Goal: Task Accomplishment & Management: Use online tool/utility

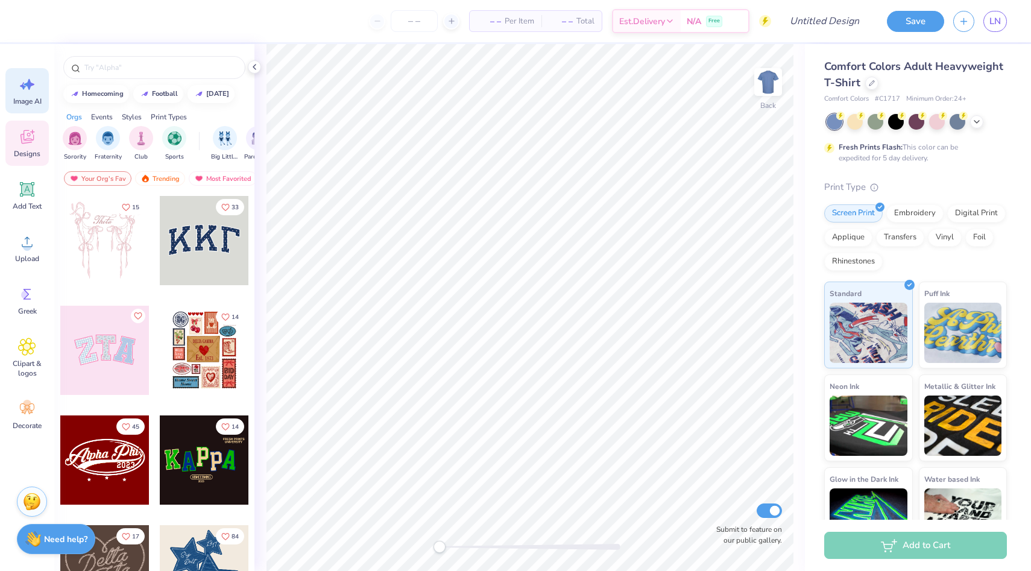
click at [27, 93] on icon at bounding box center [27, 84] width 18 height 18
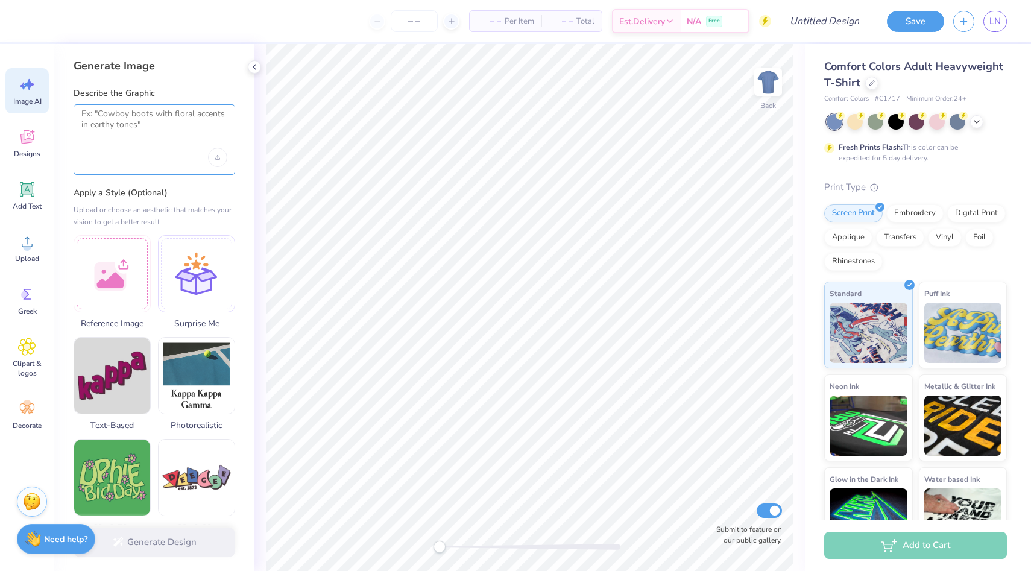
click at [133, 130] on textarea at bounding box center [154, 124] width 146 height 30
click at [215, 156] on icon "Upload image" at bounding box center [217, 157] width 5 height 5
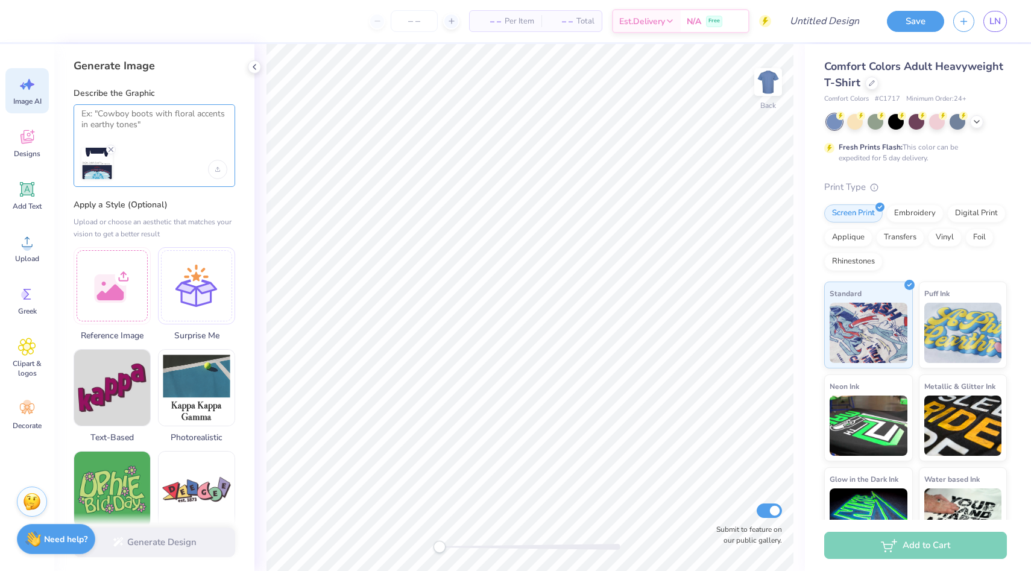
click at [150, 127] on textarea at bounding box center [154, 124] width 146 height 30
click at [133, 145] on div at bounding box center [155, 145] width 162 height 83
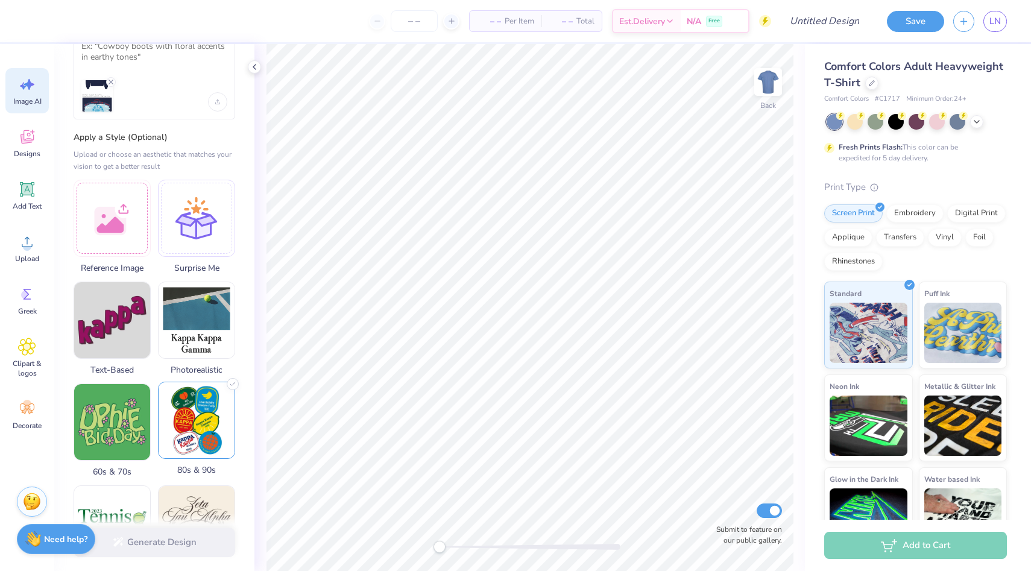
scroll to position [68, 0]
click at [157, 547] on div "Generate Design" at bounding box center [154, 542] width 200 height 59
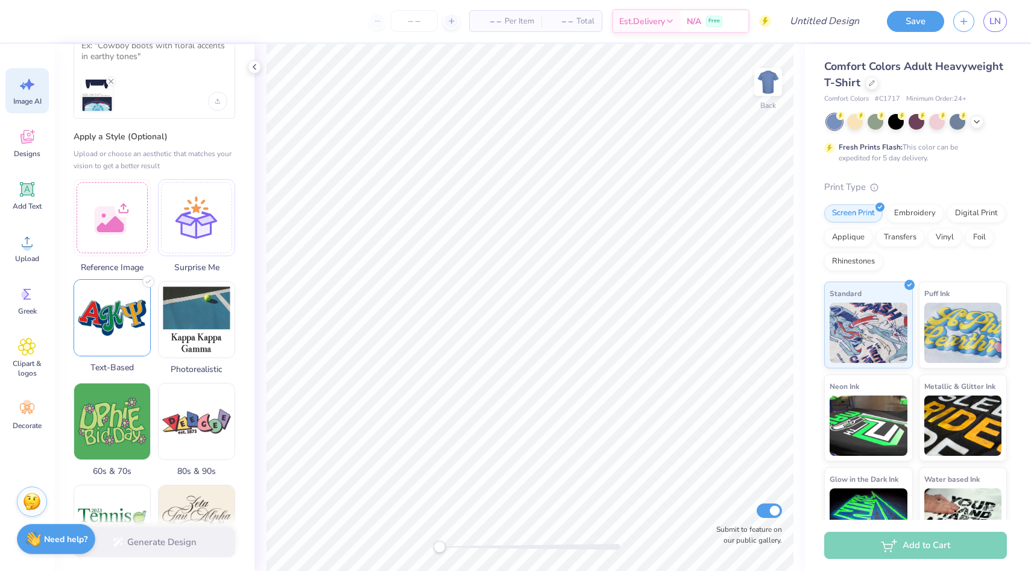
scroll to position [0, 0]
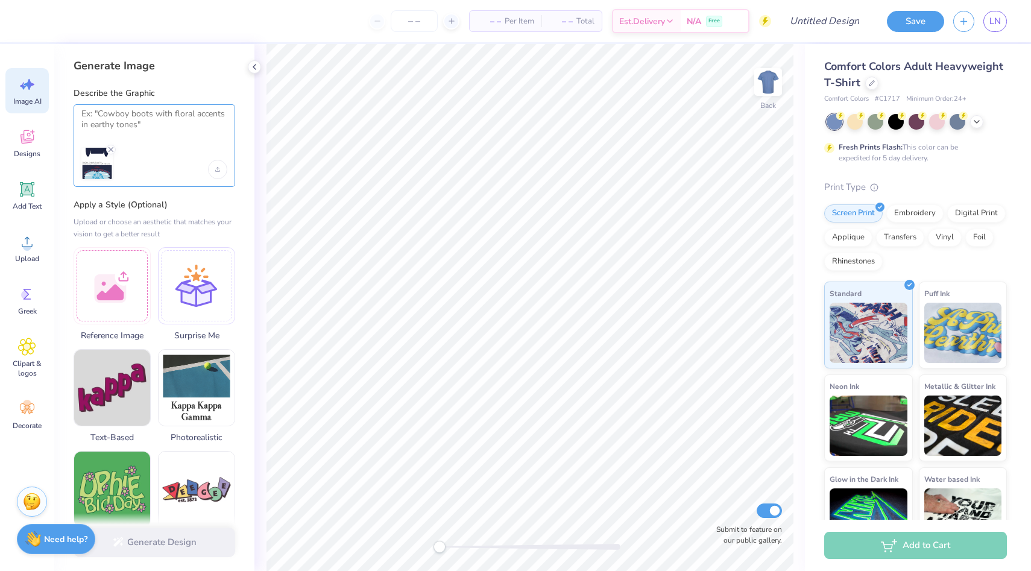
click at [118, 113] on textarea at bounding box center [154, 124] width 146 height 30
type textarea "use the same image"
click at [131, 550] on button "Generate Design" at bounding box center [155, 540] width 162 height 30
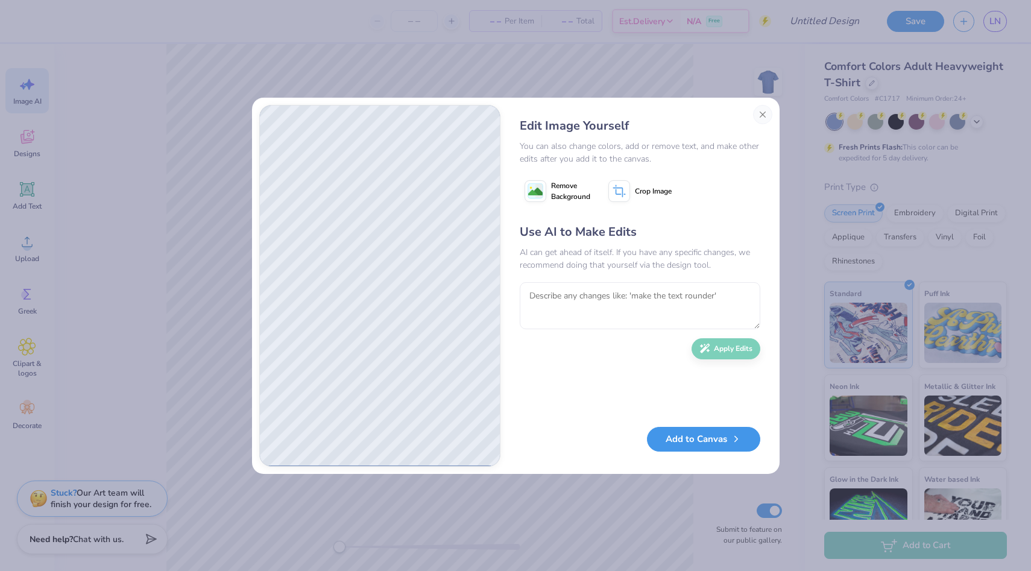
click at [686, 449] on button "Add to Canvas" at bounding box center [703, 439] width 113 height 25
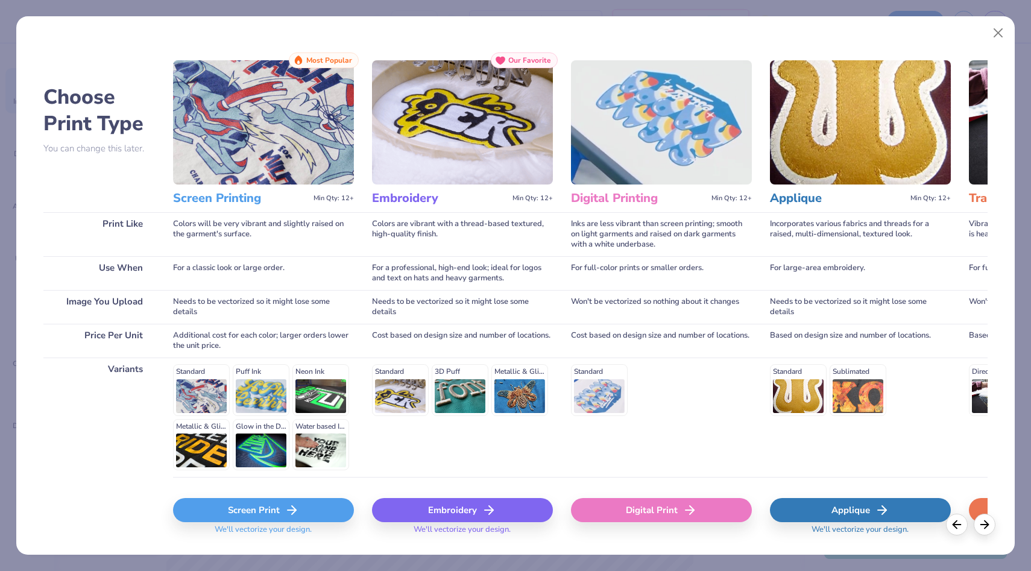
click at [250, 511] on div "Screen Print" at bounding box center [263, 510] width 181 height 24
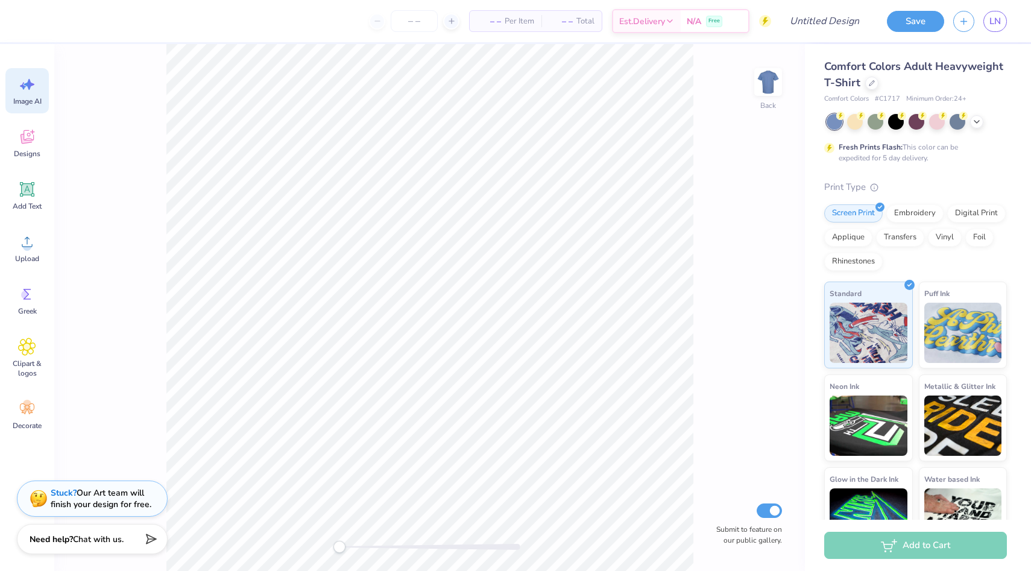
click at [21, 87] on icon at bounding box center [27, 84] width 18 height 18
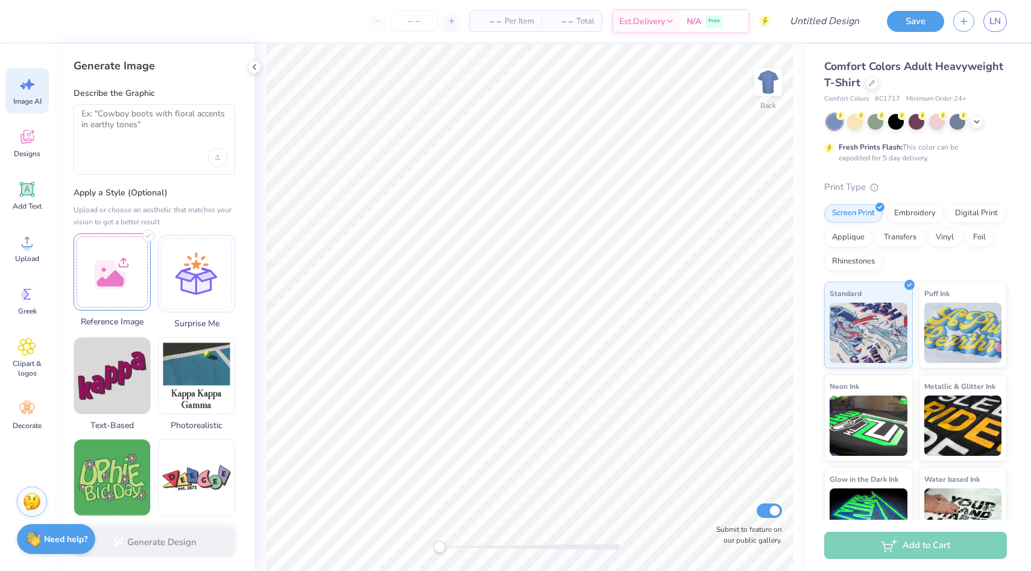
click at [92, 274] on div at bounding box center [112, 271] width 77 height 77
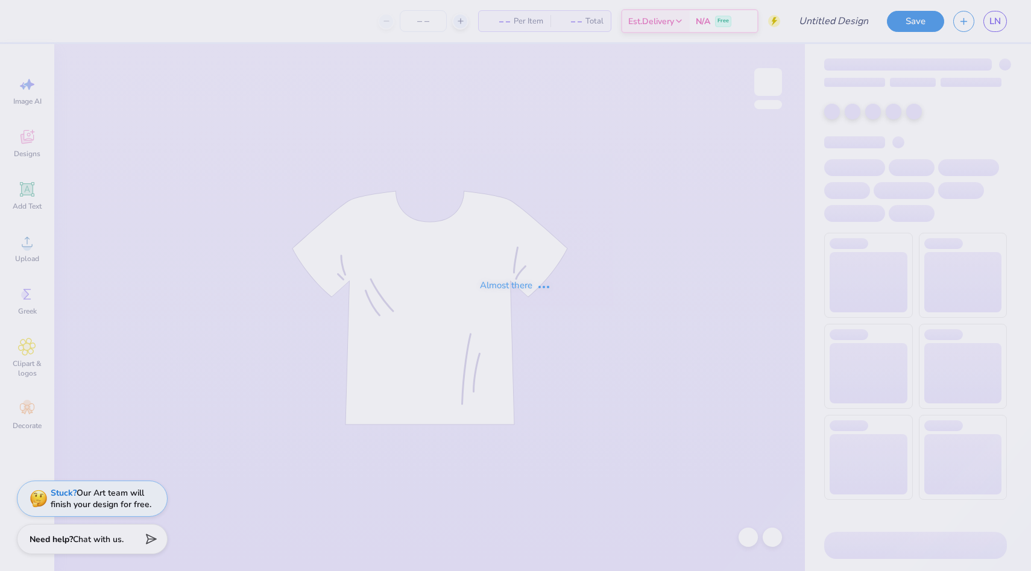
type input "3 stars"
type input "6"
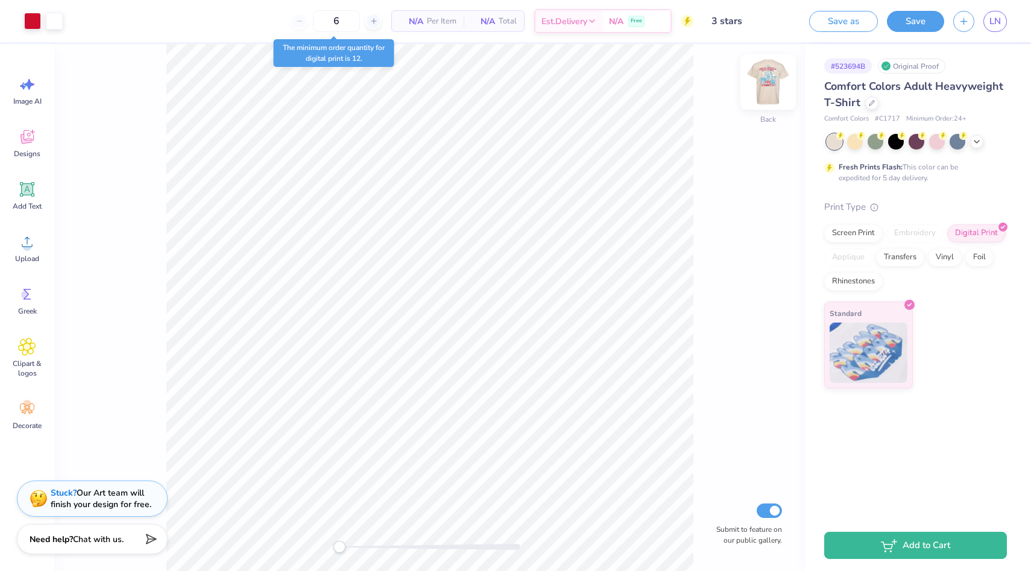
click at [769, 78] on img at bounding box center [768, 82] width 48 height 48
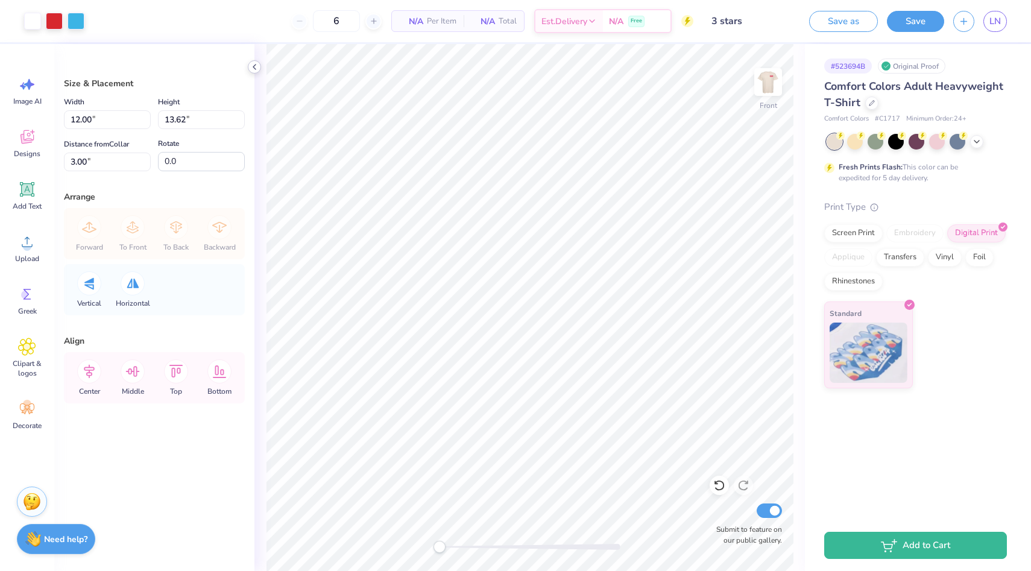
click at [255, 69] on polyline at bounding box center [254, 67] width 2 height 5
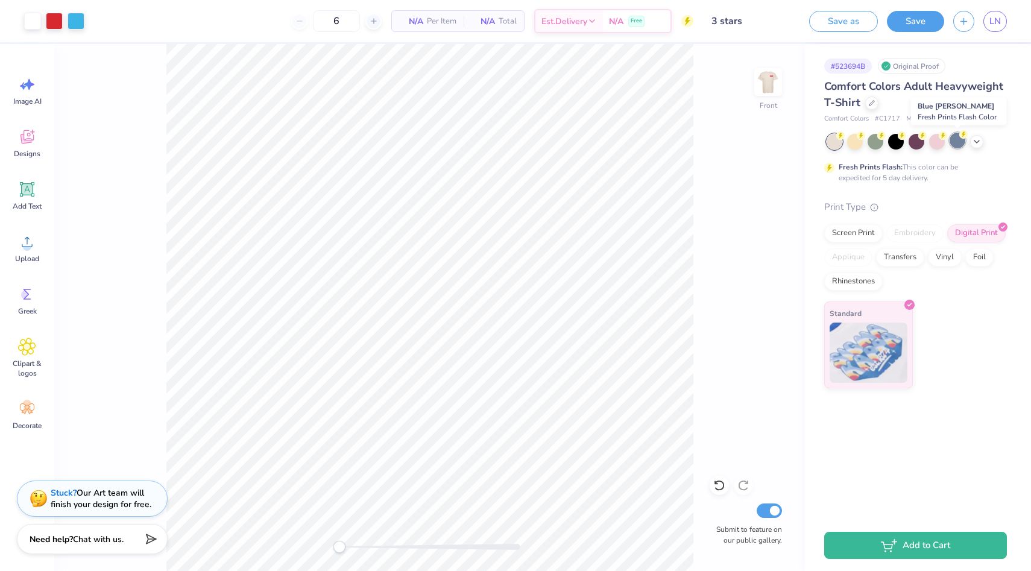
click at [957, 139] on div at bounding box center [958, 141] width 16 height 16
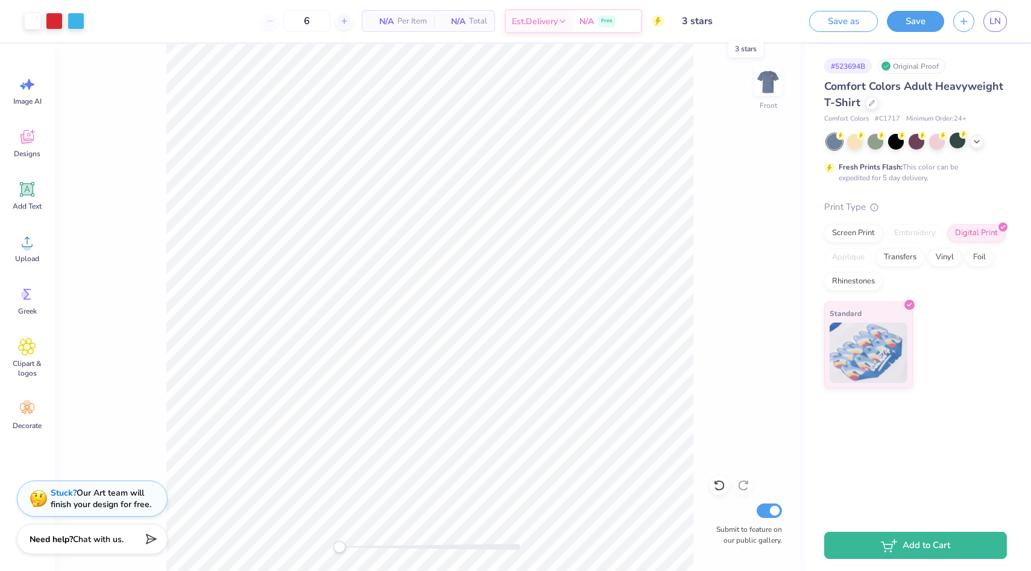
click at [776, 15] on input "3 stars" at bounding box center [732, 21] width 118 height 24
click at [975, 138] on icon at bounding box center [977, 141] width 10 height 10
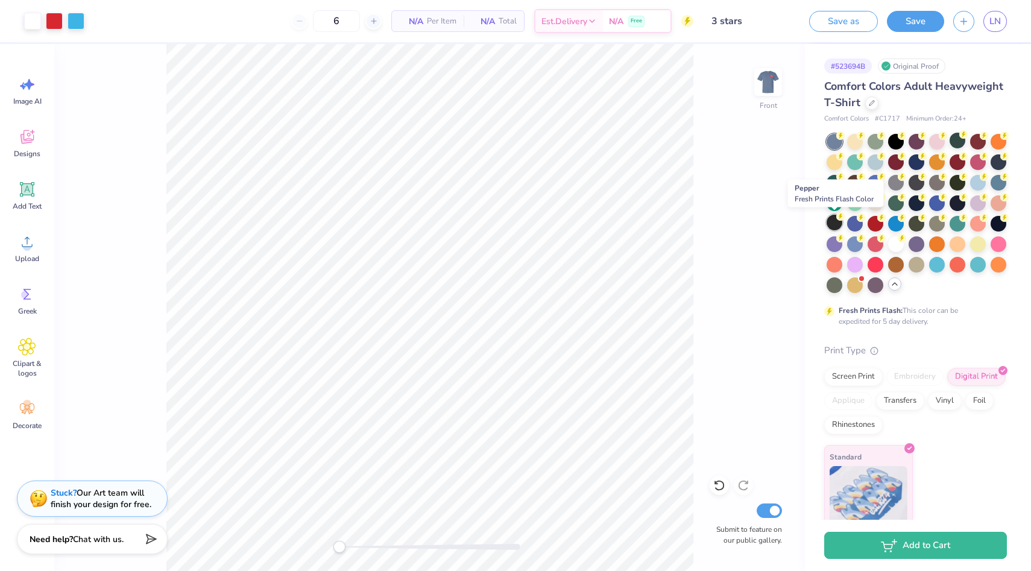
click at [833, 223] on div at bounding box center [835, 223] width 16 height 16
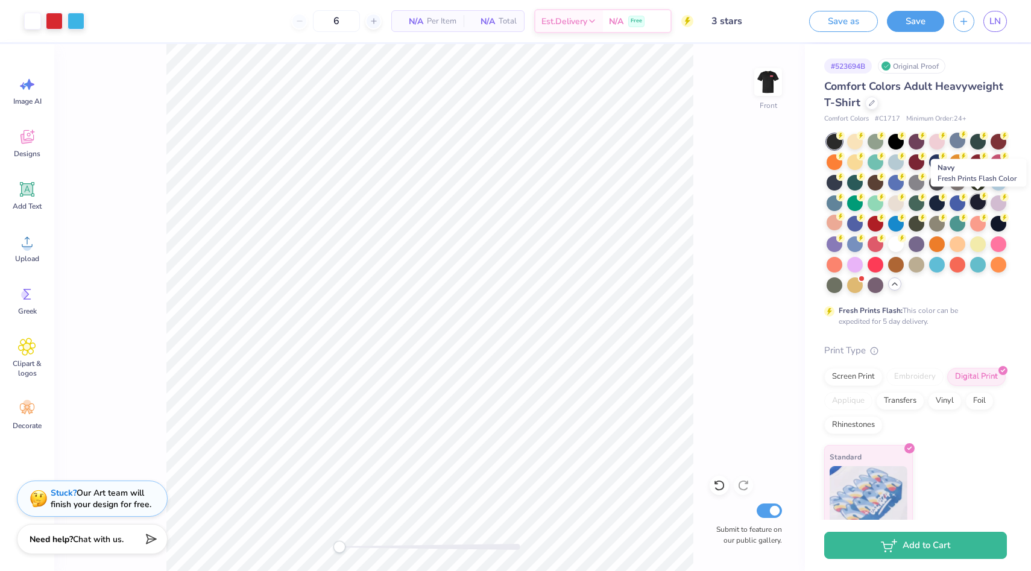
click at [978, 203] on div at bounding box center [978, 202] width 16 height 16
click at [419, 22] on span "N/A" at bounding box center [411, 21] width 24 height 13
click at [368, 31] on div "6" at bounding box center [336, 21] width 90 height 22
click at [776, 82] on img at bounding box center [768, 82] width 48 height 48
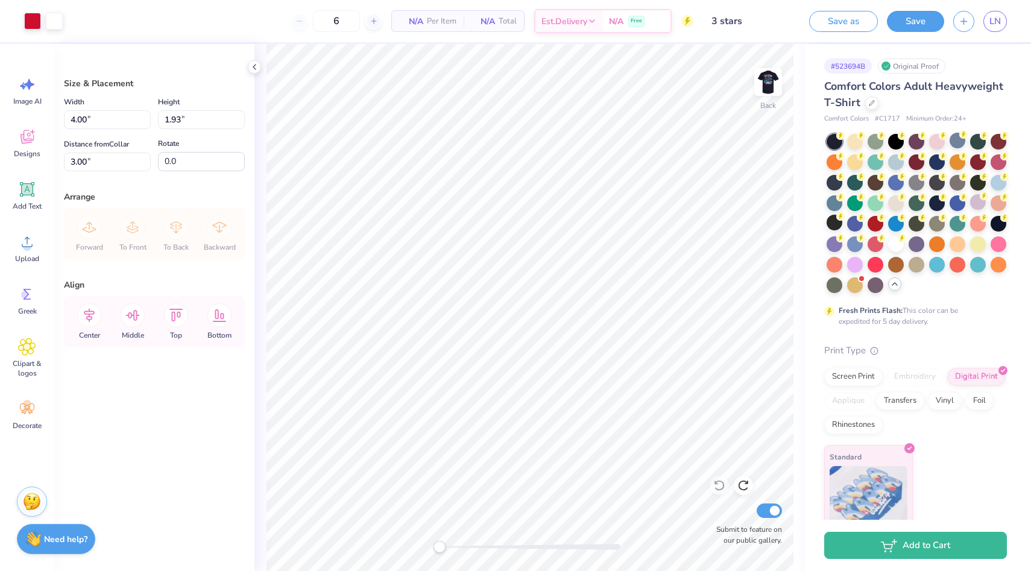
type input "3.32"
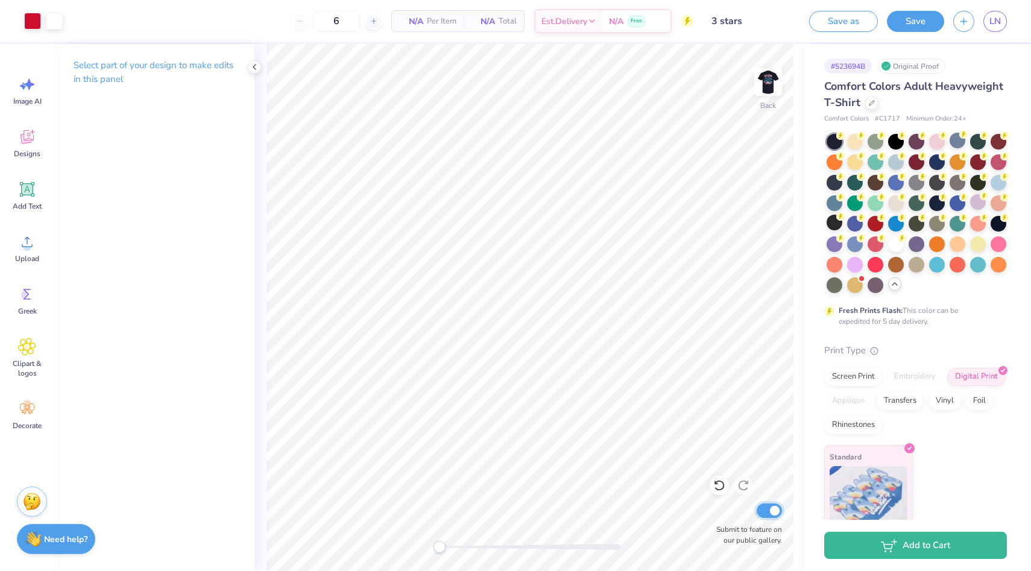
click at [769, 516] on input "Submit to feature on our public gallery." at bounding box center [769, 511] width 25 height 14
checkbox input "false"
click at [776, 113] on div "Art colors 6 N/A Per Item N/A Total Est. Delivery N/A Free Design Title 3 stars…" at bounding box center [515, 285] width 1031 height 571
click at [907, 20] on button "Save" at bounding box center [915, 19] width 57 height 21
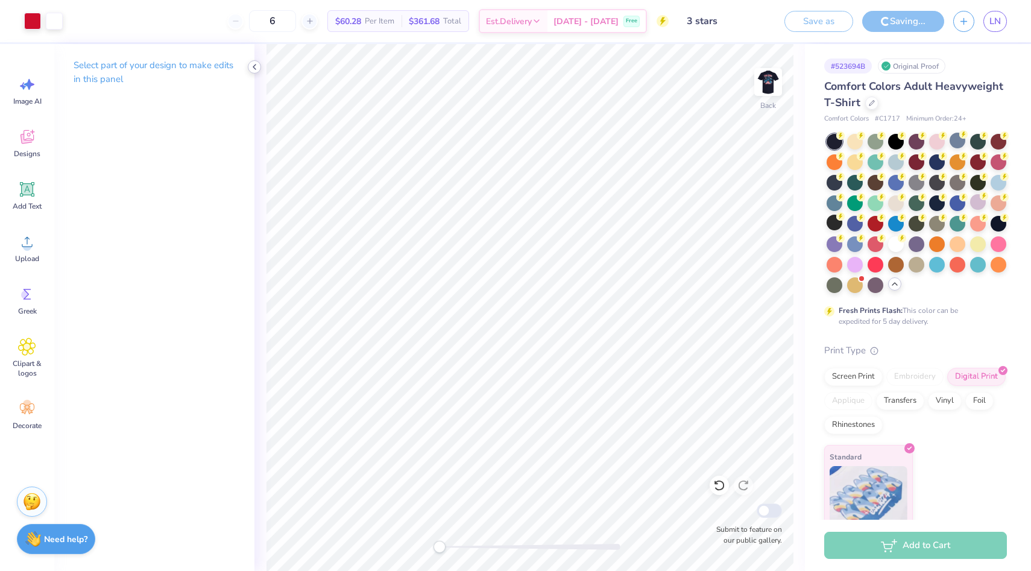
click at [255, 67] on icon at bounding box center [255, 67] width 10 height 10
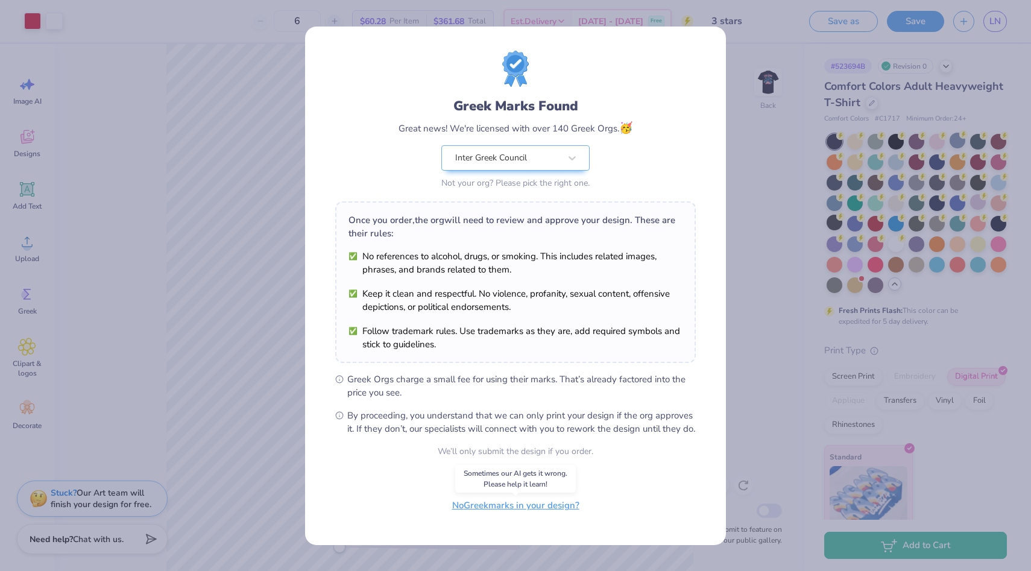
click at [503, 516] on button "No Greek marks in your design?" at bounding box center [516, 505] width 148 height 25
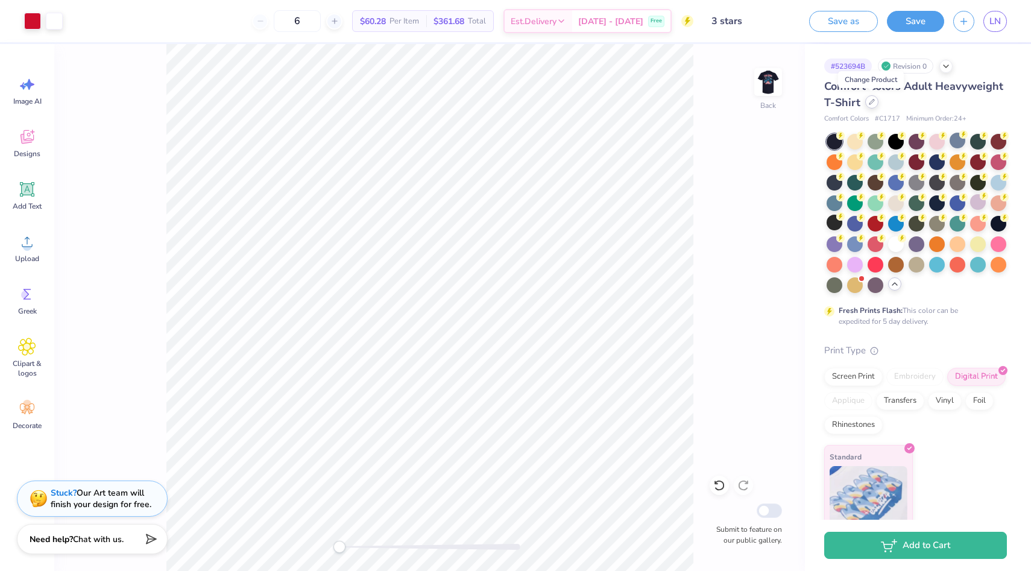
click at [870, 106] on div at bounding box center [871, 101] width 13 height 13
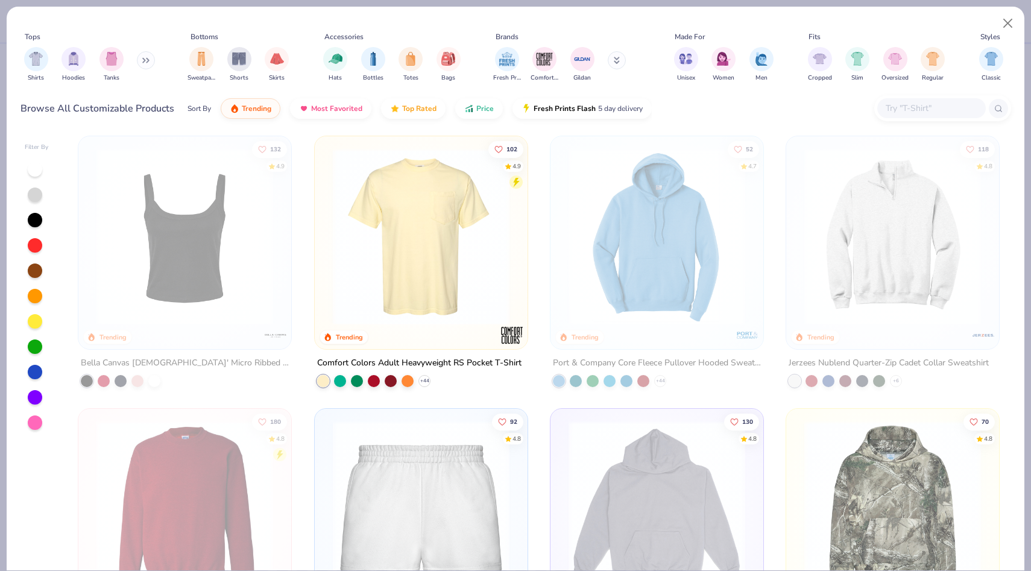
scroll to position [821, 0]
click at [31, 68] on div "filter for Shirts" at bounding box center [36, 58] width 24 height 24
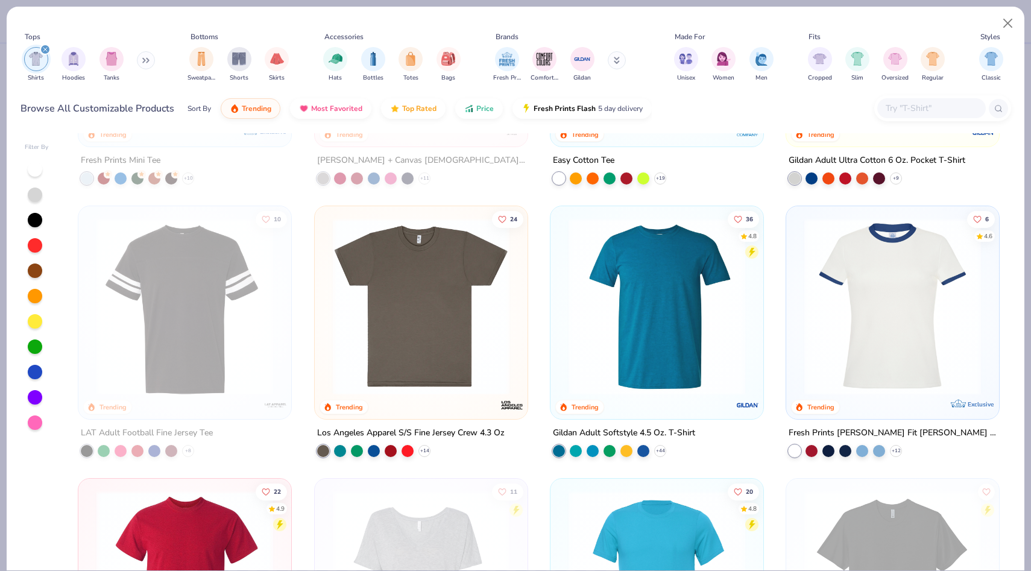
scroll to position [753, 0]
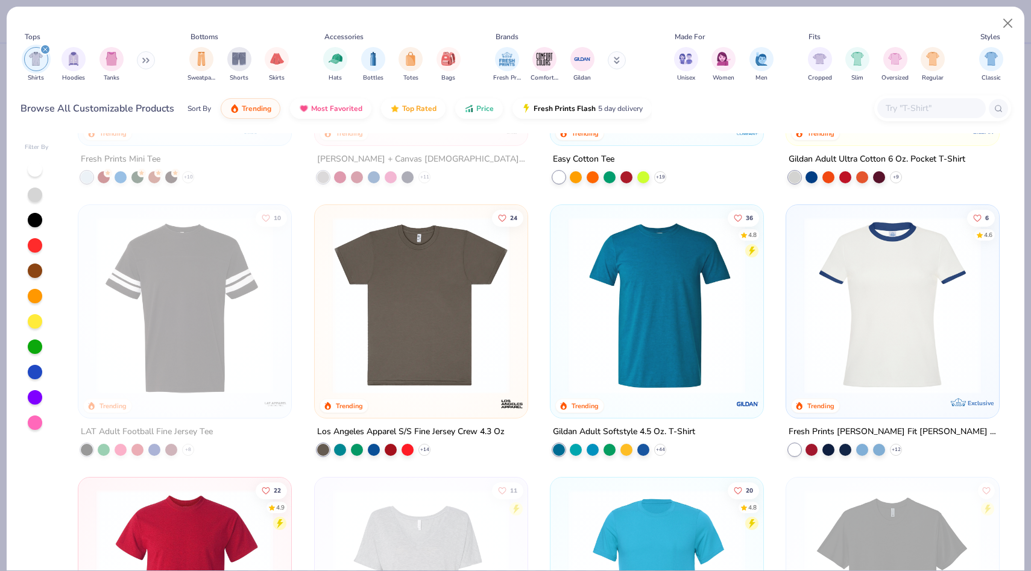
click at [683, 255] on img at bounding box center [657, 305] width 189 height 177
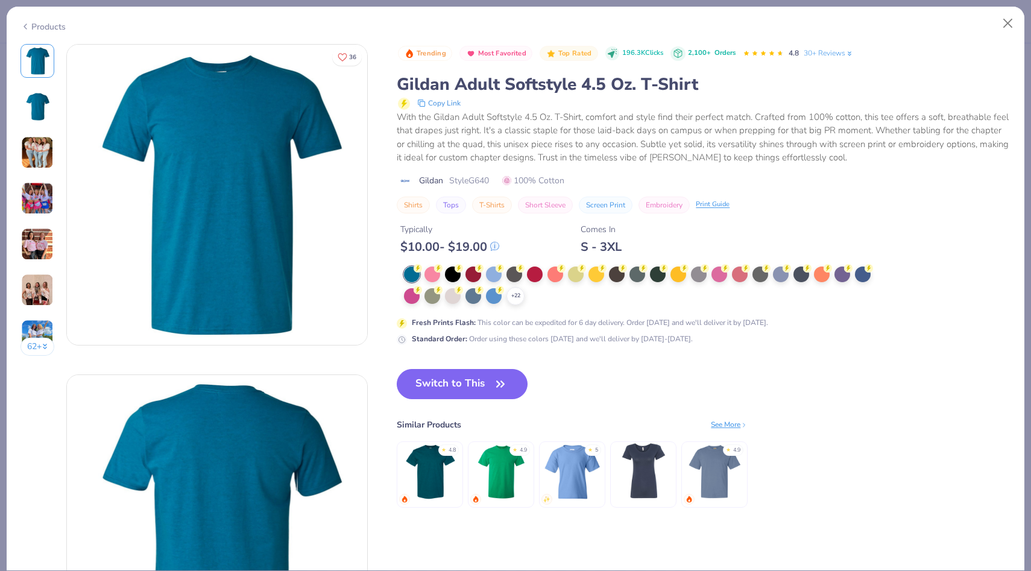
click at [28, 218] on div "62 +" at bounding box center [38, 204] width 34 height 321
click at [30, 205] on img at bounding box center [37, 198] width 33 height 33
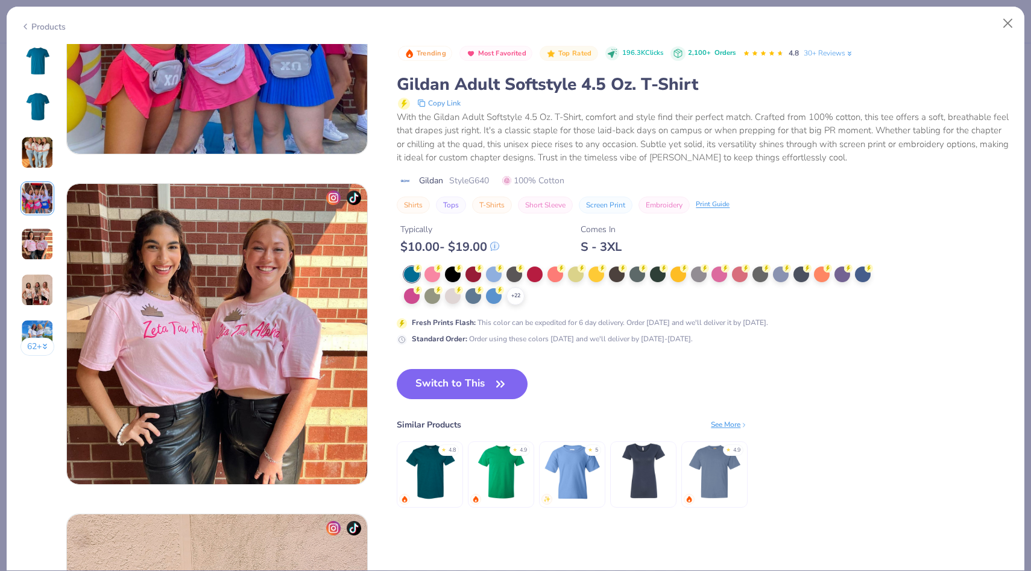
scroll to position [1183, 0]
click at [33, 276] on img at bounding box center [37, 290] width 33 height 33
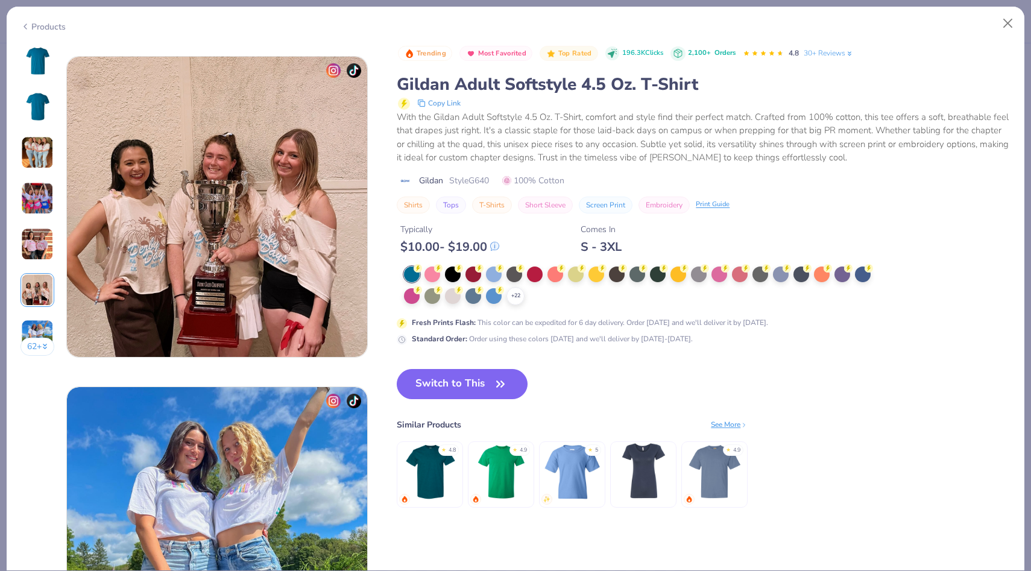
scroll to position [1652, 0]
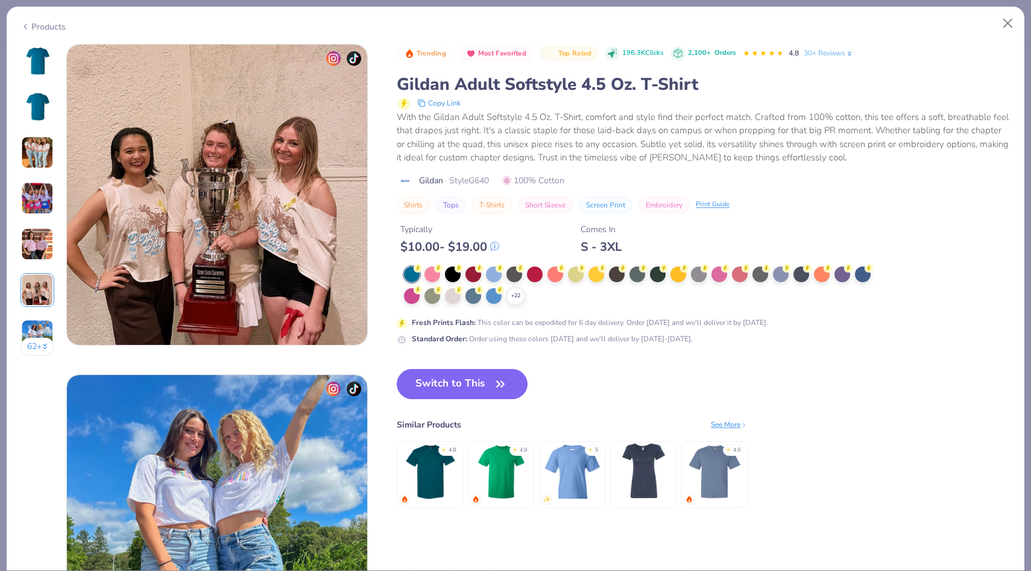
click at [27, 329] on img at bounding box center [37, 336] width 33 height 33
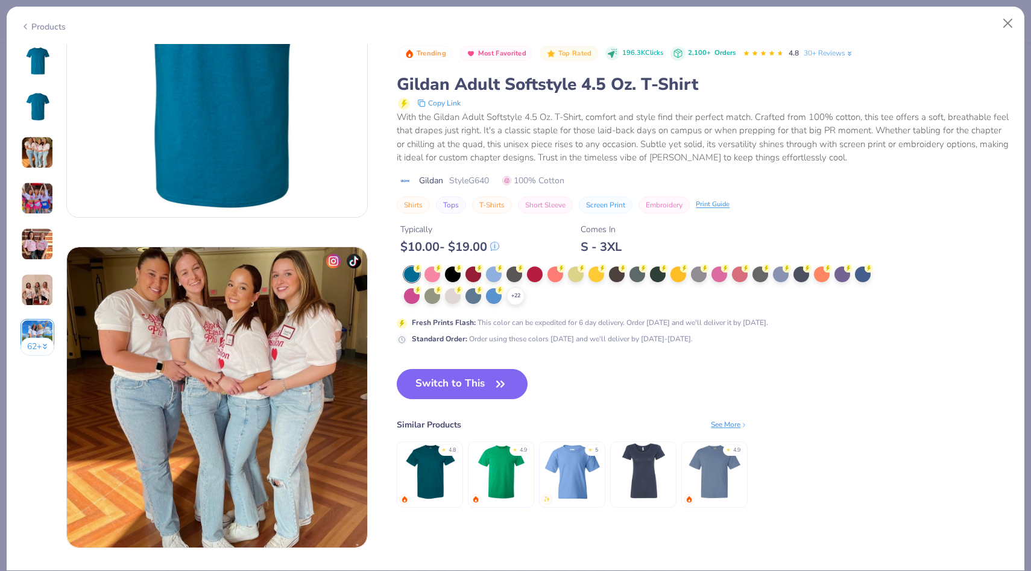
scroll to position [0, 0]
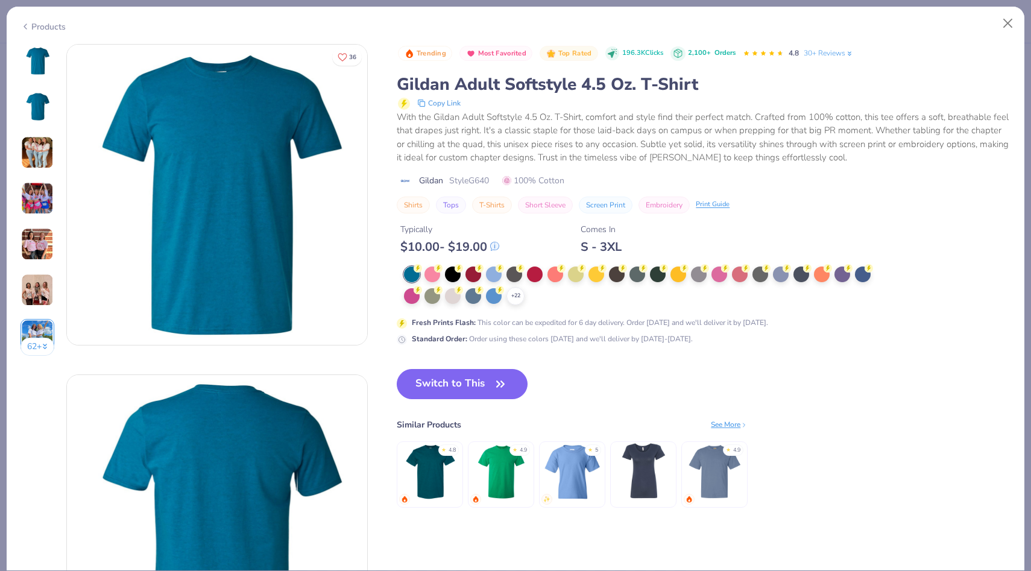
drag, startPoint x: 489, startPoint y: 381, endPoint x: 720, endPoint y: 182, distance: 304.4
click at [720, 185] on div "Trending Most Favorited Top Rated 196.3K Clicks 2,100+ Orders 4.8 30+ Reviews G…" at bounding box center [704, 288] width 614 height 488
click at [438, 370] on button "Switch to This" at bounding box center [462, 384] width 131 height 30
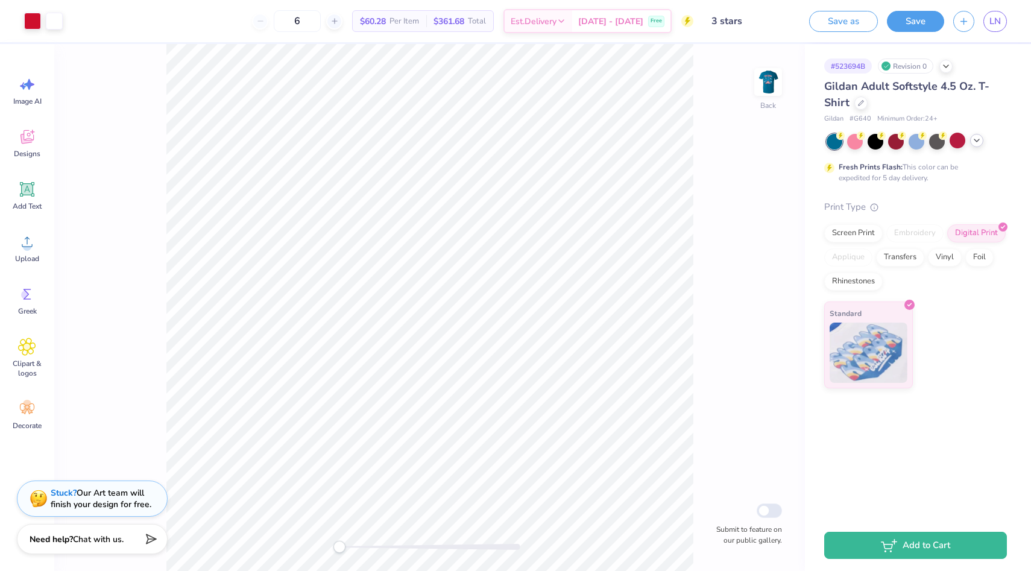
click at [978, 139] on icon at bounding box center [977, 141] width 10 height 10
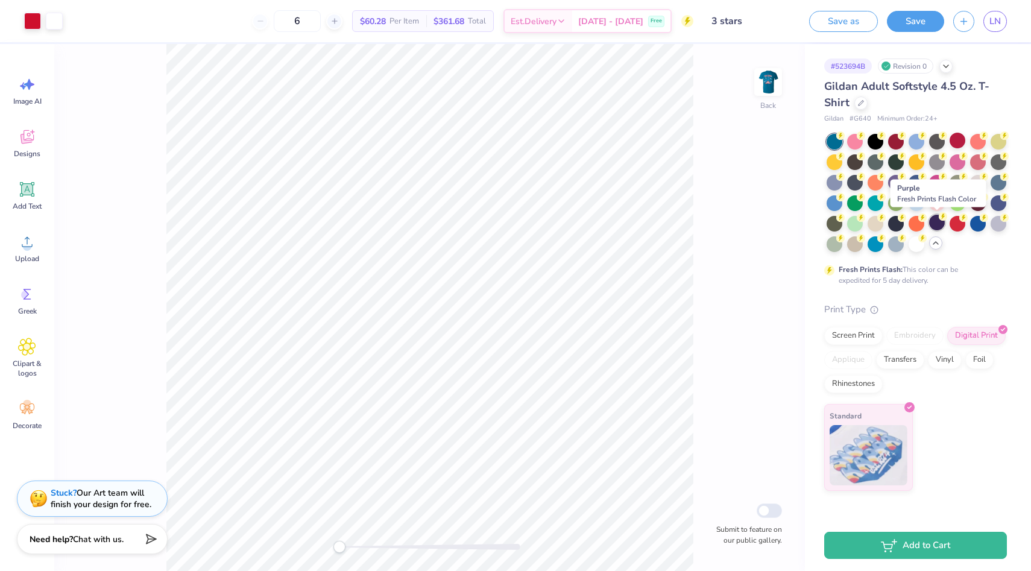
click at [939, 220] on div at bounding box center [937, 223] width 16 height 16
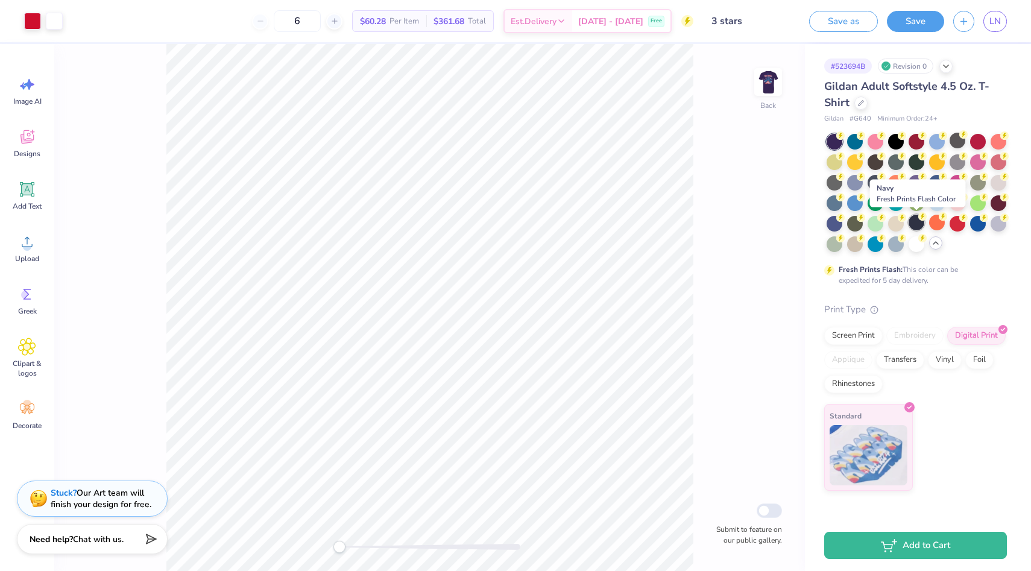
click at [914, 221] on div at bounding box center [917, 223] width 16 height 16
click at [780, 90] on img at bounding box center [768, 82] width 48 height 48
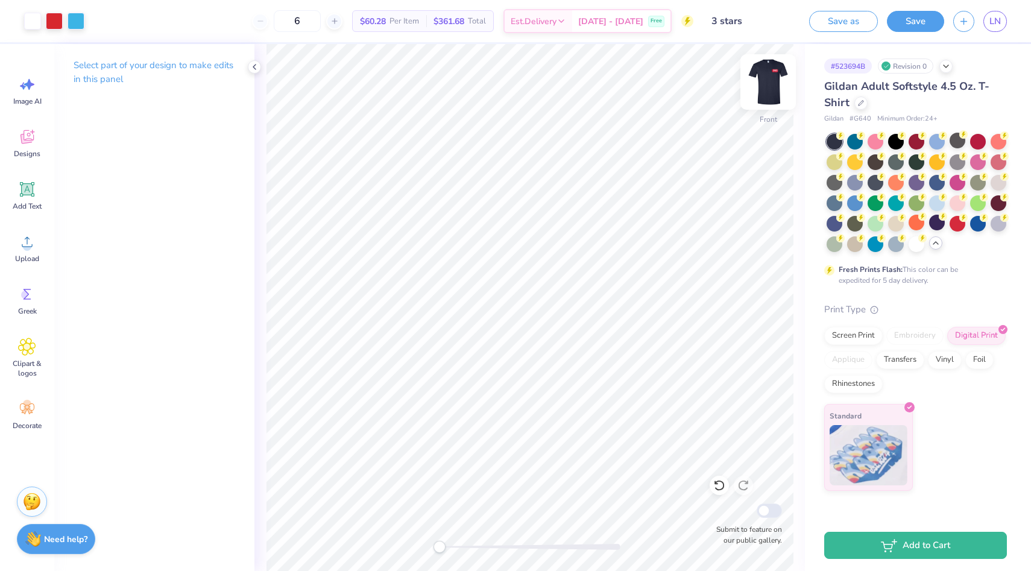
click at [770, 86] on img at bounding box center [768, 82] width 48 height 48
click at [776, 89] on img at bounding box center [768, 82] width 48 height 48
click at [859, 24] on button "Save as" at bounding box center [843, 19] width 69 height 21
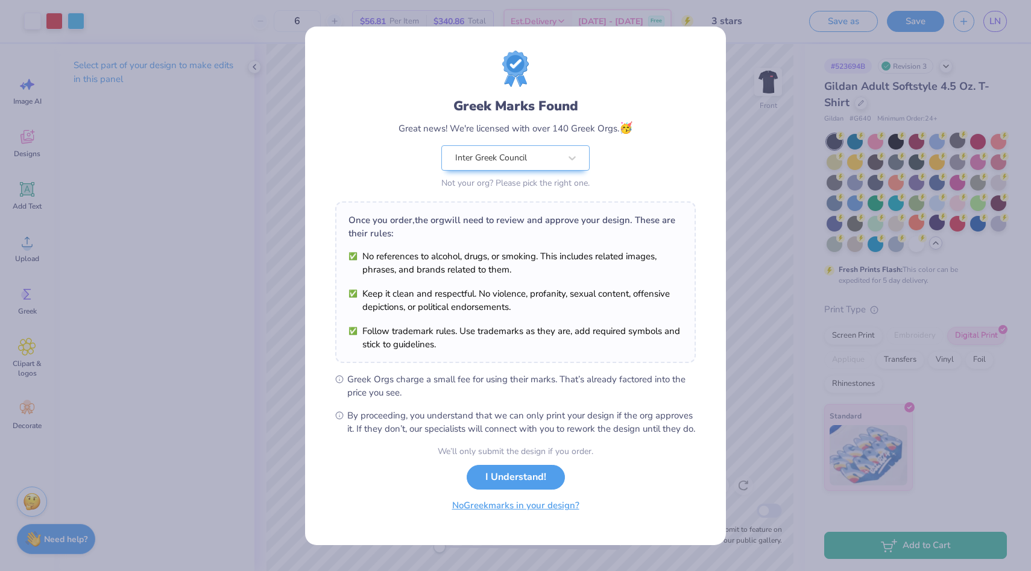
click at [528, 514] on button "No Greek marks in your design?" at bounding box center [516, 505] width 148 height 25
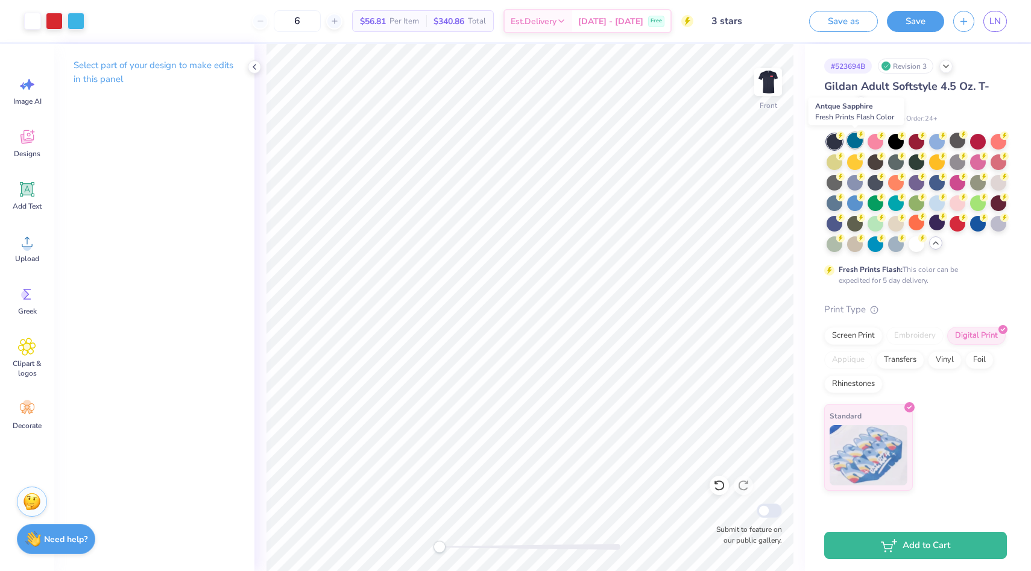
click at [854, 139] on div at bounding box center [855, 141] width 16 height 16
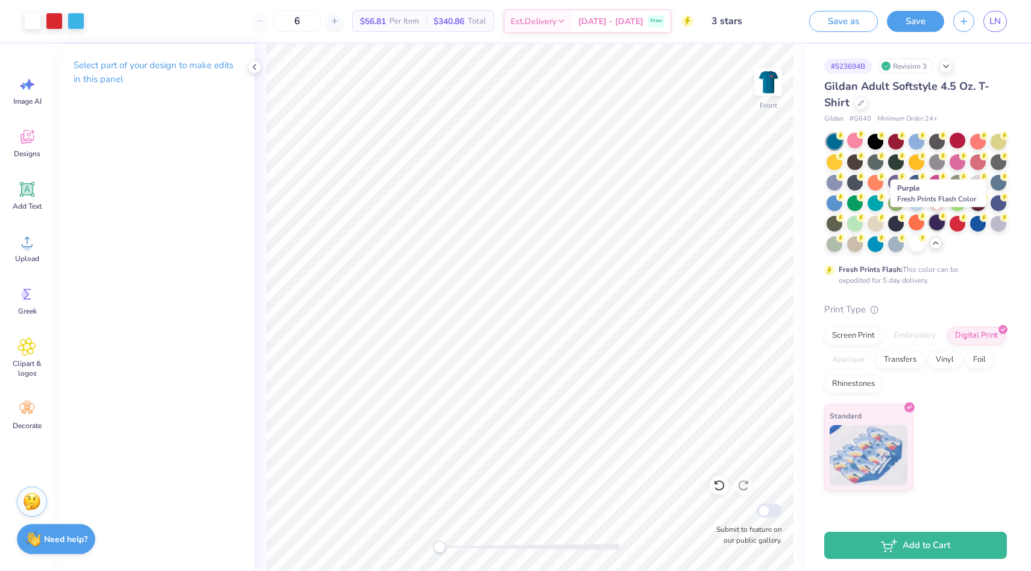
click at [940, 221] on div at bounding box center [937, 223] width 16 height 16
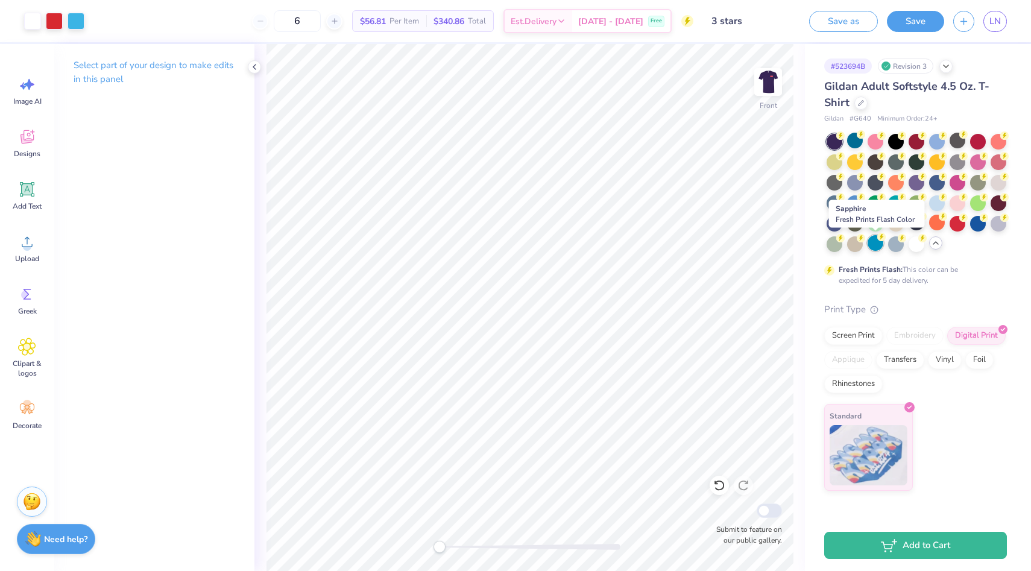
click at [878, 242] on div at bounding box center [876, 243] width 16 height 16
click at [853, 244] on div at bounding box center [855, 243] width 16 height 16
click at [897, 134] on div at bounding box center [896, 141] width 16 height 16
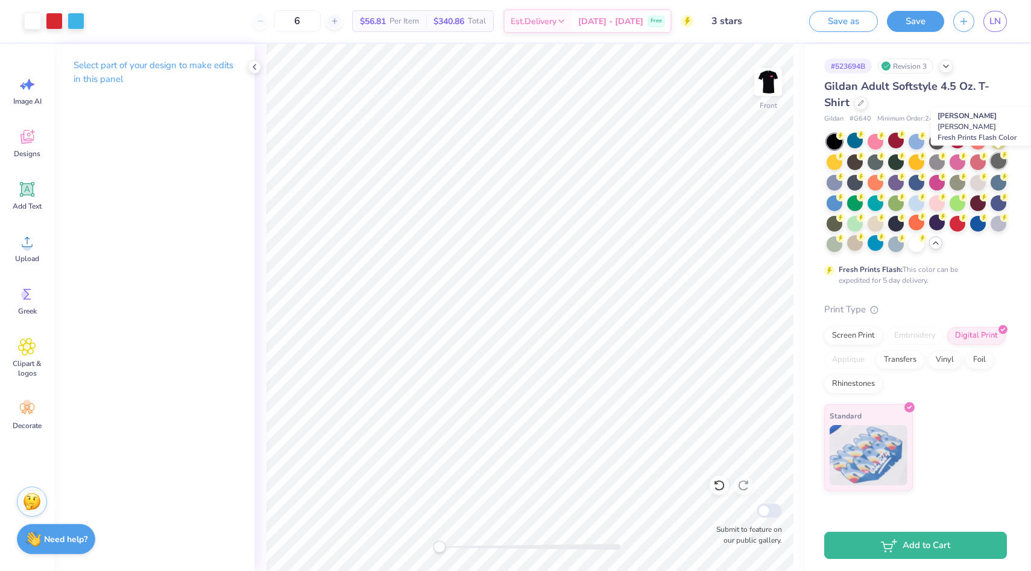
click at [1001, 162] on div at bounding box center [999, 161] width 16 height 16
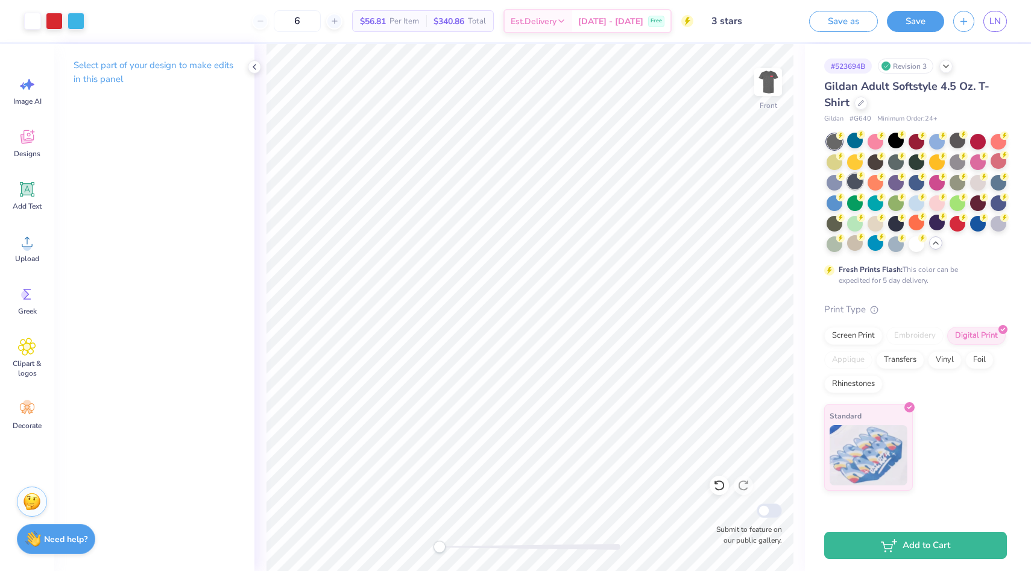
click at [851, 182] on div at bounding box center [855, 182] width 16 height 16
click at [876, 159] on div at bounding box center [876, 161] width 16 height 16
click at [897, 223] on div at bounding box center [896, 223] width 16 height 16
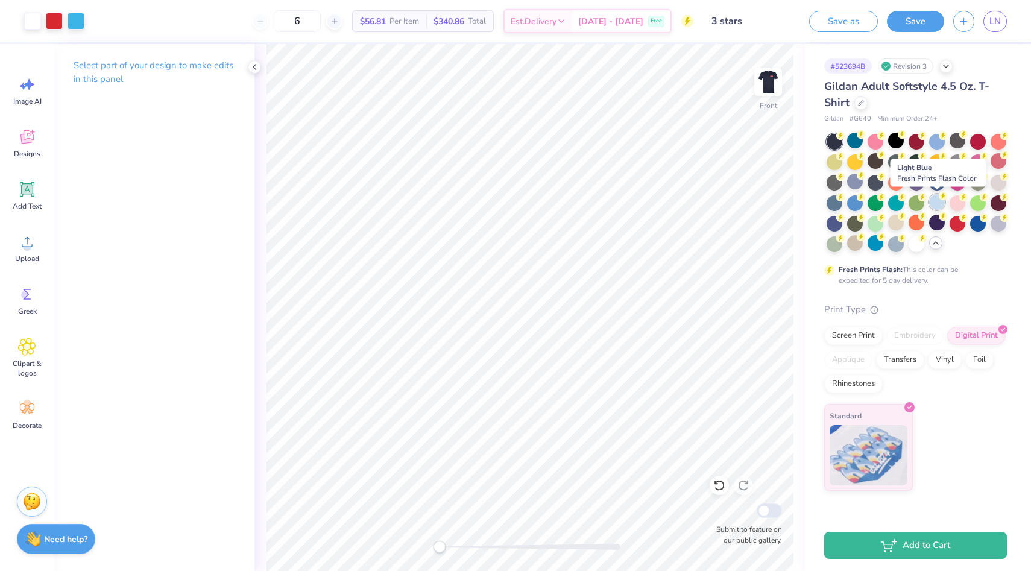
click at [932, 198] on div at bounding box center [937, 202] width 16 height 16
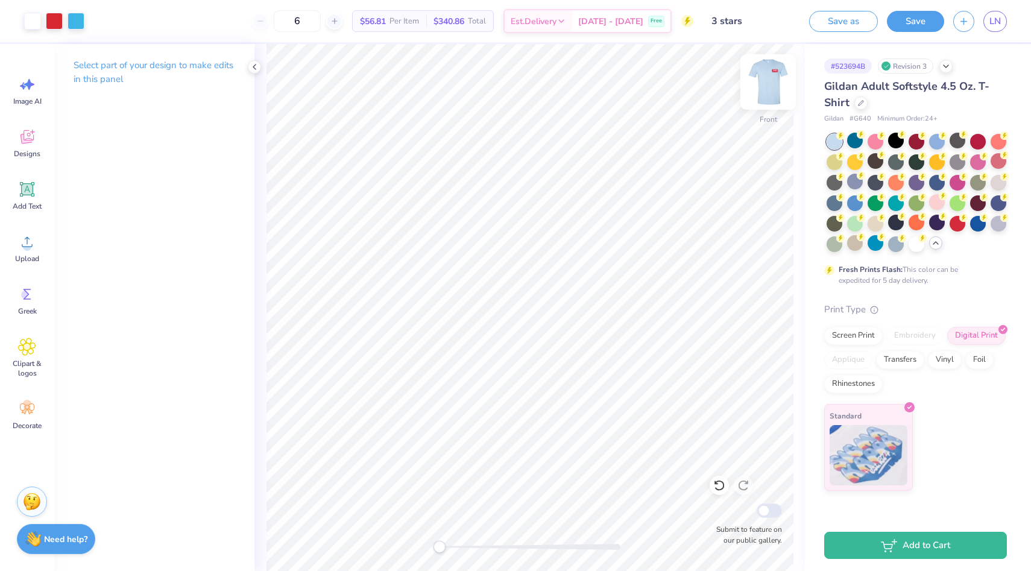
click at [774, 89] on img at bounding box center [768, 82] width 48 height 48
click at [937, 142] on div at bounding box center [937, 141] width 16 height 16
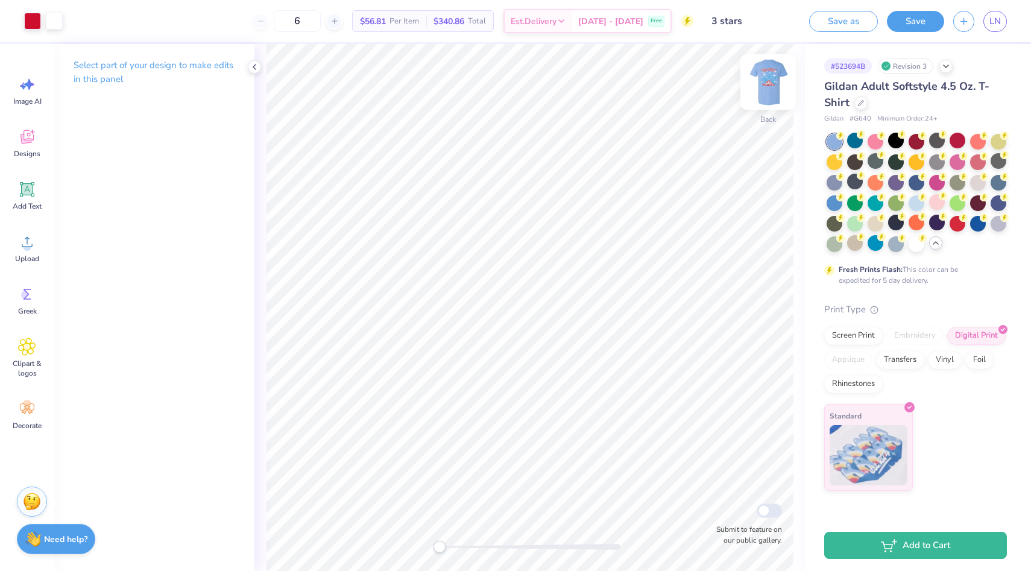
click at [768, 78] on img at bounding box center [768, 82] width 48 height 48
click at [919, 203] on div at bounding box center [917, 202] width 16 height 16
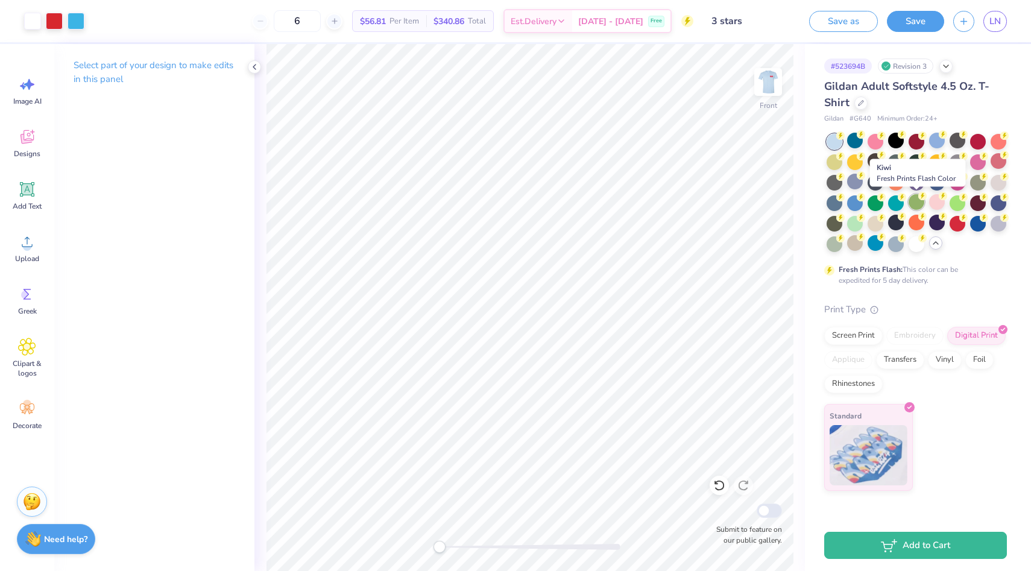
click at [913, 198] on div at bounding box center [917, 202] width 16 height 16
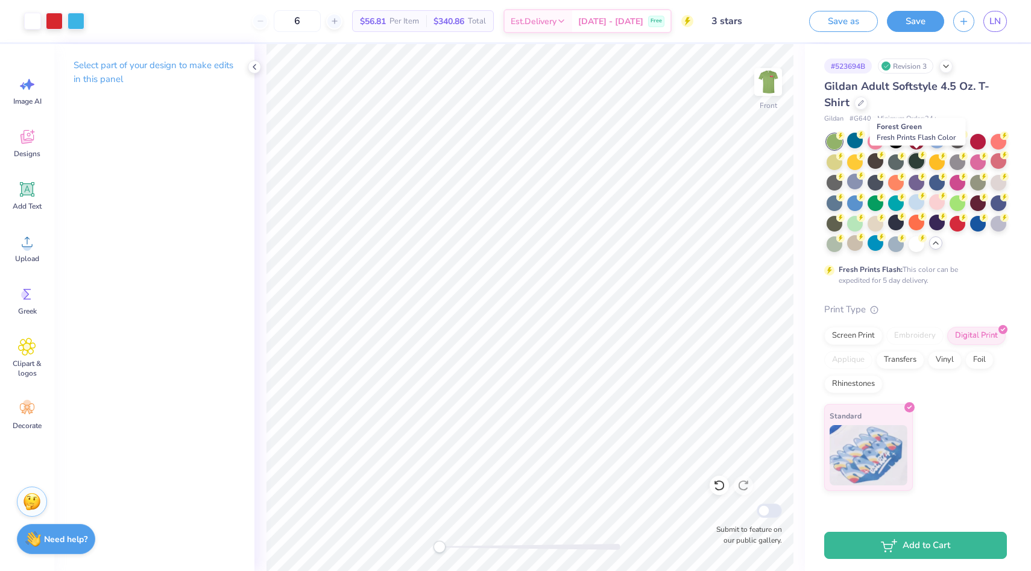
click at [916, 160] on div at bounding box center [917, 161] width 16 height 16
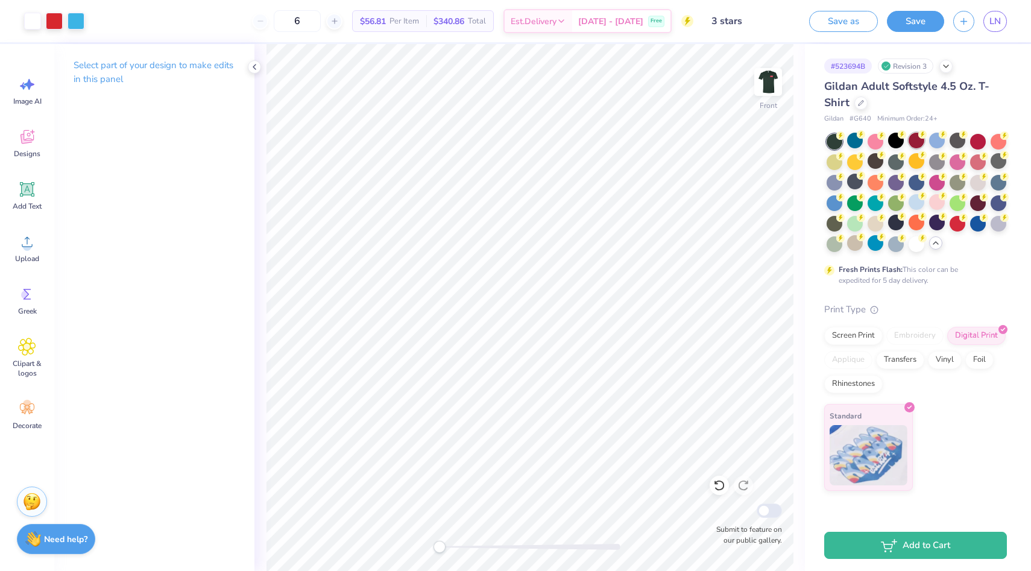
click at [919, 140] on div at bounding box center [917, 141] width 16 height 16
click at [962, 138] on div at bounding box center [958, 141] width 16 height 16
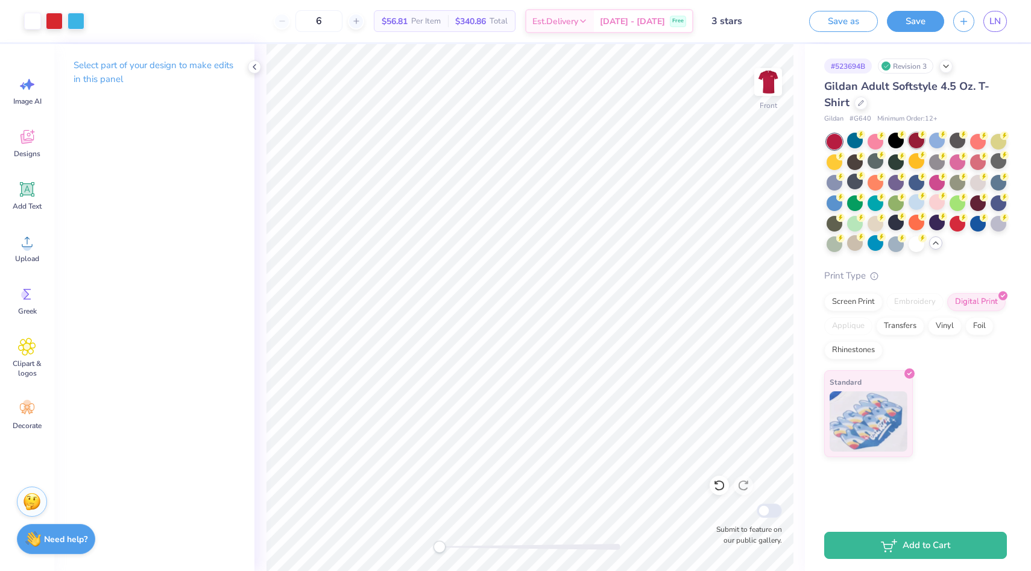
click at [911, 144] on div at bounding box center [917, 141] width 16 height 16
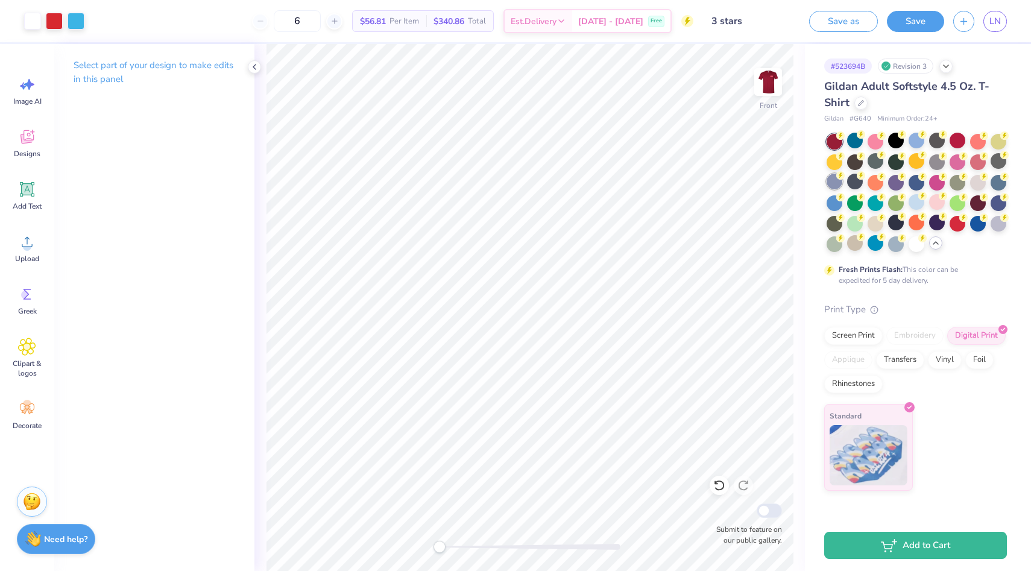
click at [834, 179] on div at bounding box center [835, 182] width 16 height 16
click at [945, 66] on icon at bounding box center [946, 65] width 10 height 10
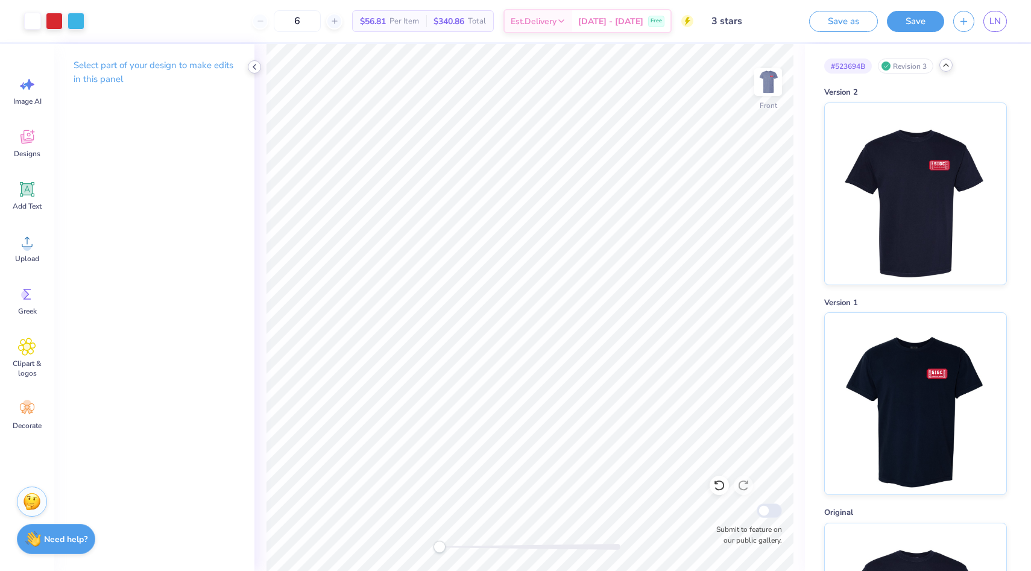
click at [258, 64] on icon at bounding box center [255, 67] width 10 height 10
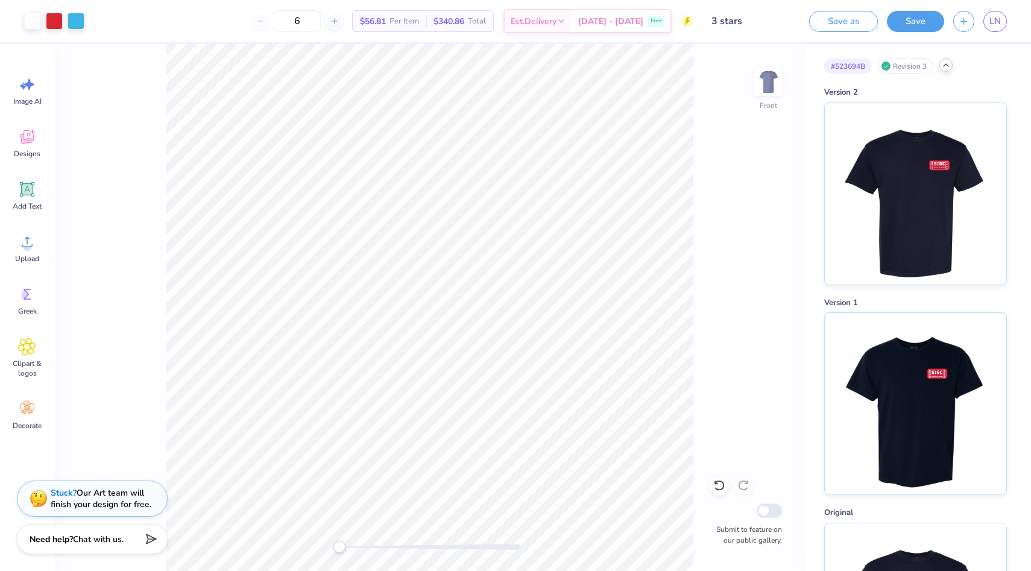
click at [947, 66] on icon at bounding box center [946, 65] width 10 height 10
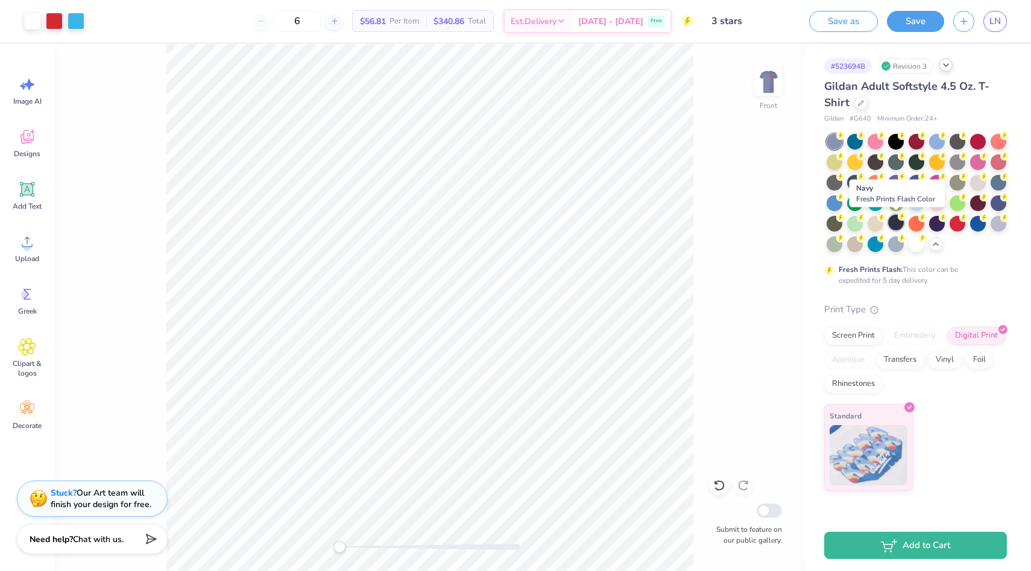
click at [892, 217] on div at bounding box center [896, 223] width 16 height 16
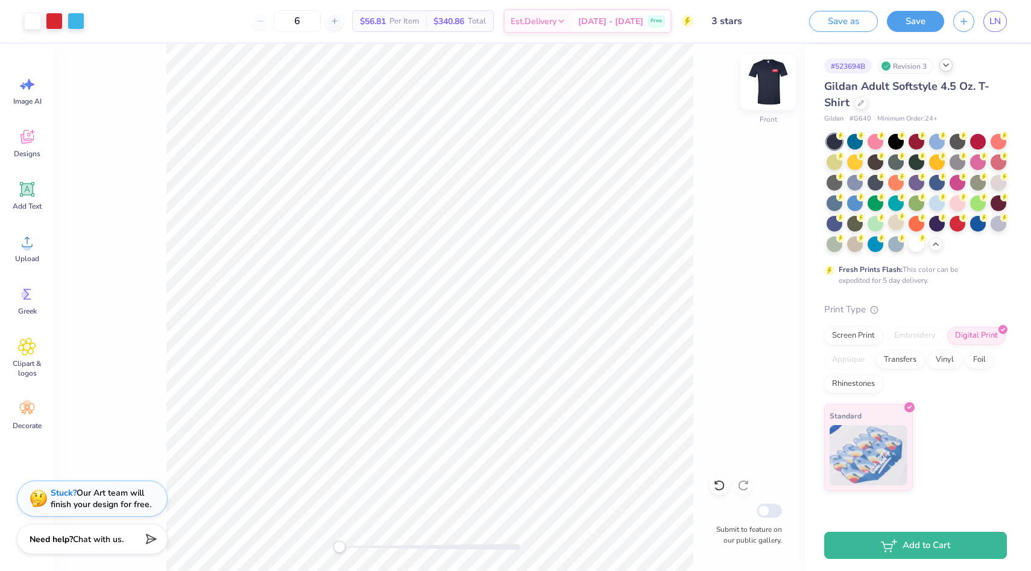
click at [768, 74] on img at bounding box center [768, 82] width 48 height 48
drag, startPoint x: 215, startPoint y: 71, endPoint x: 672, endPoint y: 554, distance: 665.5
click at [0, 0] on div "754x799 frames : 0 0 / 15 secs" at bounding box center [0, 0] width 0 height 0
drag, startPoint x: 571, startPoint y: 43, endPoint x: 572, endPoint y: 26, distance: 16.9
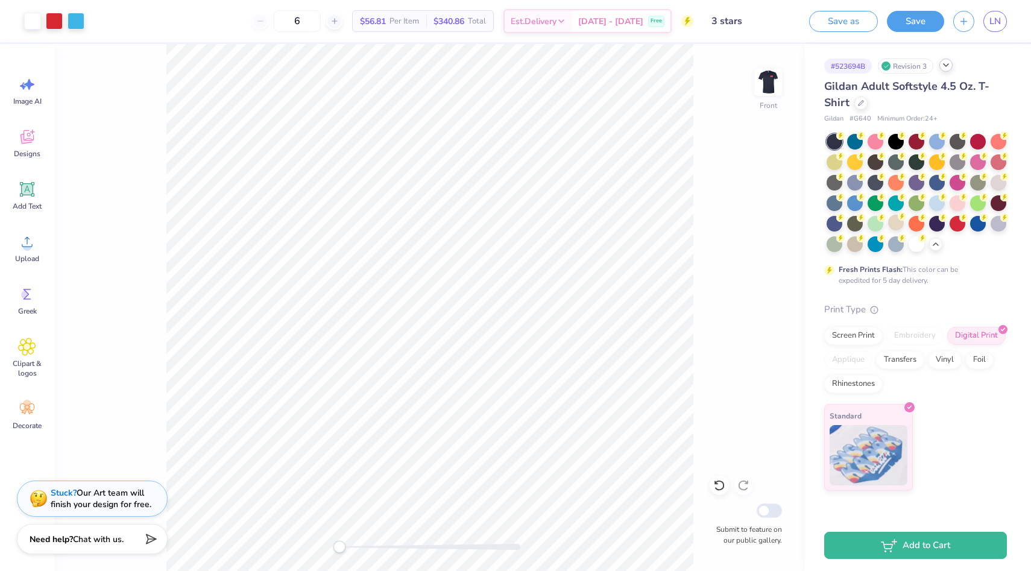
click at [0, 0] on div at bounding box center [0, 0] width 0 height 0
click at [0, 0] on icon at bounding box center [0, 0] width 0 height 0
click at [0, 0] on div "757x830 frames : 0 0 / 15 secs" at bounding box center [0, 0] width 0 height 0
drag, startPoint x: 603, startPoint y: 34, endPoint x: 753, endPoint y: 36, distance: 150.2
click at [0, 0] on div "757x830" at bounding box center [0, 0] width 0 height 0
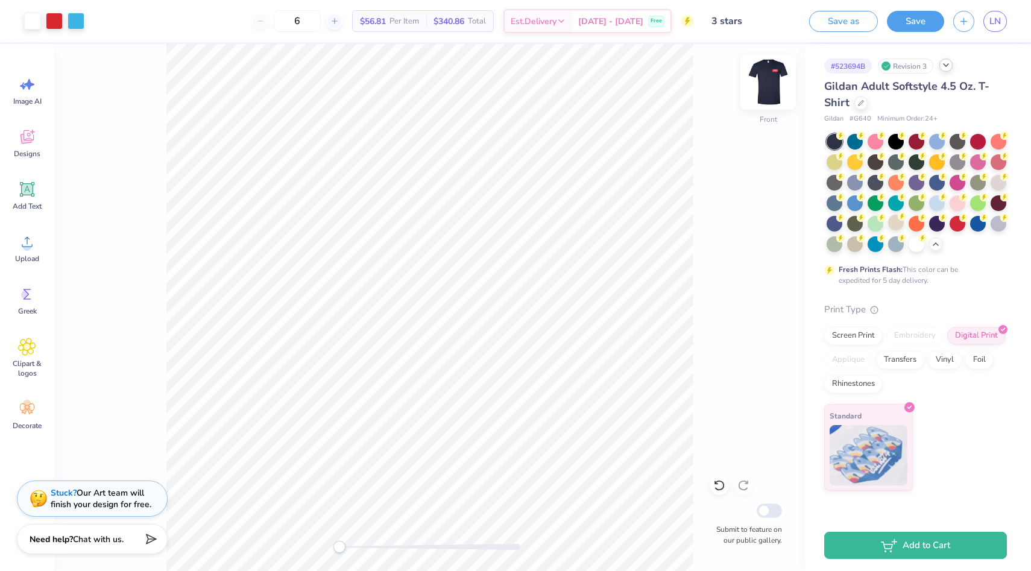
click at [776, 78] on img at bounding box center [768, 82] width 48 height 48
drag, startPoint x: 735, startPoint y: 36, endPoint x: 569, endPoint y: 36, distance: 165.9
click at [0, 0] on div "757x830" at bounding box center [0, 0] width 0 height 0
click at [0, 0] on icon at bounding box center [0, 0] width 0 height 0
click at [0, 0] on img at bounding box center [0, 0] width 0 height 0
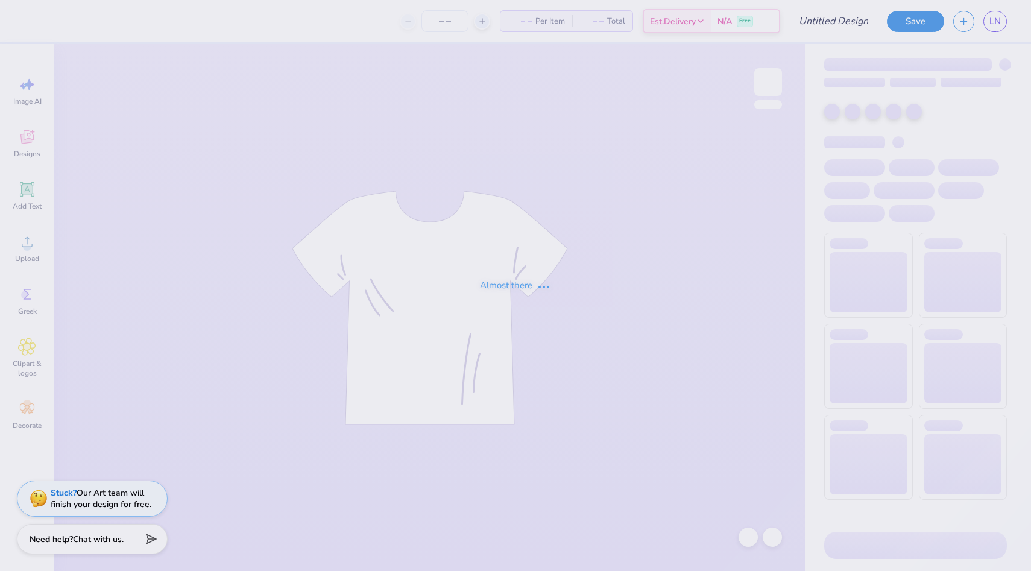
type input "[GEOGRAPHIC_DATA][US_STATE] : [PERSON_NAME]"
type input "1"
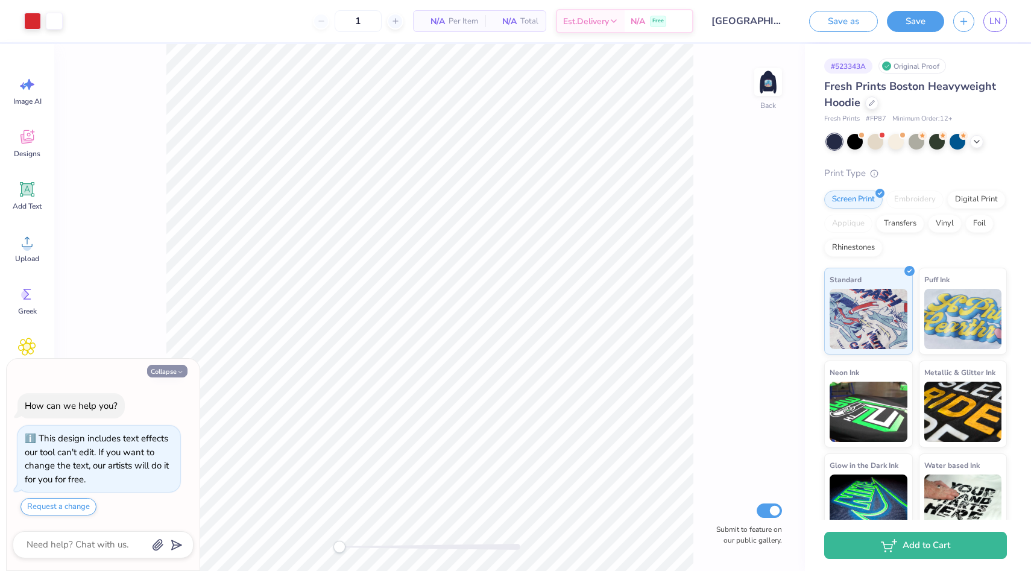
click at [170, 375] on button "Collapse" at bounding box center [167, 371] width 40 height 13
type textarea "x"
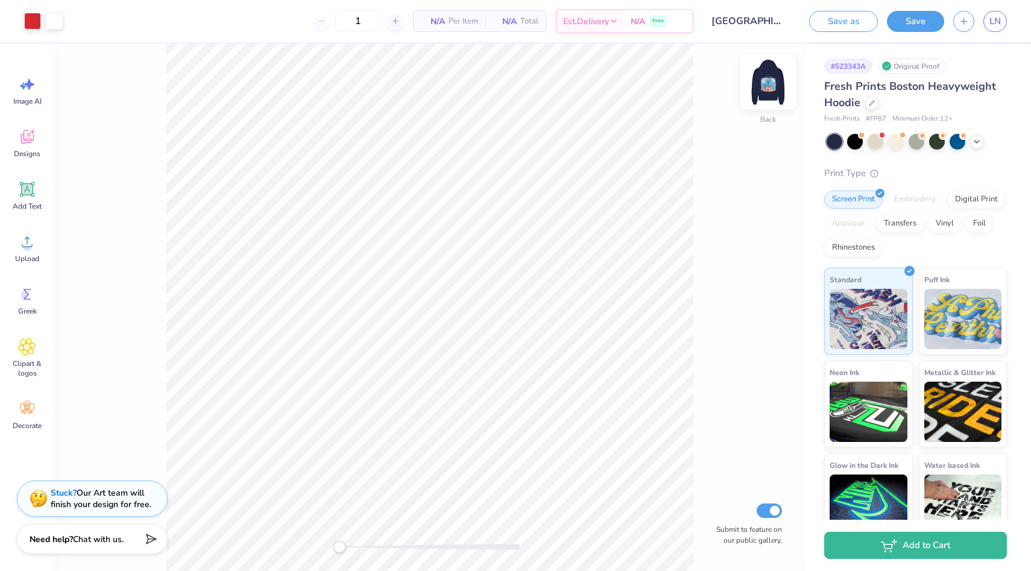
click at [770, 79] on img at bounding box center [768, 82] width 48 height 48
click at [985, 197] on div "Digital Print" at bounding box center [976, 198] width 59 height 18
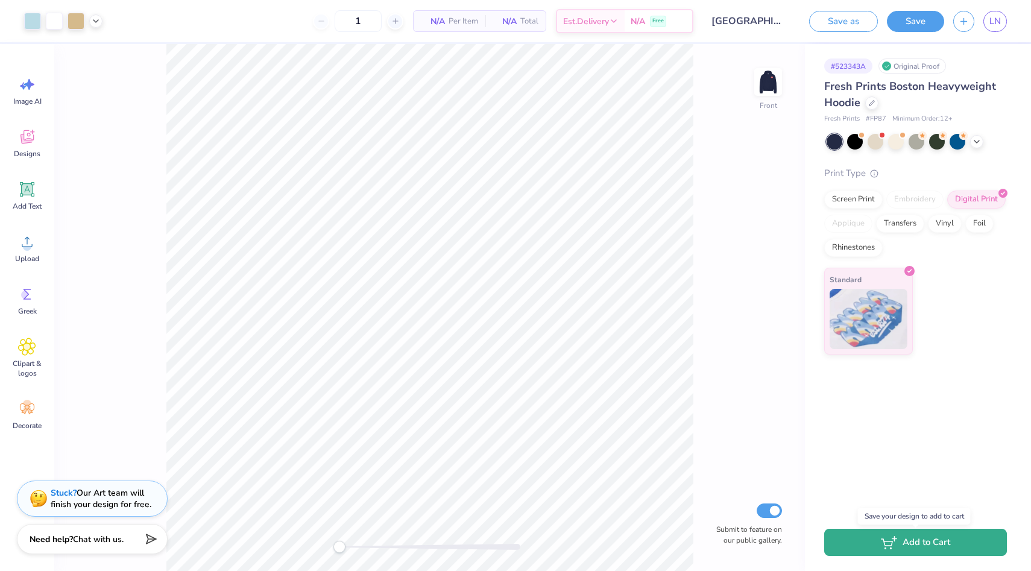
click at [906, 541] on button "Add to Cart" at bounding box center [915, 542] width 183 height 27
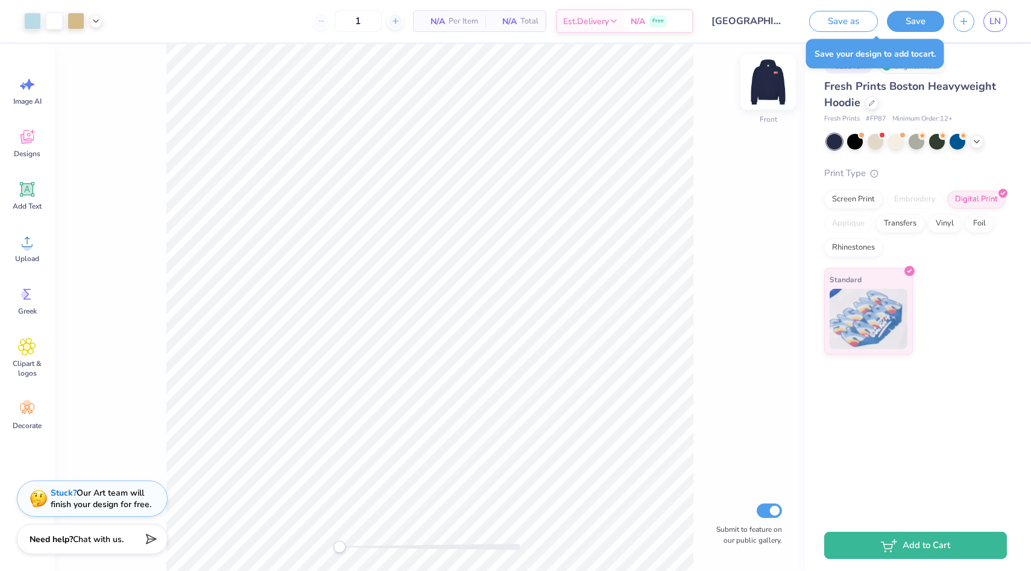
click at [770, 86] on img at bounding box center [768, 82] width 48 height 48
click at [767, 91] on img at bounding box center [768, 82] width 48 height 48
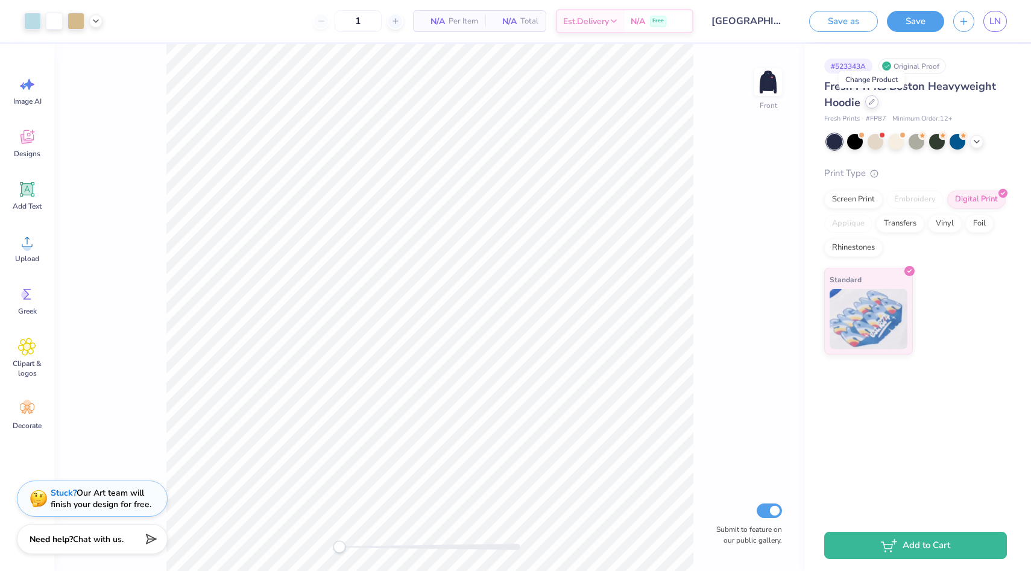
click at [872, 106] on div at bounding box center [871, 101] width 13 height 13
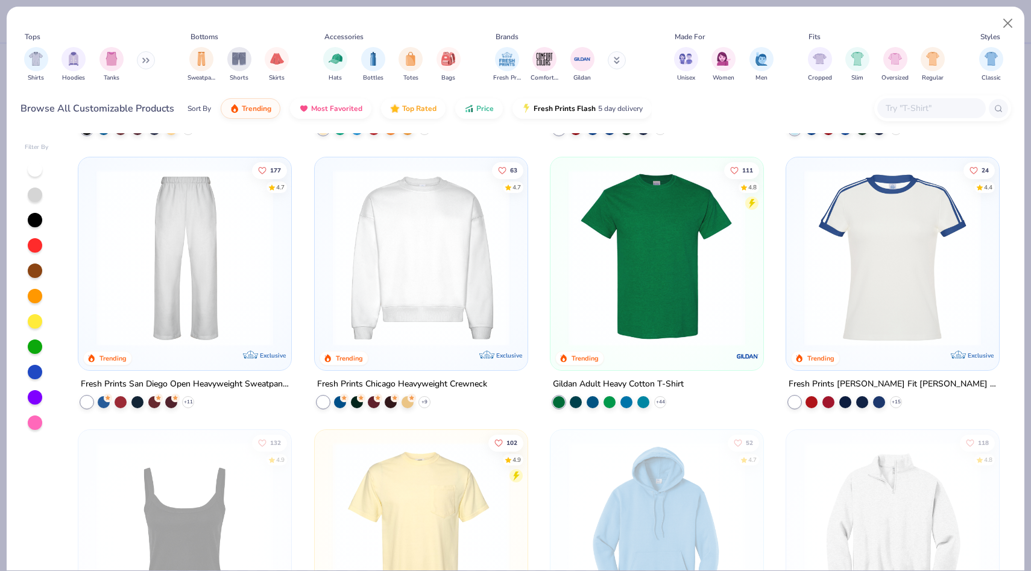
scroll to position [534, 0]
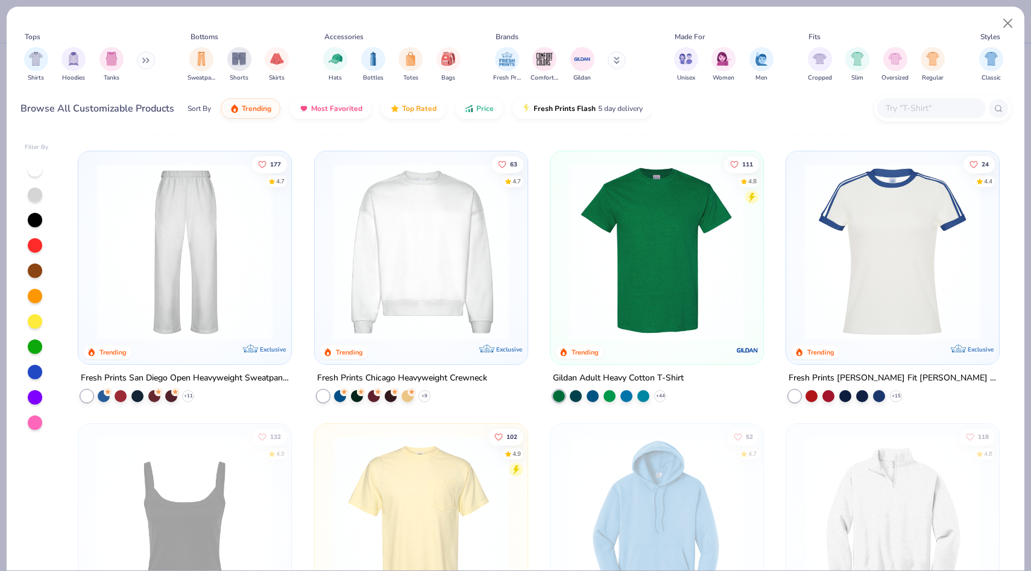
click at [440, 270] on img at bounding box center [421, 251] width 189 height 177
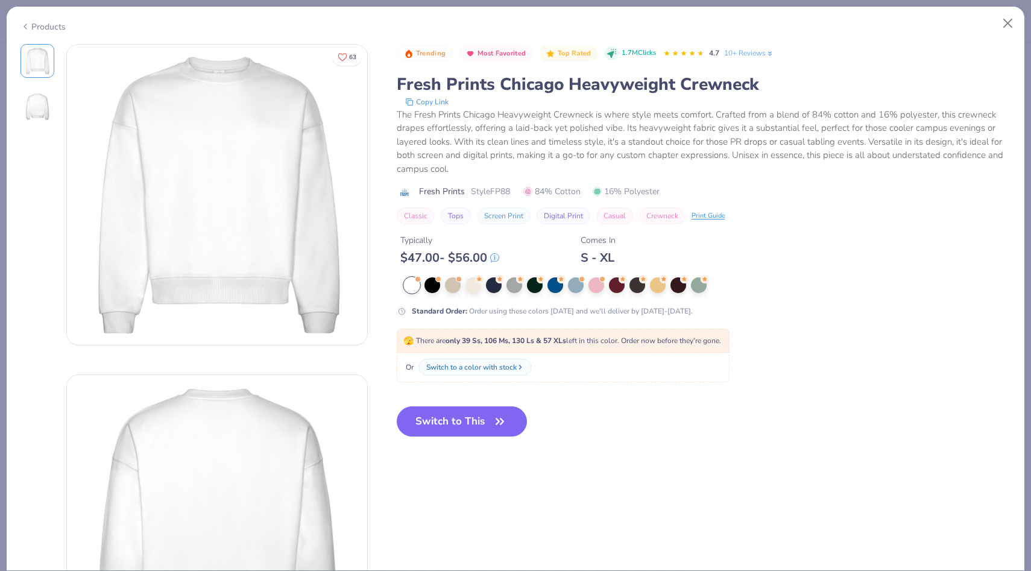
click at [30, 25] on div "Products" at bounding box center [43, 27] width 45 height 13
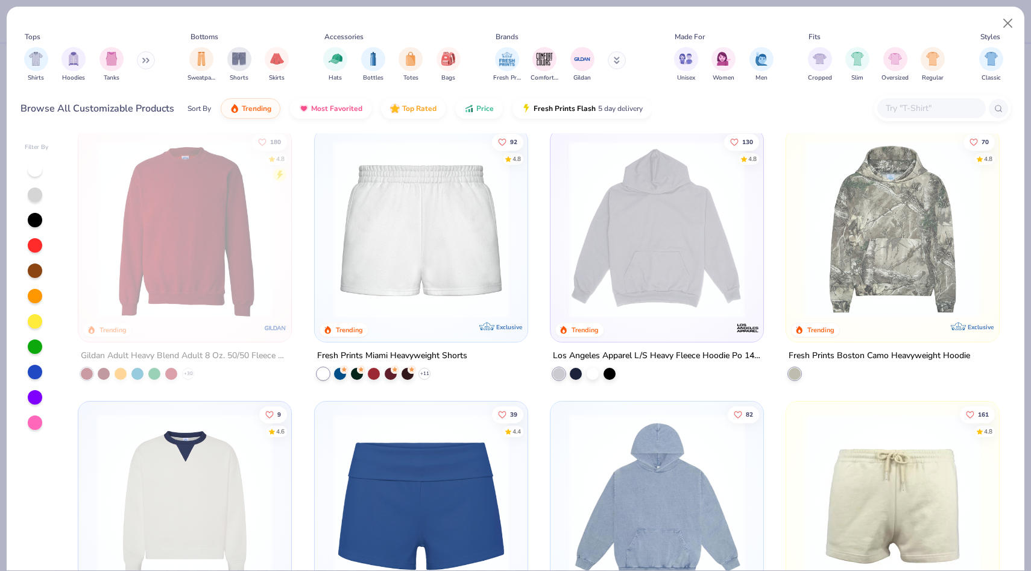
scroll to position [1101, 0]
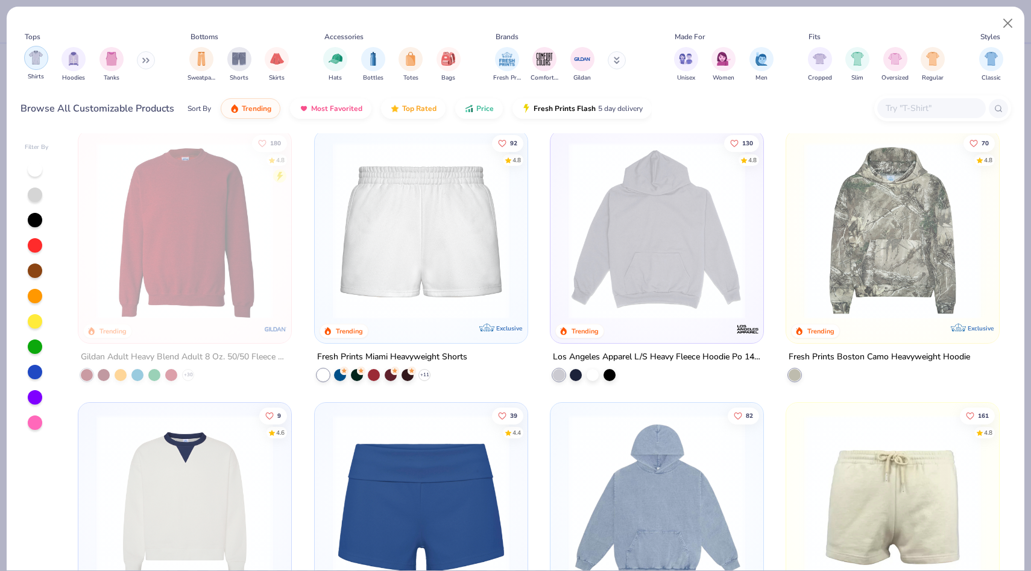
click at [28, 60] on div "filter for Shirts" at bounding box center [36, 58] width 24 height 24
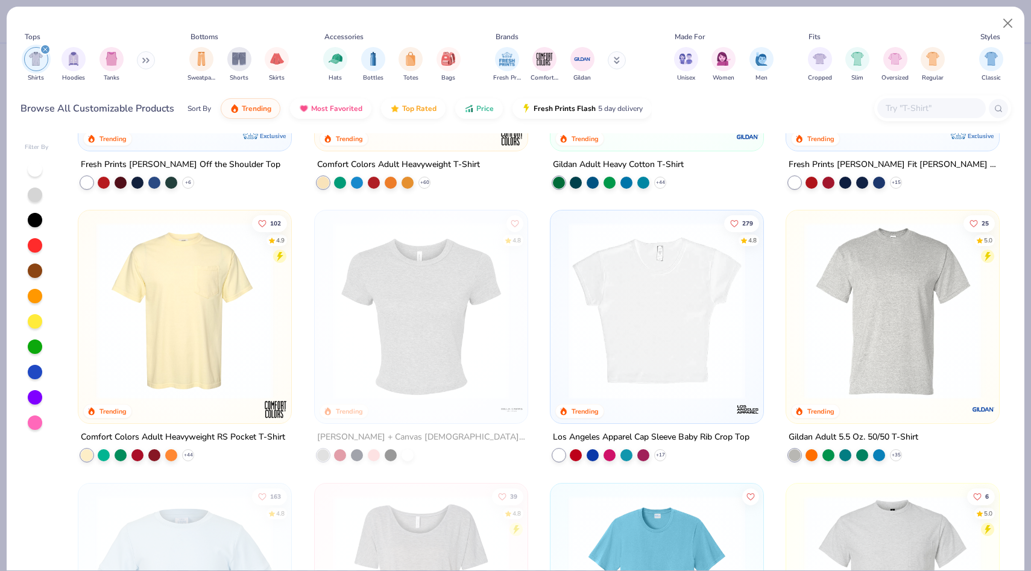
scroll to position [201, 0]
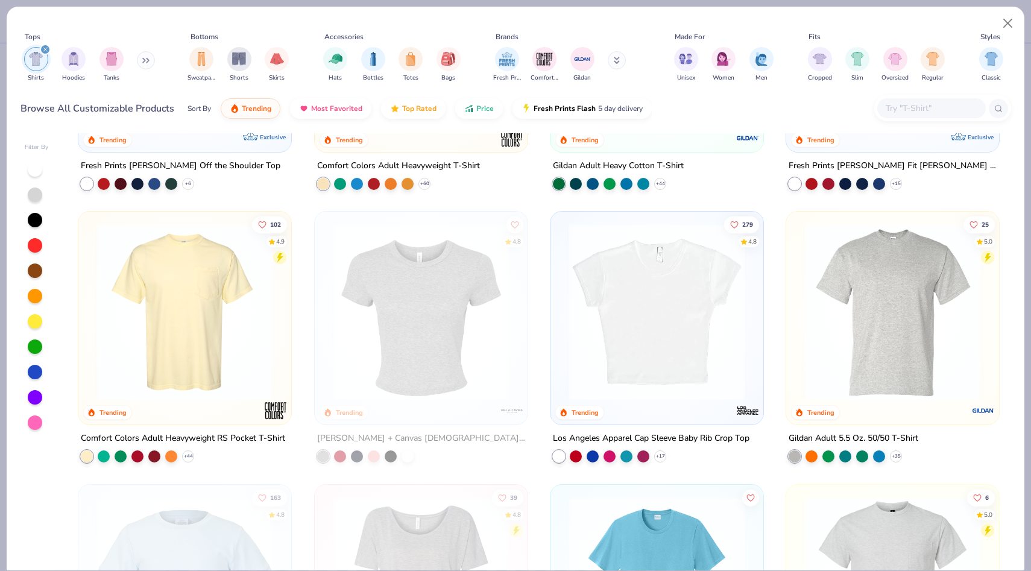
click at [897, 340] on img at bounding box center [893, 312] width 189 height 177
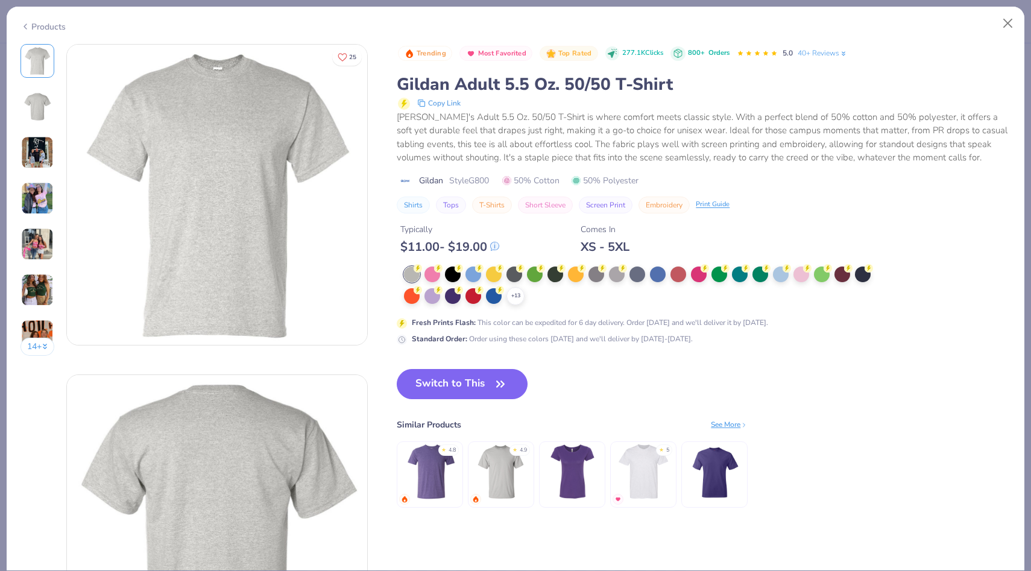
click at [35, 26] on div "Products" at bounding box center [43, 27] width 45 height 13
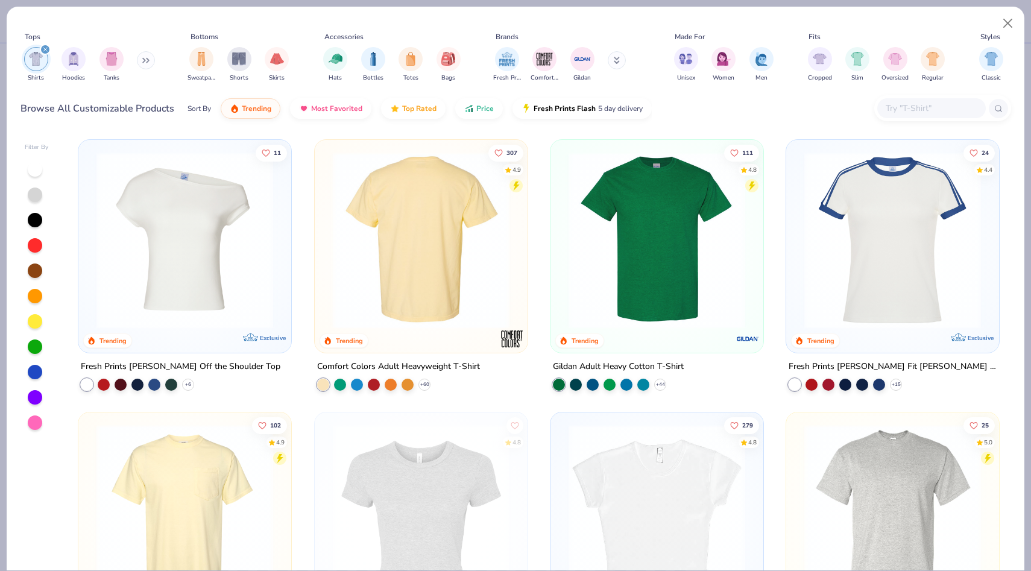
click at [326, 259] on img at bounding box center [232, 240] width 189 height 177
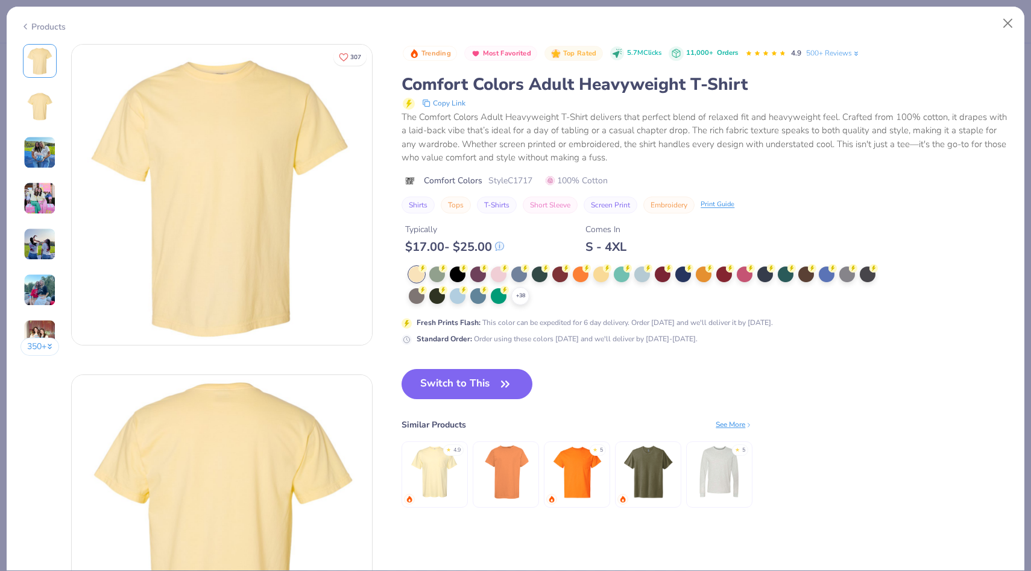
click at [37, 156] on img at bounding box center [40, 152] width 33 height 33
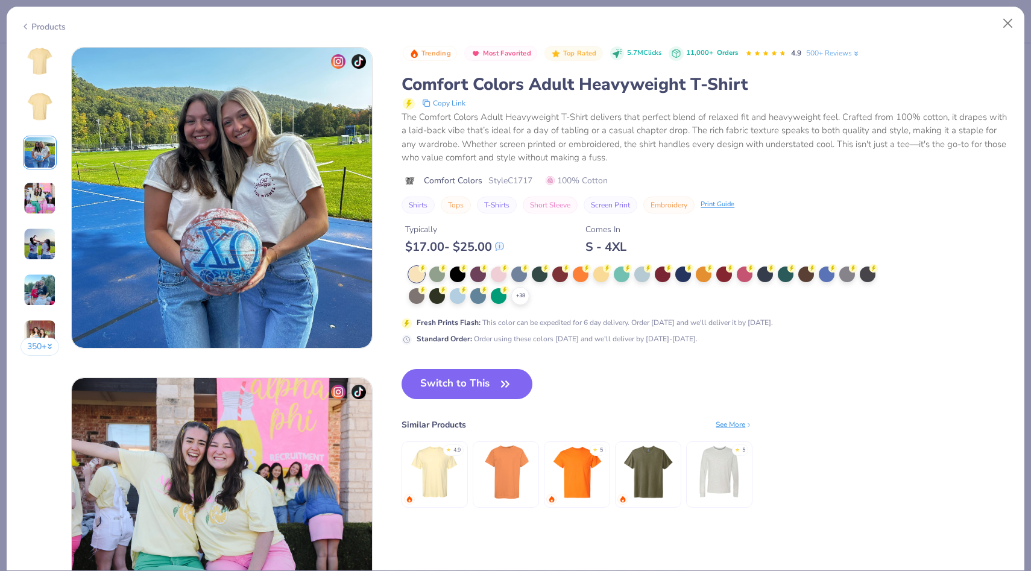
scroll to position [661, 0]
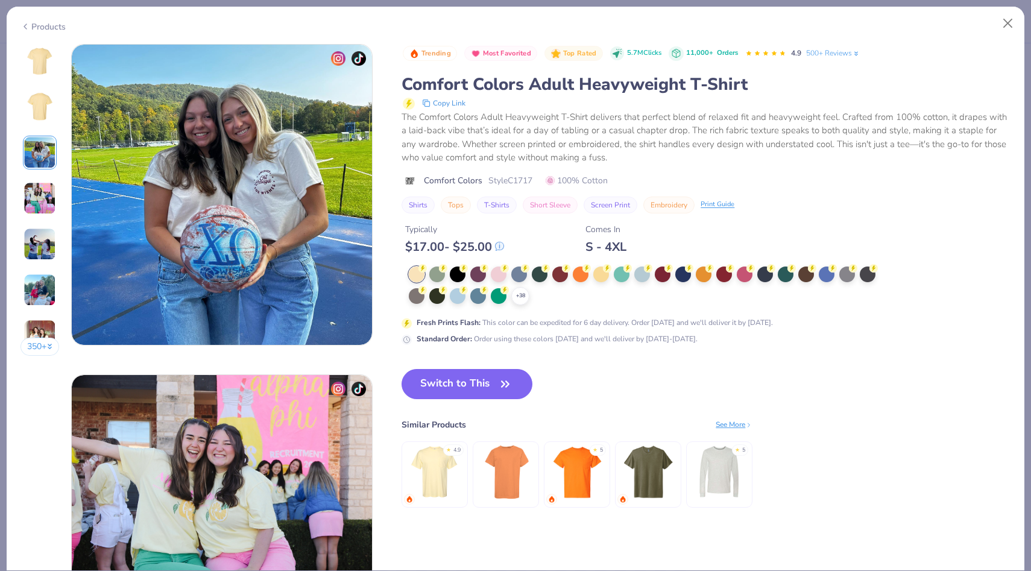
click at [28, 25] on icon at bounding box center [26, 26] width 10 height 14
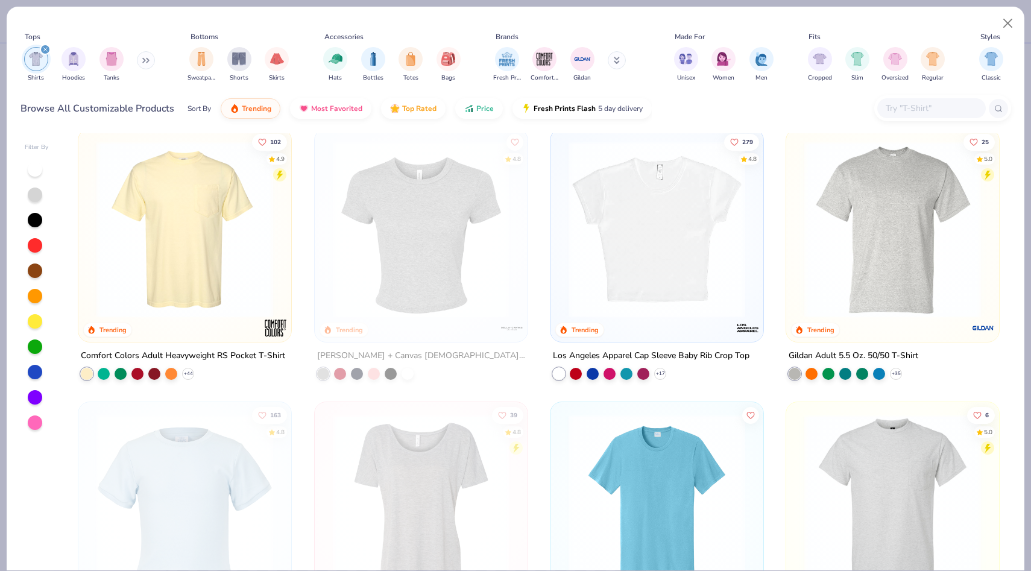
scroll to position [282, 0]
click at [893, 198] on img at bounding box center [893, 230] width 189 height 177
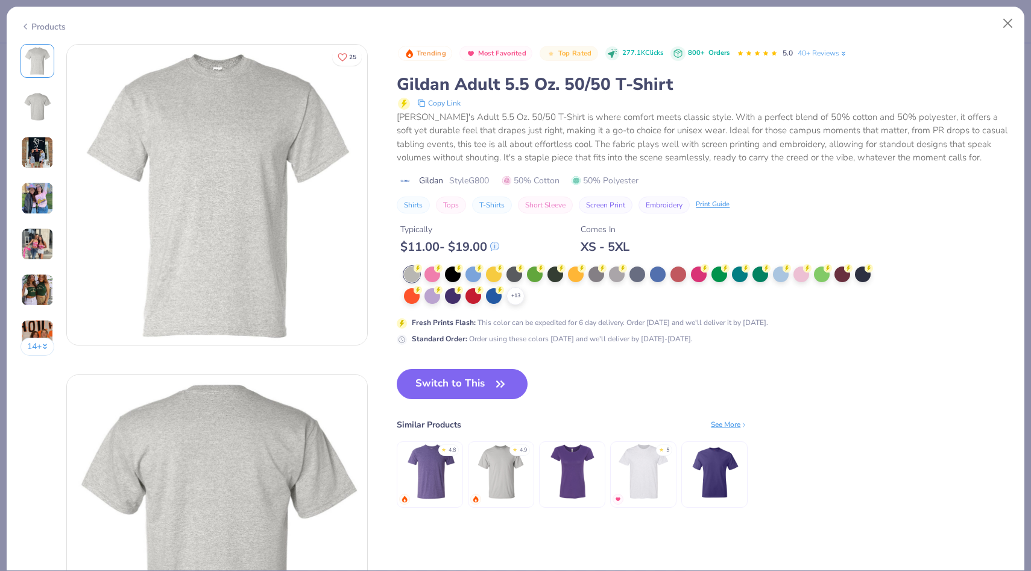
click at [31, 196] on img at bounding box center [37, 198] width 33 height 33
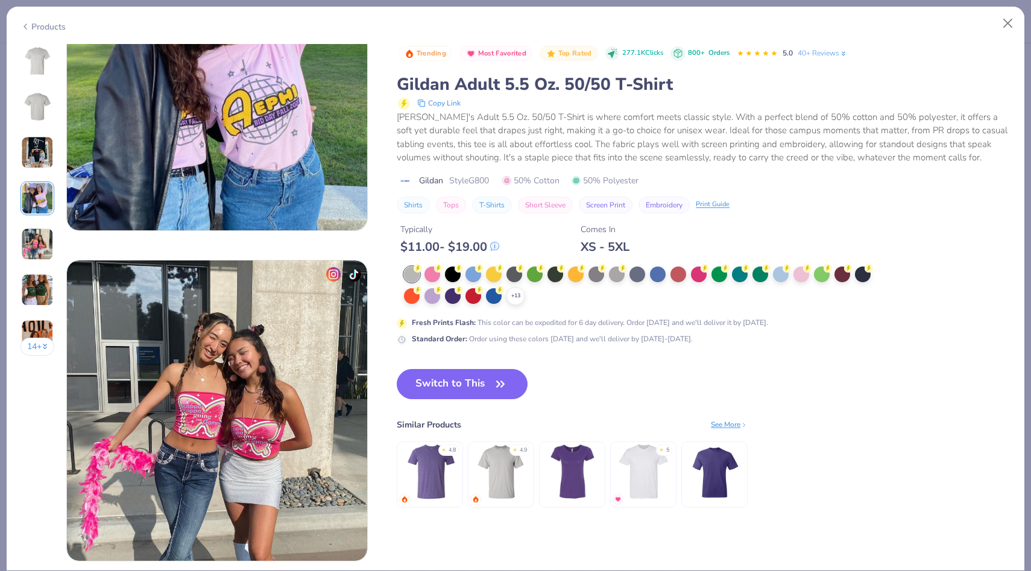
scroll to position [1109, 0]
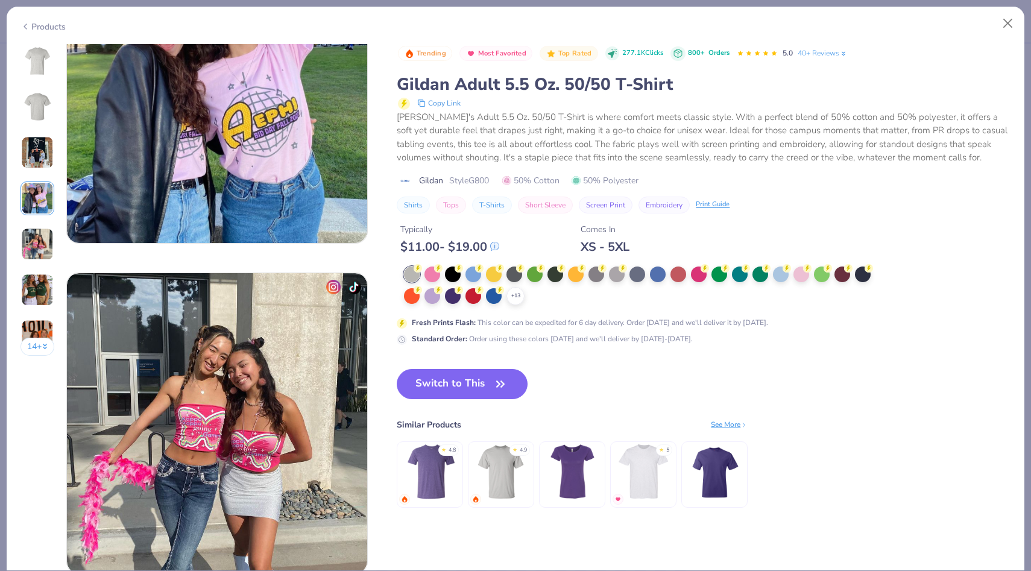
click at [30, 241] on img at bounding box center [37, 244] width 33 height 33
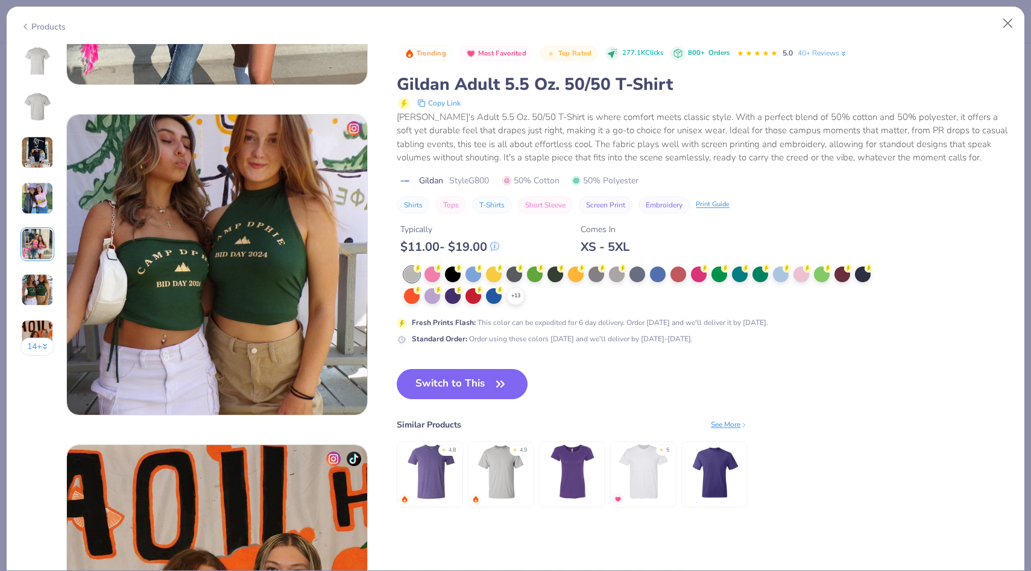
scroll to position [1584, 0]
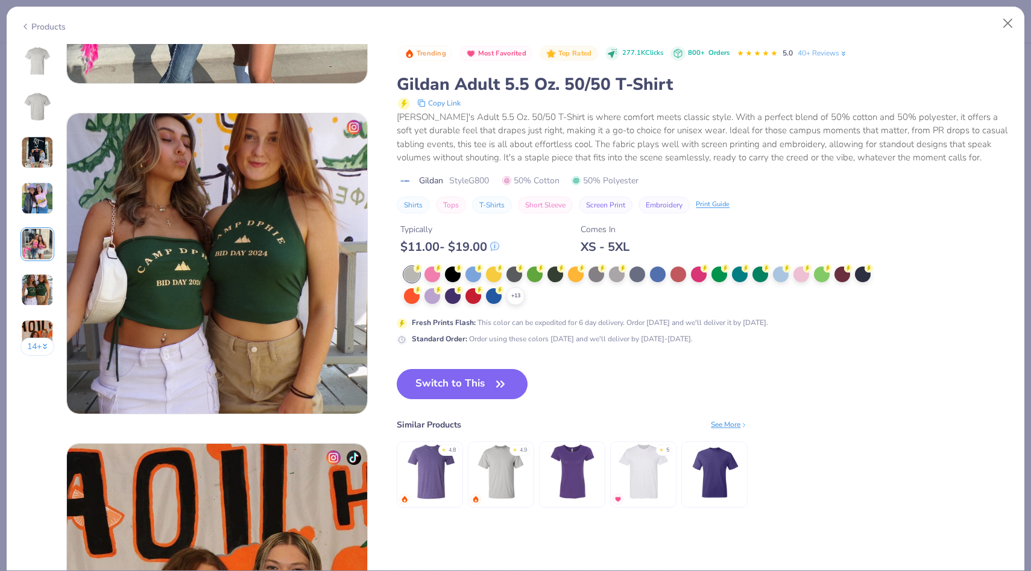
click at [31, 289] on img at bounding box center [37, 290] width 33 height 33
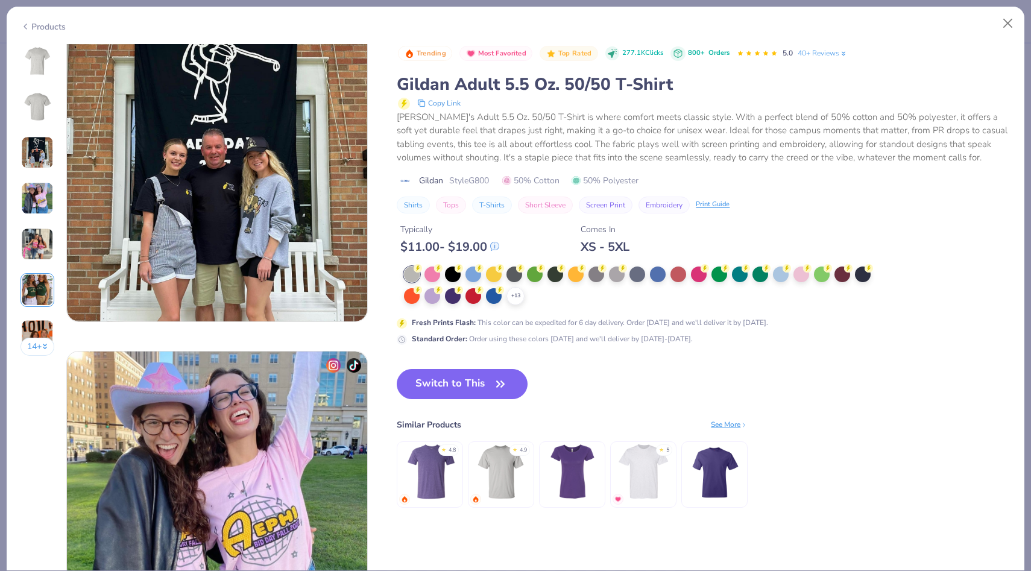
scroll to position [0, 0]
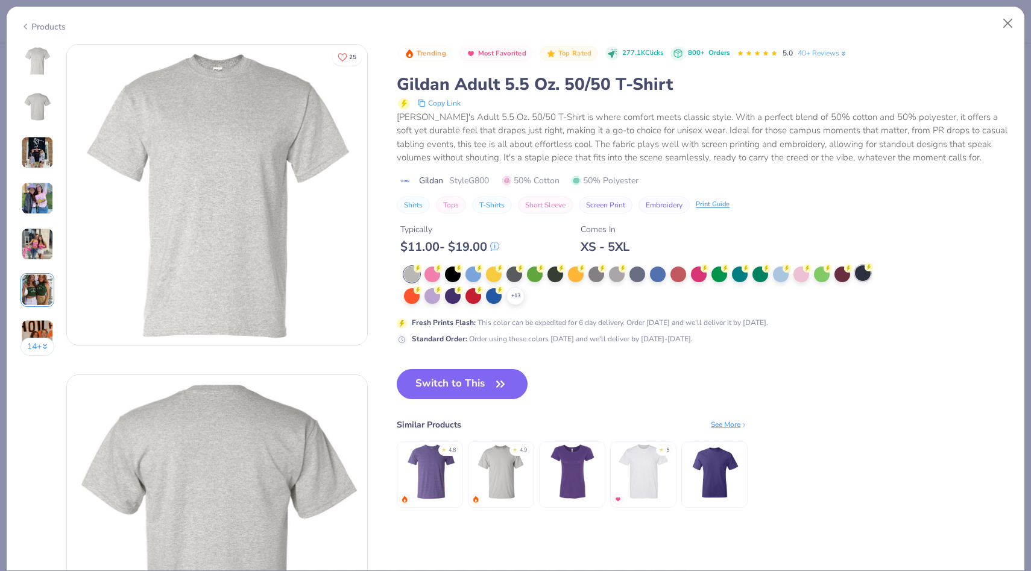
click at [864, 274] on div at bounding box center [863, 273] width 16 height 16
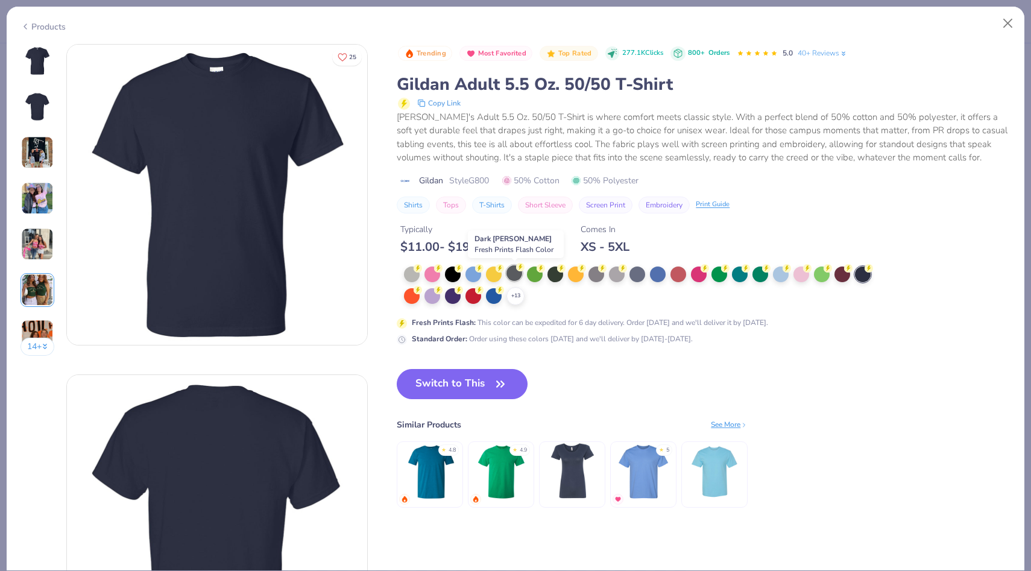
click at [511, 274] on div at bounding box center [515, 273] width 16 height 16
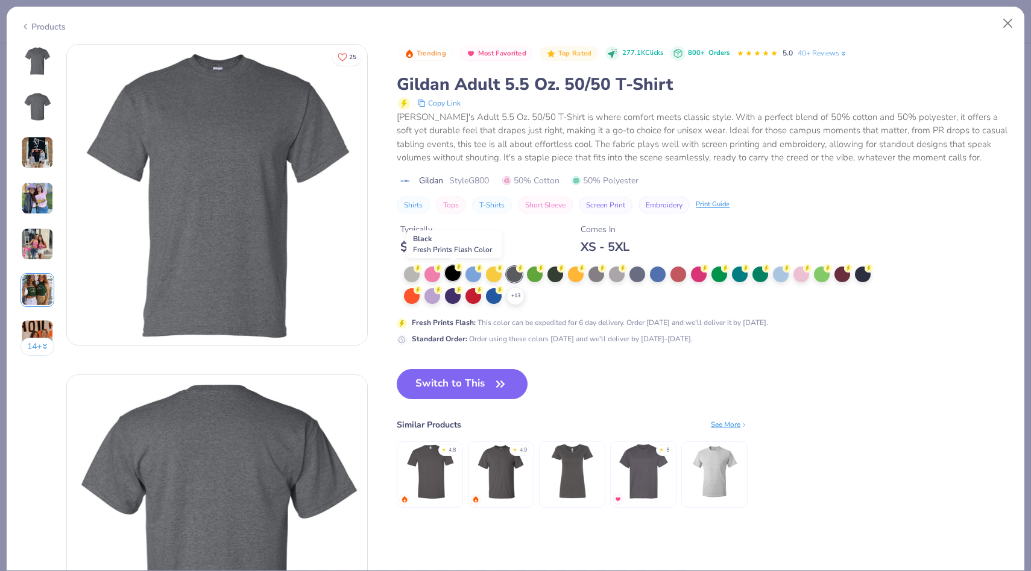
click at [449, 276] on div at bounding box center [453, 273] width 16 height 16
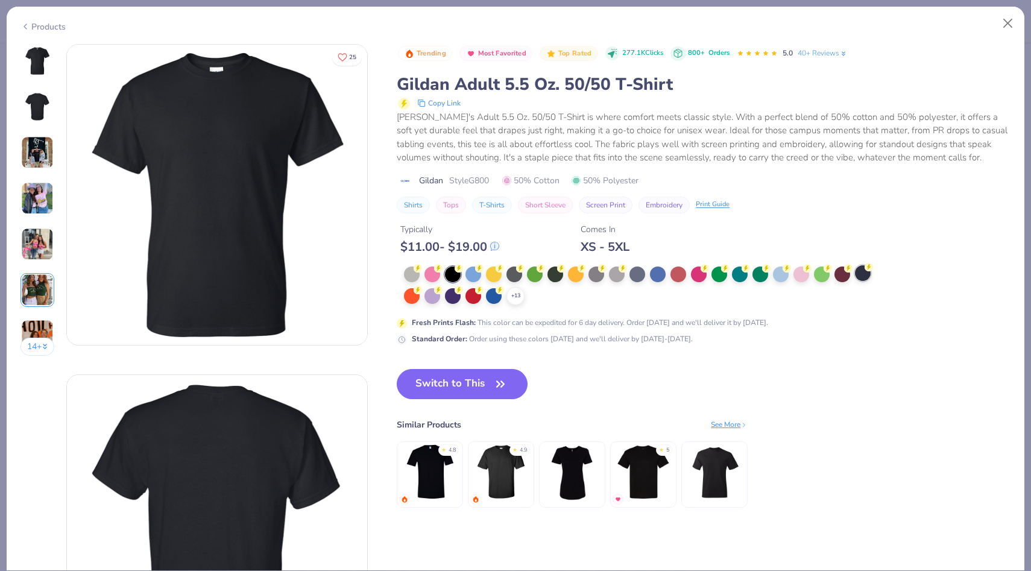
click at [861, 277] on div at bounding box center [863, 273] width 16 height 16
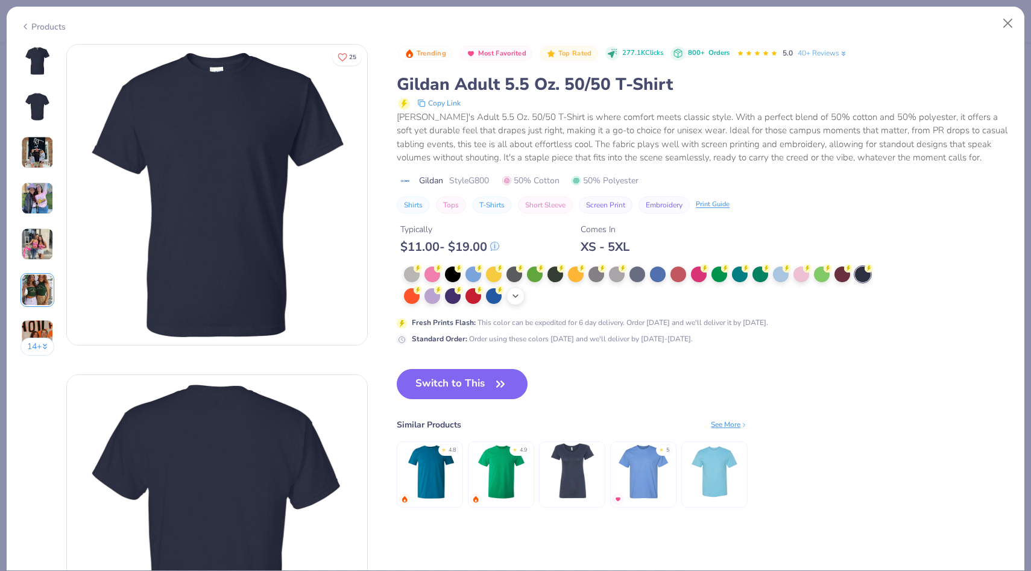
click at [511, 292] on div "+ 13" at bounding box center [516, 296] width 18 height 18
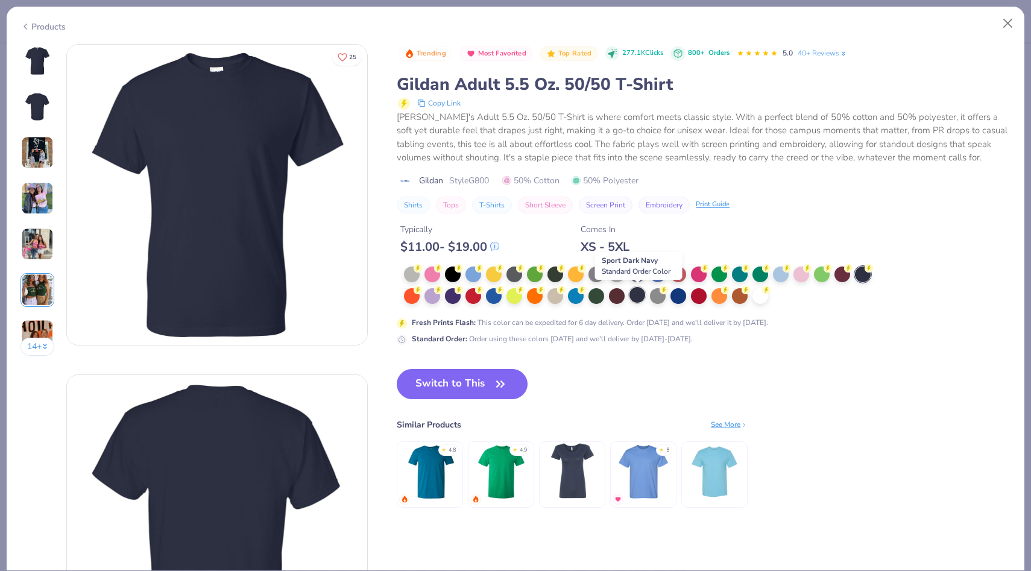
click at [634, 298] on div at bounding box center [638, 295] width 16 height 16
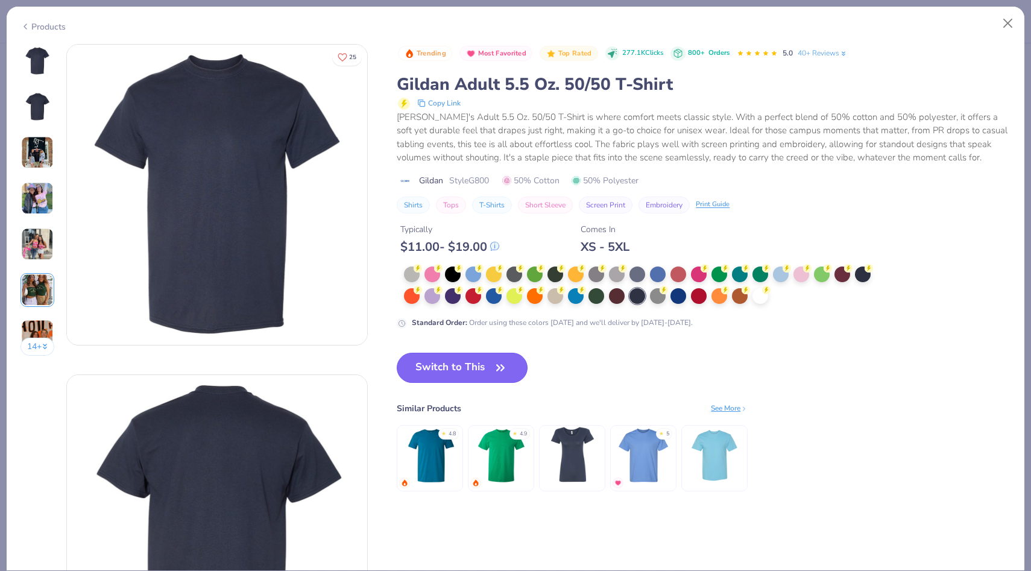
click at [474, 367] on button "Switch to This" at bounding box center [462, 368] width 131 height 30
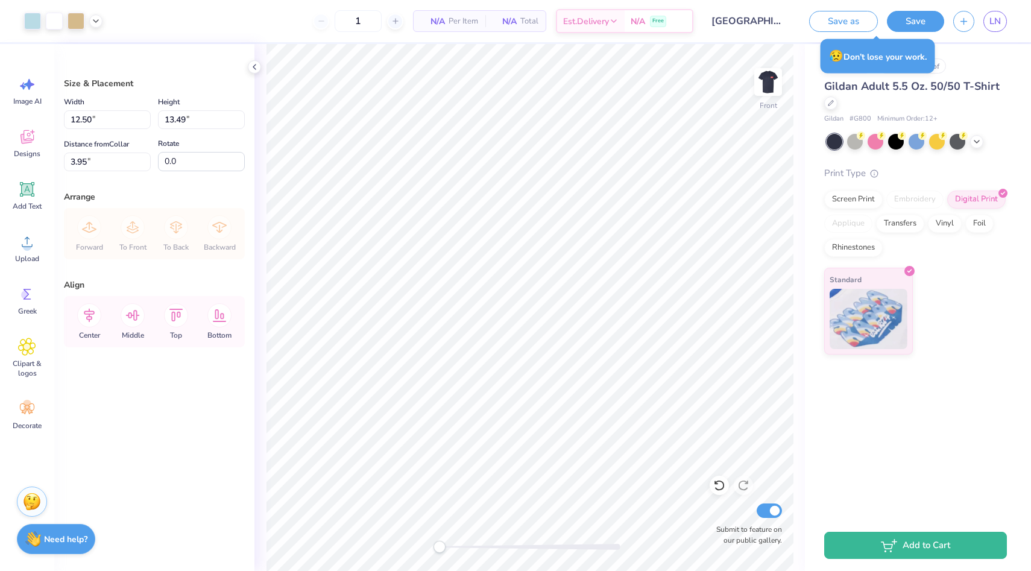
type input "3.95"
type input "3.78"
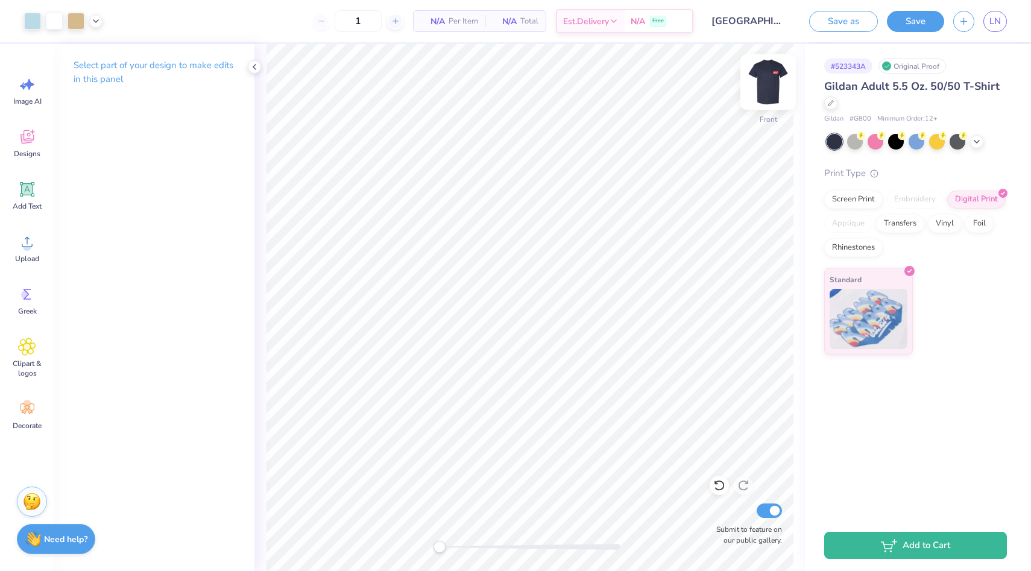
click at [777, 83] on img at bounding box center [768, 82] width 48 height 48
click at [770, 75] on img at bounding box center [768, 82] width 24 height 24
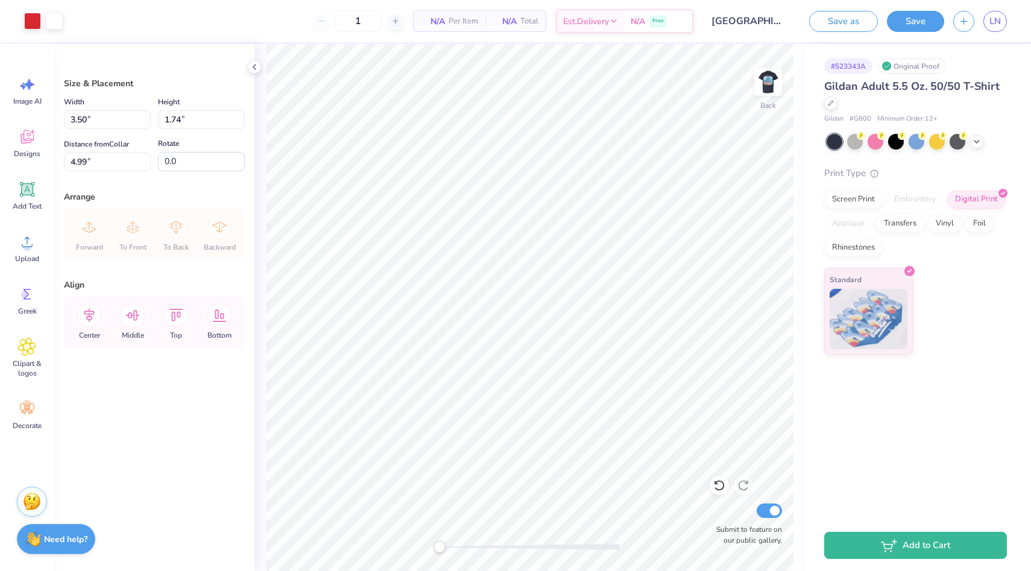
type input "4.99"
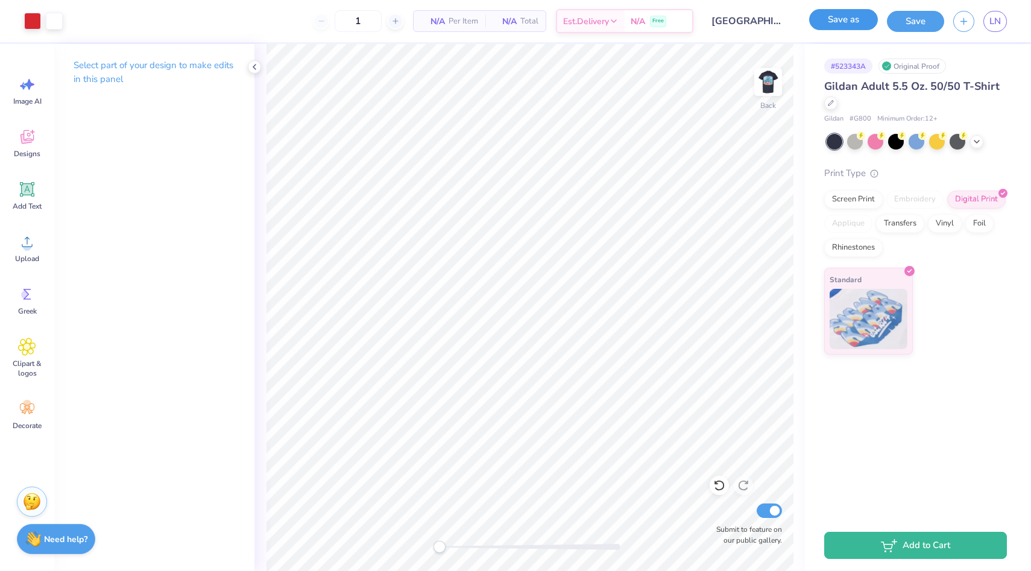
click at [852, 14] on button "Save as" at bounding box center [843, 19] width 69 height 21
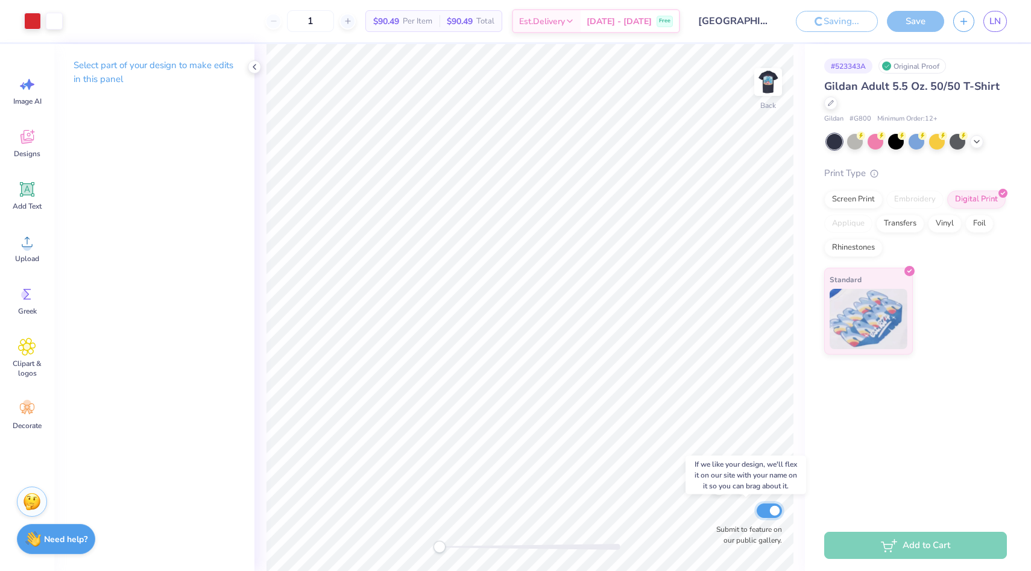
click at [770, 513] on input "Submit to feature on our public gallery." at bounding box center [769, 511] width 25 height 14
checkbox input "false"
click at [765, 77] on img at bounding box center [768, 82] width 48 height 48
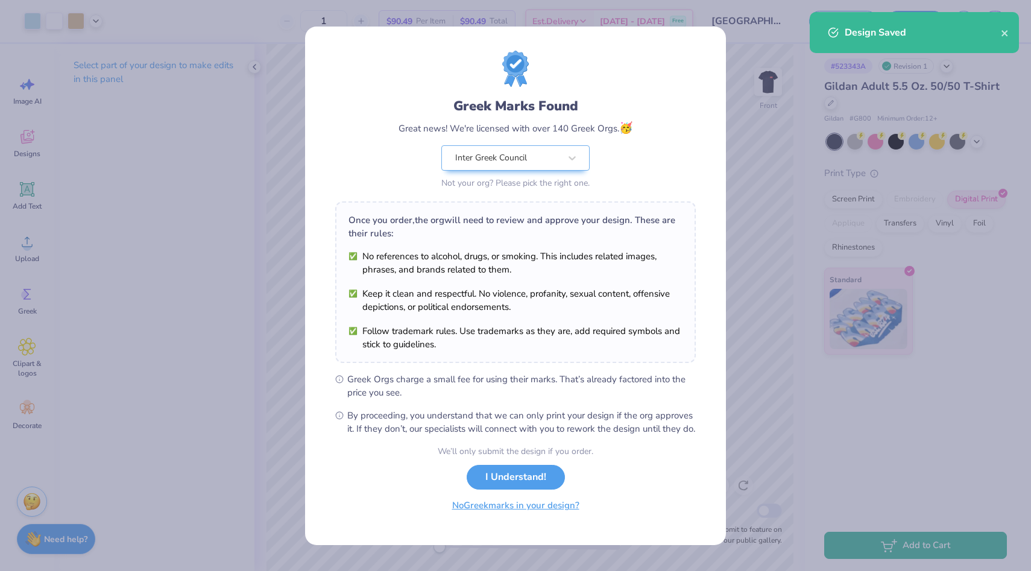
click at [507, 515] on button "No Greek marks in your design?" at bounding box center [516, 505] width 148 height 25
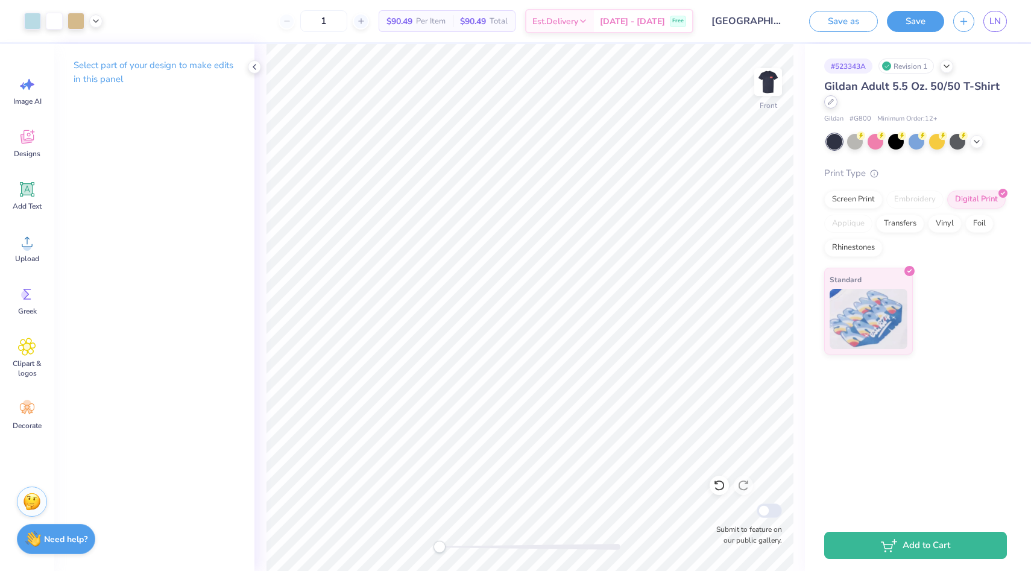
click at [831, 99] on icon at bounding box center [831, 102] width 6 height 6
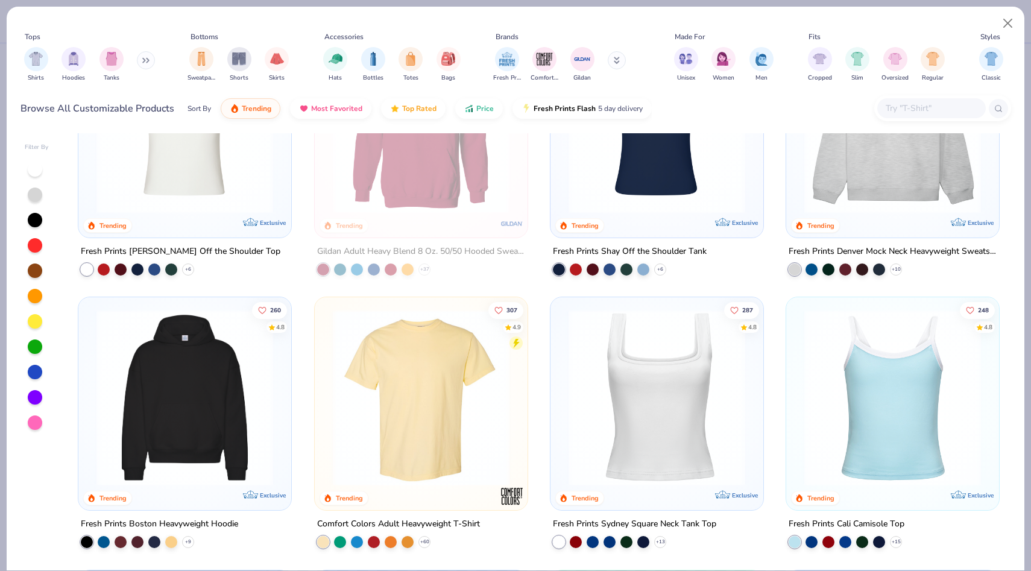
scroll to position [128, 0]
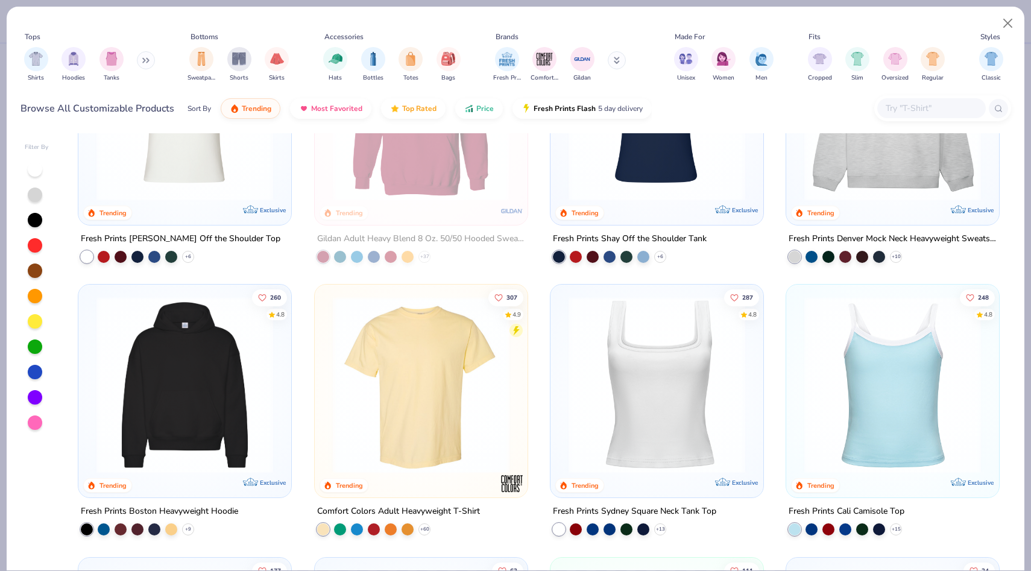
click at [227, 359] on img at bounding box center [184, 385] width 189 height 177
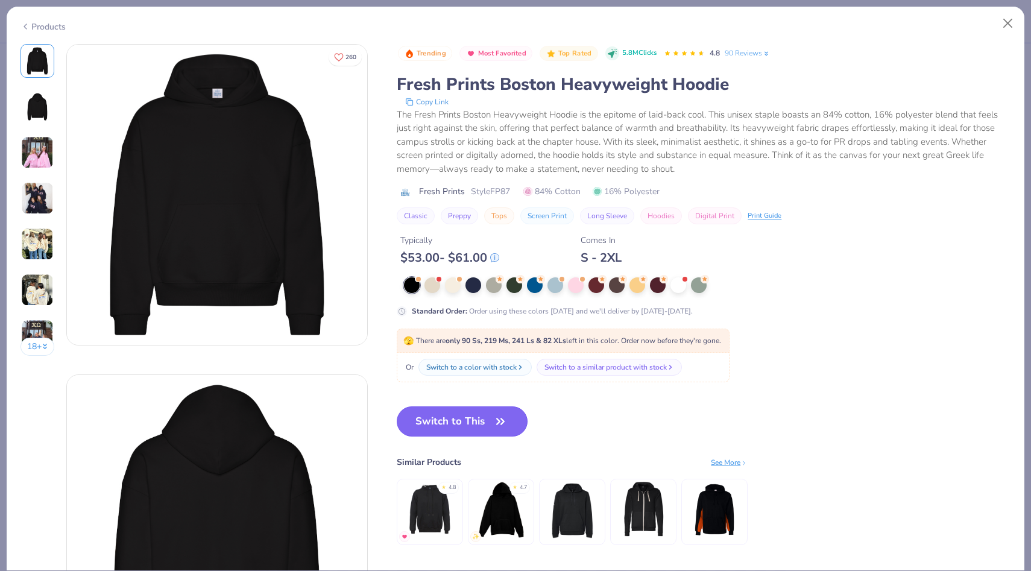
click at [483, 419] on button "Switch to This" at bounding box center [462, 421] width 131 height 30
click at [461, 424] on button "Switch to This" at bounding box center [462, 421] width 131 height 30
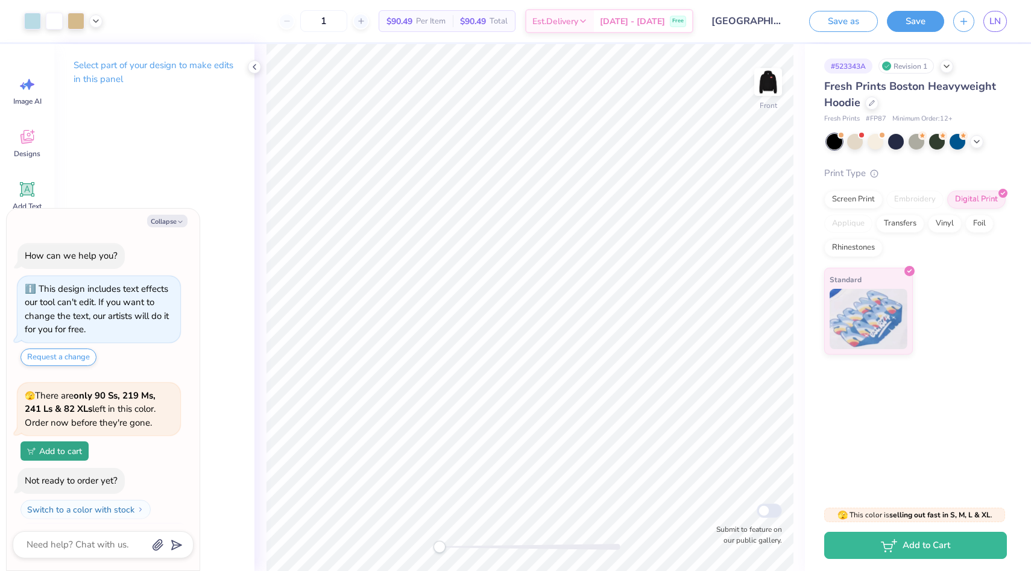
scroll to position [26, 0]
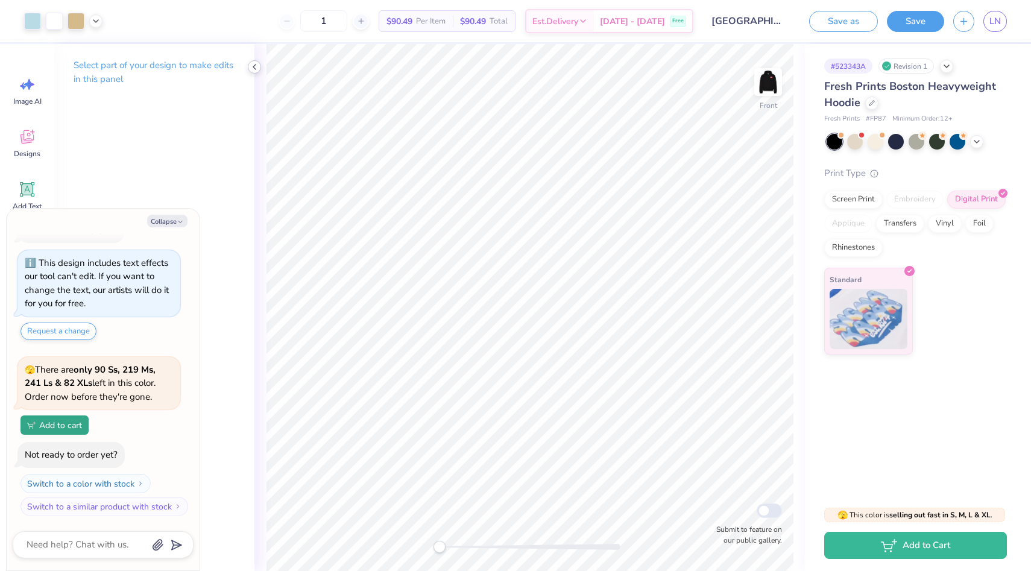
click at [255, 67] on icon at bounding box center [255, 67] width 10 height 10
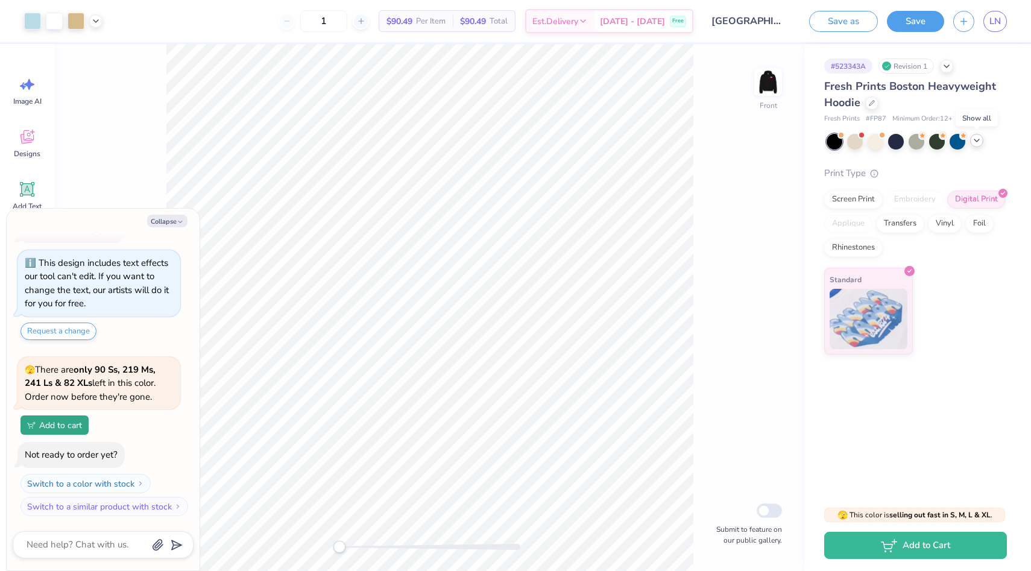
click at [974, 138] on icon at bounding box center [977, 141] width 10 height 10
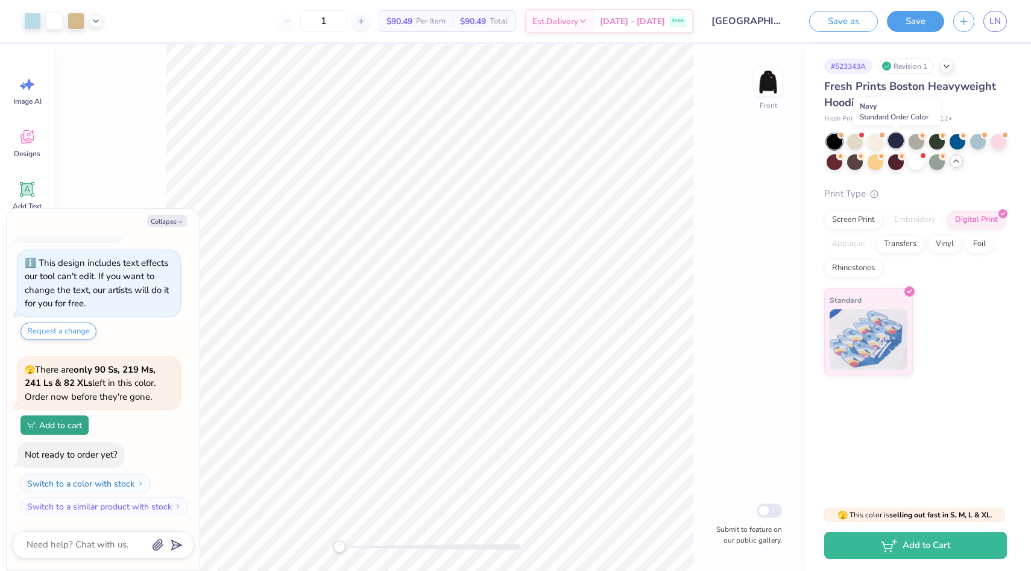
click at [899, 142] on div at bounding box center [896, 141] width 16 height 16
type textarea "x"
click at [363, 21] on line at bounding box center [360, 21] width 5 height 0
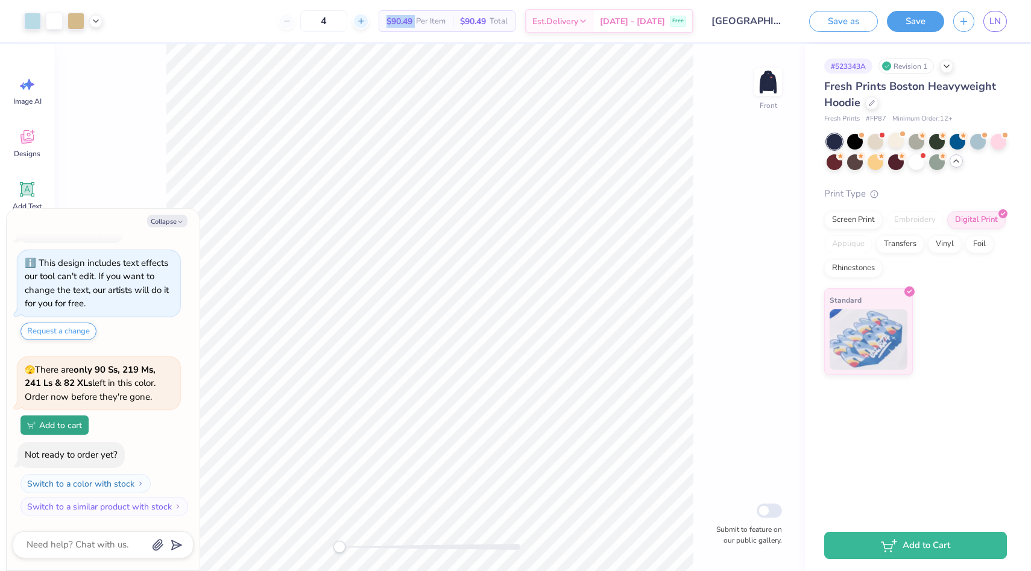
click at [363, 21] on line at bounding box center [360, 21] width 5 height 0
type input "6"
type textarea "x"
click at [388, 34] on div "6 $90.49 Per Item $90.49 Total Est. Delivery Oct 7 - 10 Free" at bounding box center [403, 21] width 582 height 42
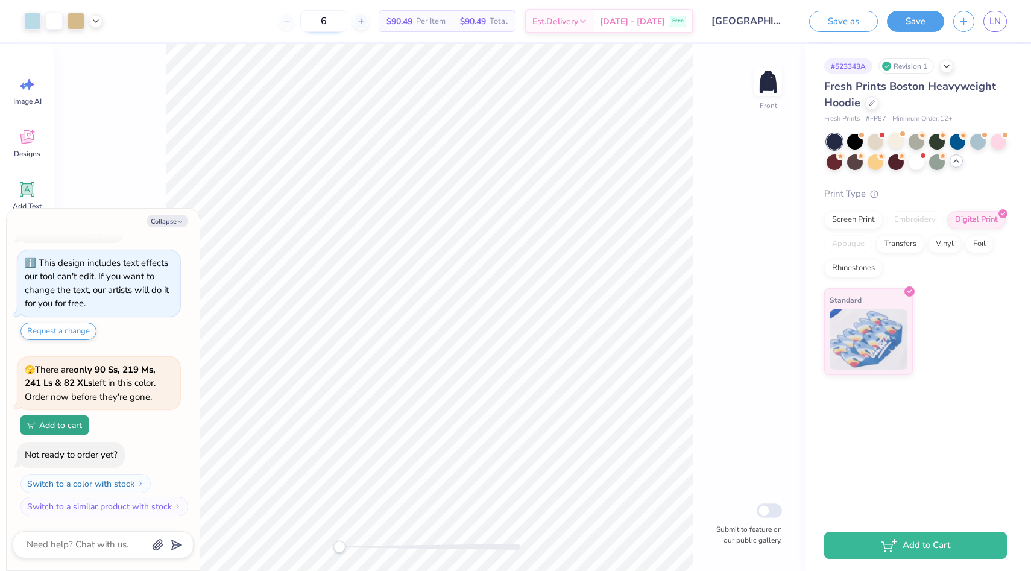
click at [347, 22] on input "6" at bounding box center [323, 21] width 47 height 22
type input "12"
click at [300, 22] on div "12" at bounding box center [319, 21] width 90 height 22
click at [301, 22] on div "12" at bounding box center [319, 21] width 90 height 22
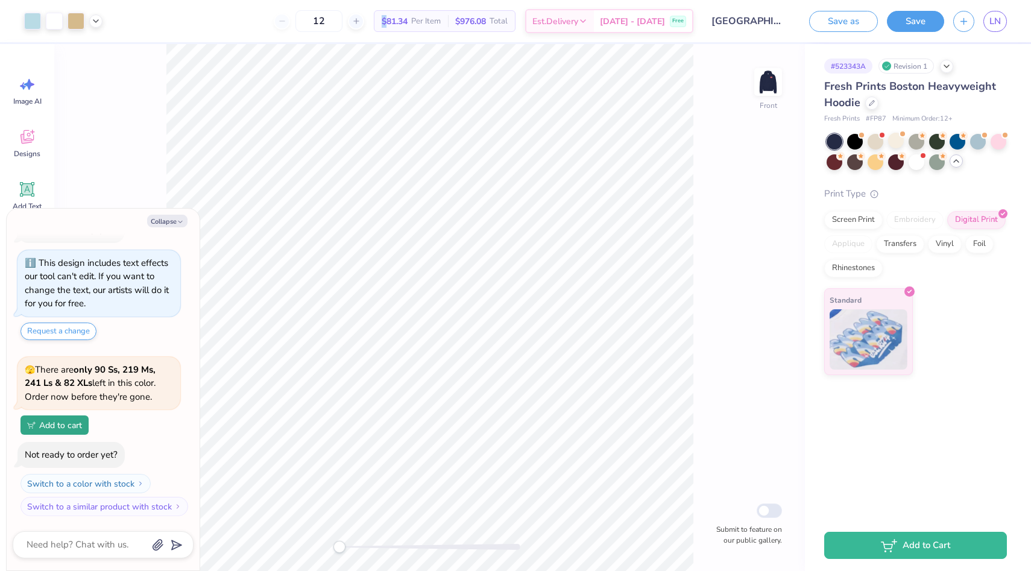
click at [301, 22] on div "12" at bounding box center [319, 21] width 90 height 22
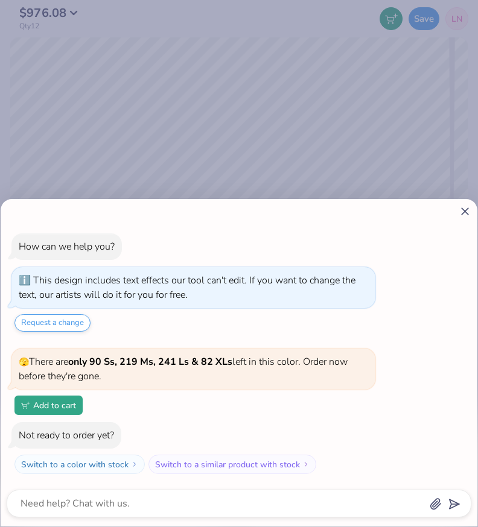
click at [466, 209] on icon at bounding box center [464, 211] width 13 height 13
type textarea "x"
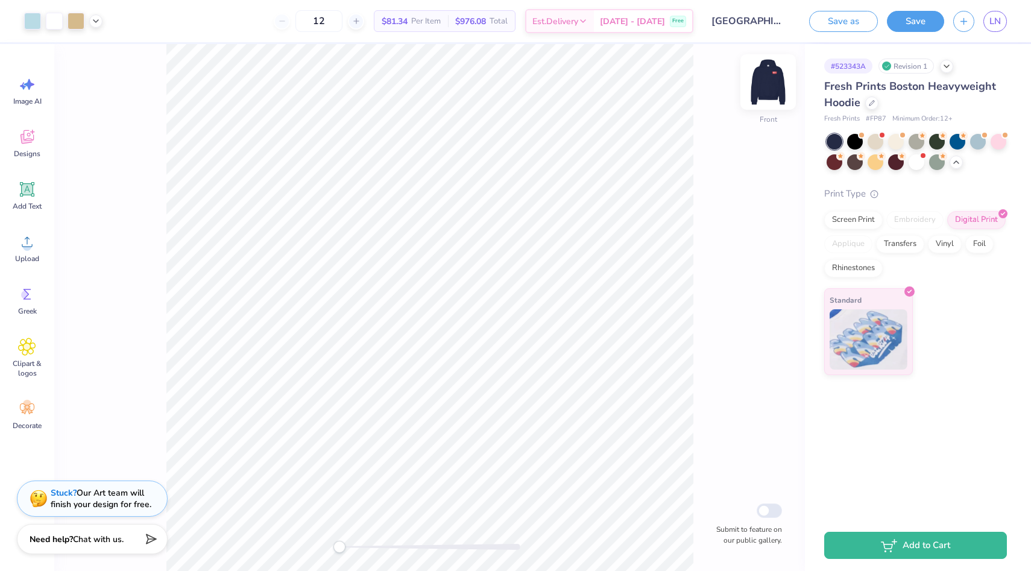
click at [762, 79] on img at bounding box center [768, 82] width 48 height 48
drag, startPoint x: 150, startPoint y: 65, endPoint x: 726, endPoint y: 557, distance: 756.7
click at [0, 0] on div "954x815 frames : 0 0 / 15 secs" at bounding box center [0, 0] width 0 height 0
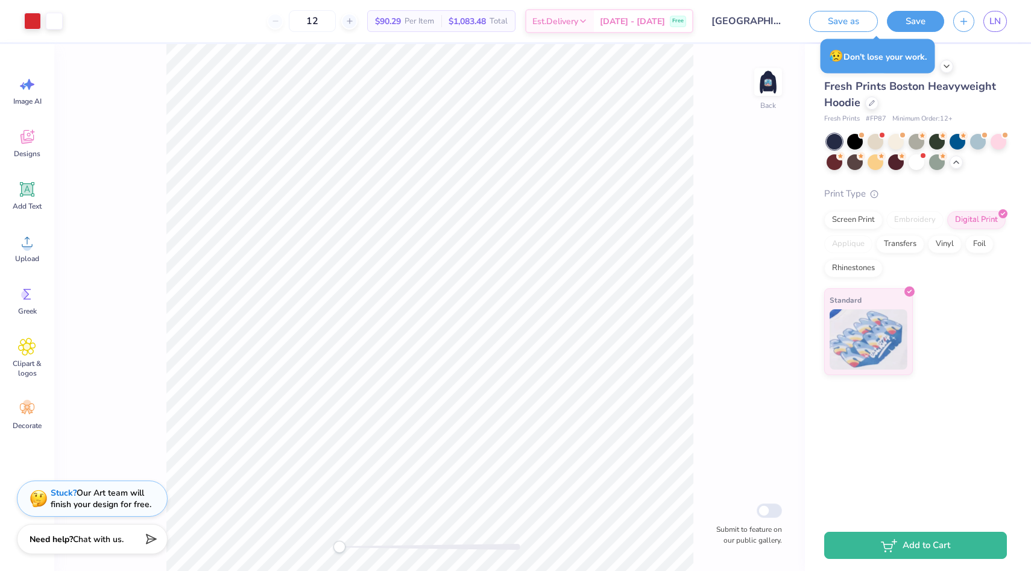
click at [0, 0] on img at bounding box center [0, 0] width 0 height 0
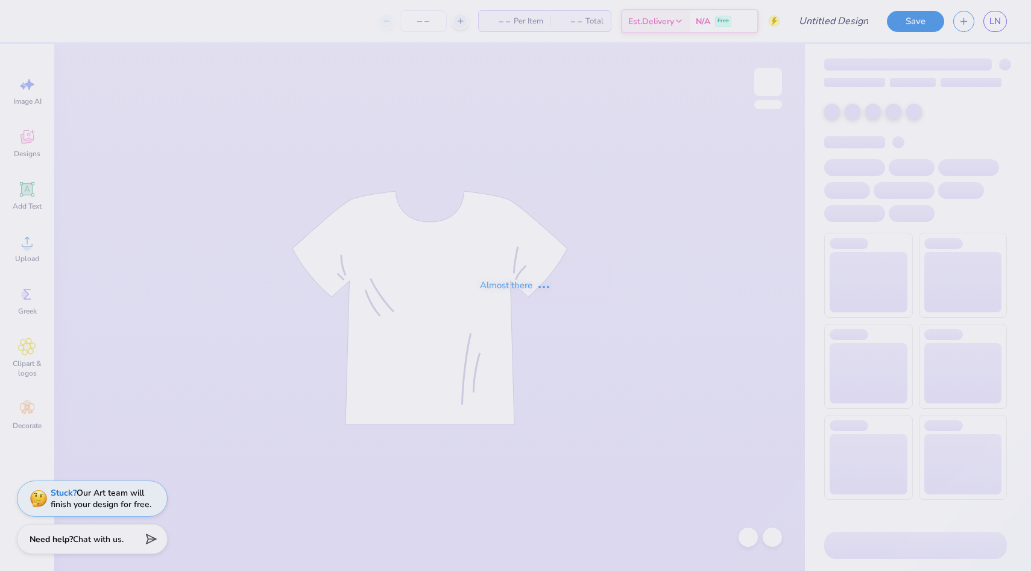
type input "3 stars"
type input "6"
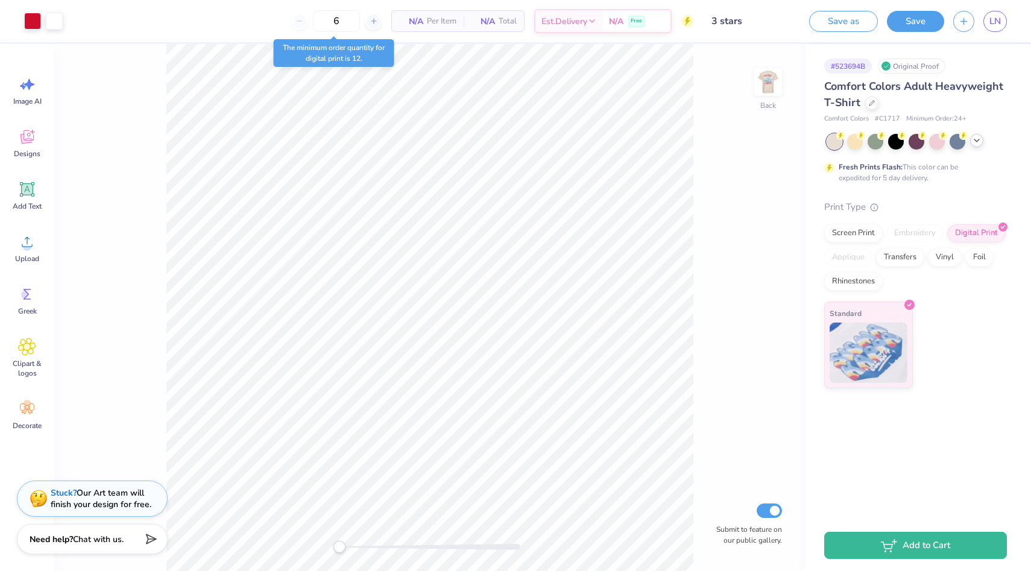
click at [976, 144] on icon at bounding box center [977, 141] width 10 height 10
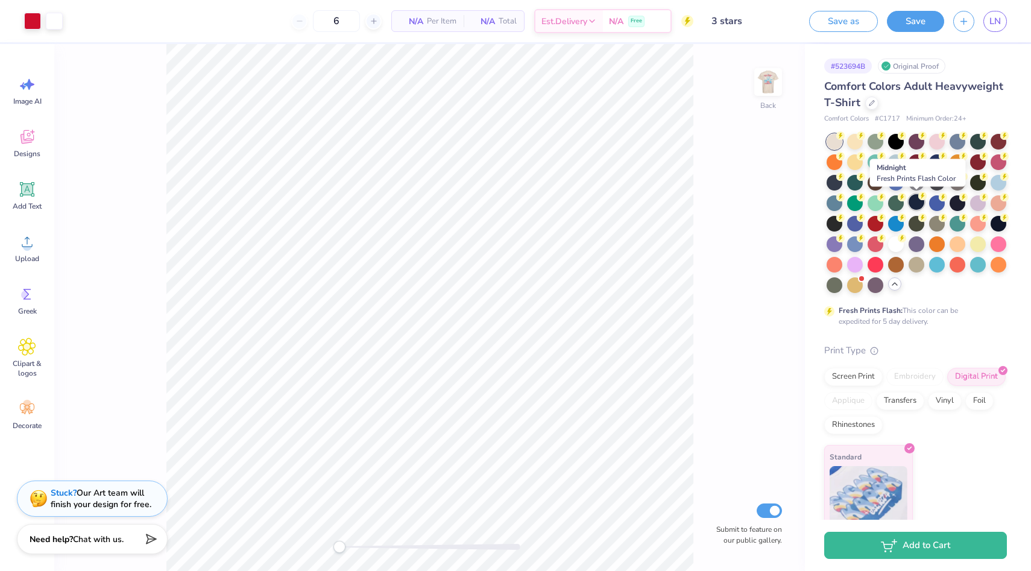
click at [914, 200] on div at bounding box center [917, 202] width 16 height 16
click at [774, 79] on img at bounding box center [768, 82] width 48 height 48
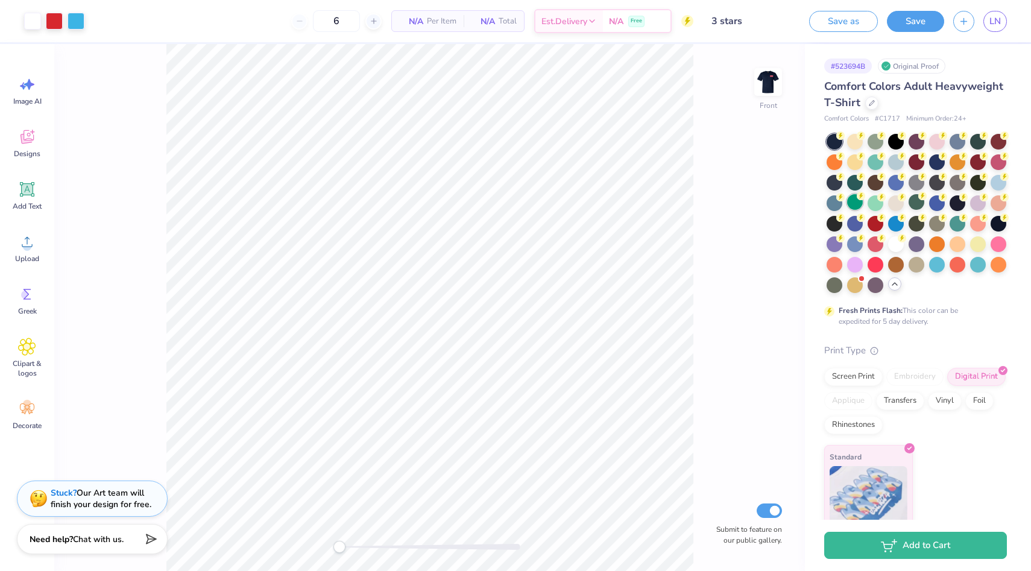
click at [852, 204] on div at bounding box center [855, 202] width 16 height 16
click at [919, 245] on div at bounding box center [917, 243] width 16 height 16
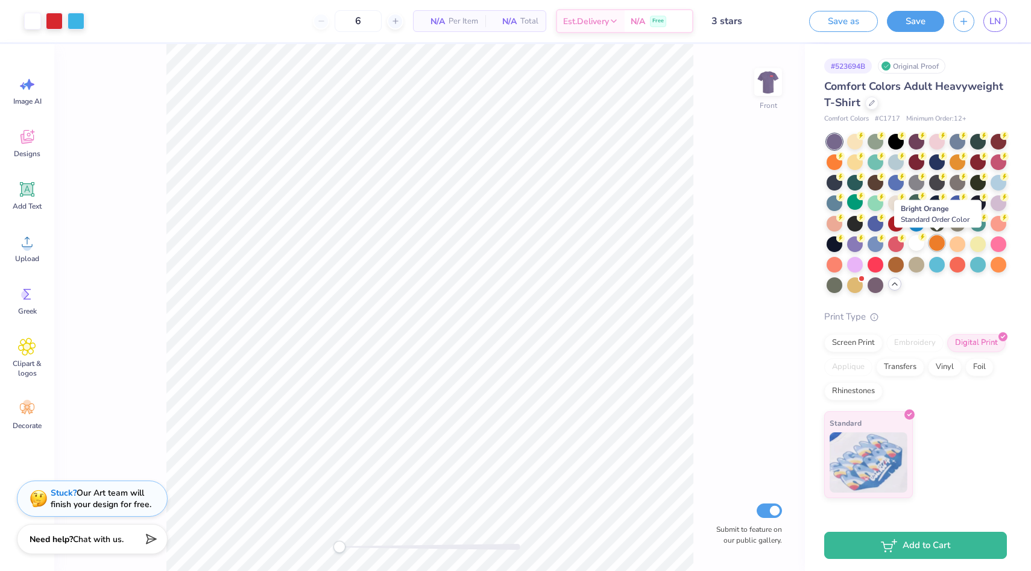
click at [938, 245] on div at bounding box center [937, 243] width 16 height 16
click at [876, 283] on div at bounding box center [876, 284] width 16 height 16
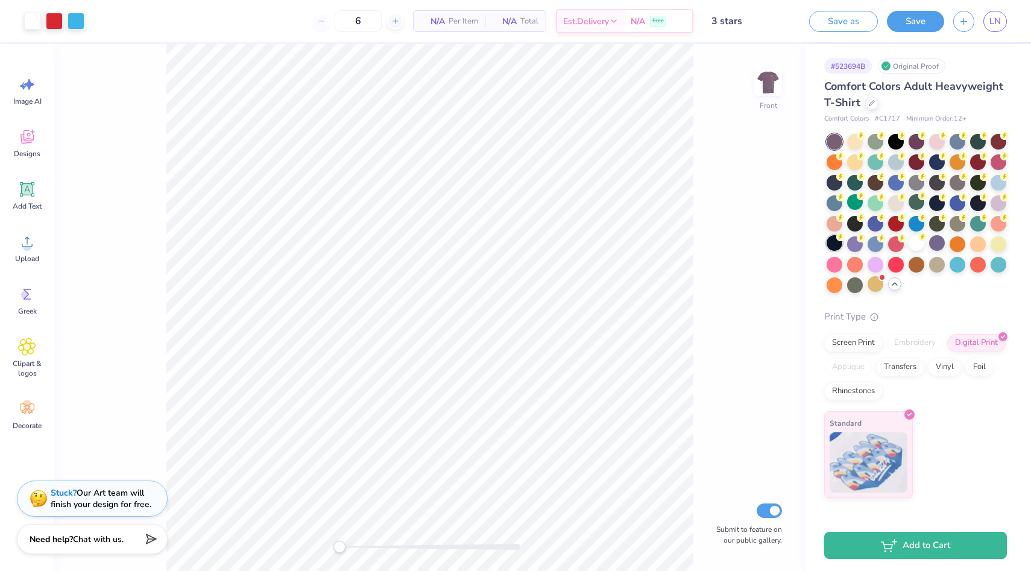
click at [836, 246] on div at bounding box center [835, 243] width 16 height 16
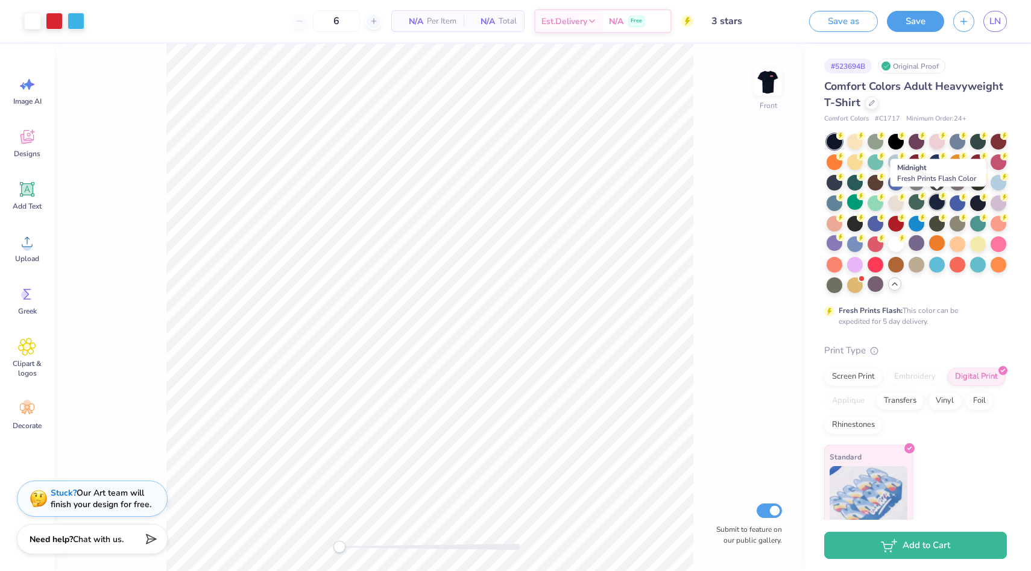
click at [935, 200] on div at bounding box center [937, 202] width 16 height 16
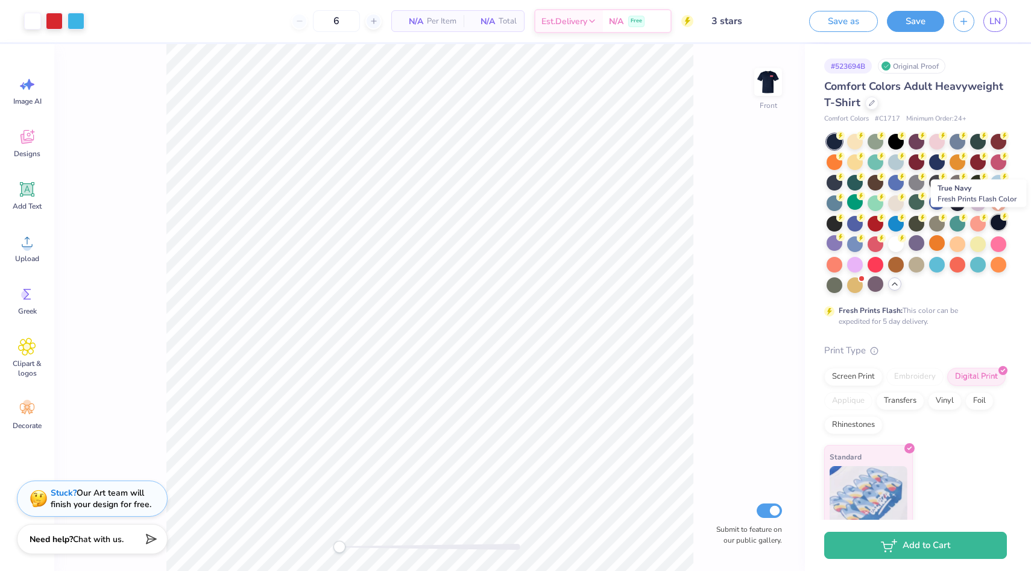
click at [995, 222] on div at bounding box center [999, 223] width 16 height 16
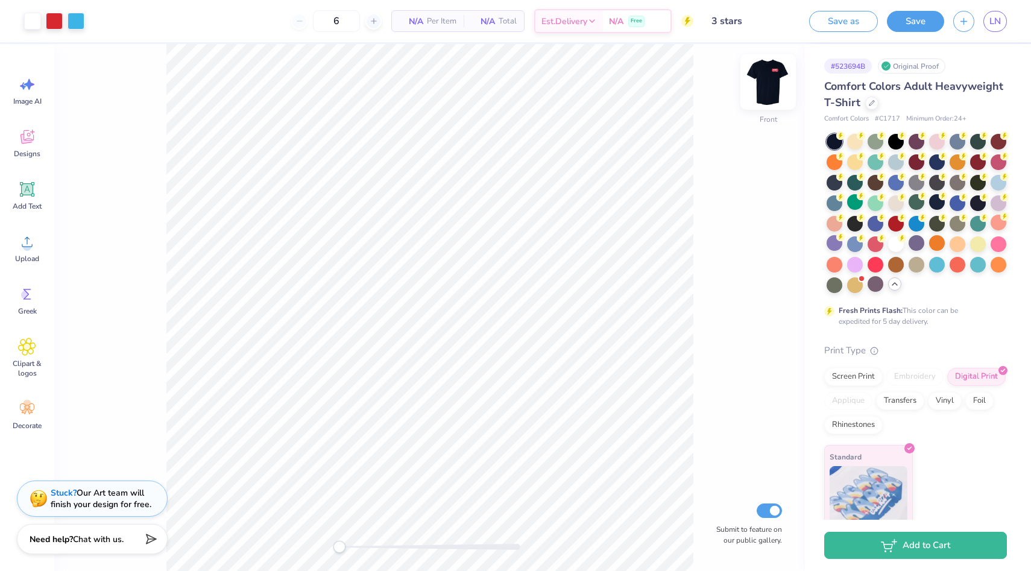
click at [765, 89] on img at bounding box center [768, 82] width 48 height 48
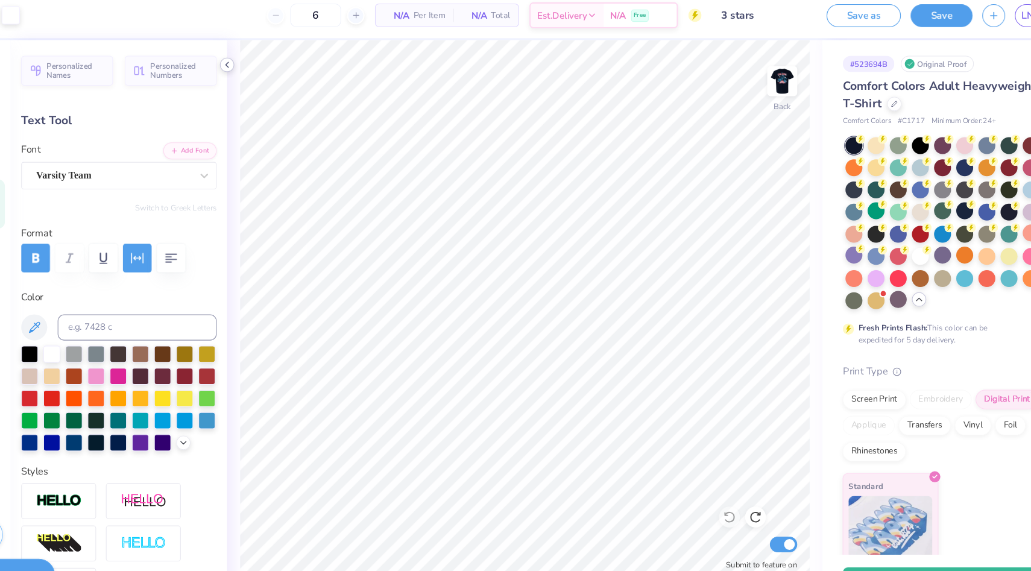
click at [251, 68] on icon at bounding box center [255, 67] width 10 height 10
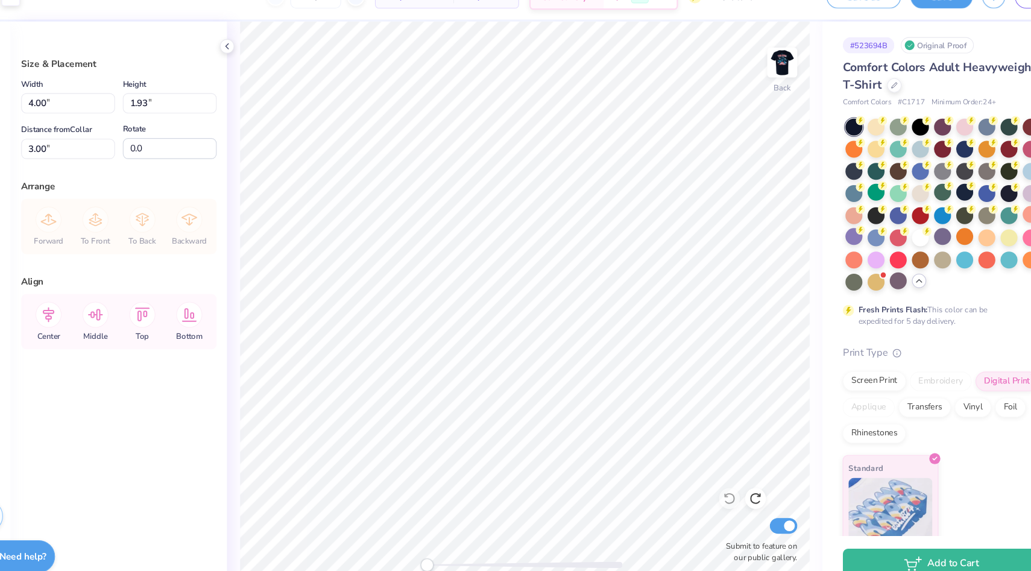
type input "3.27"
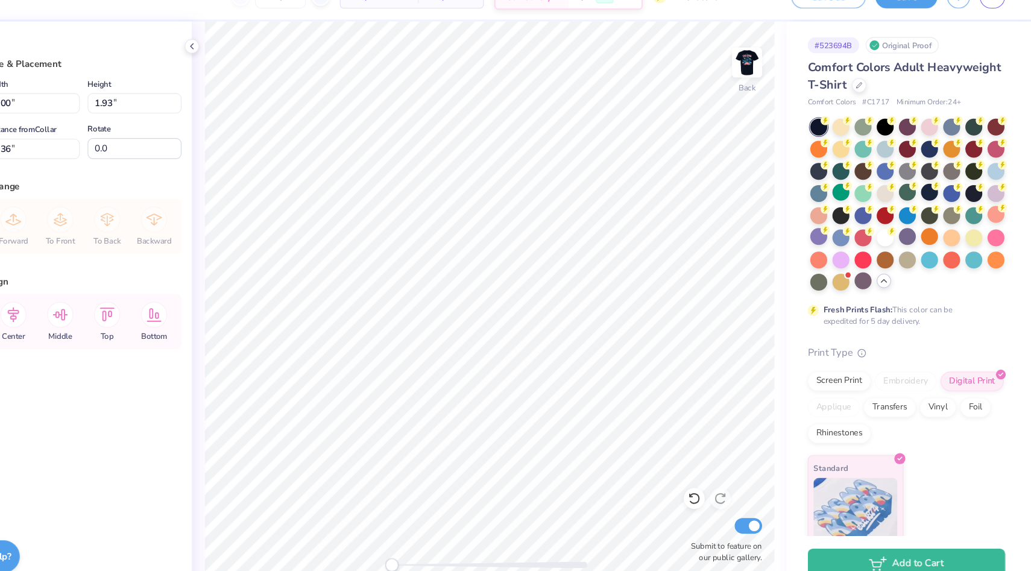
type input "3.27"
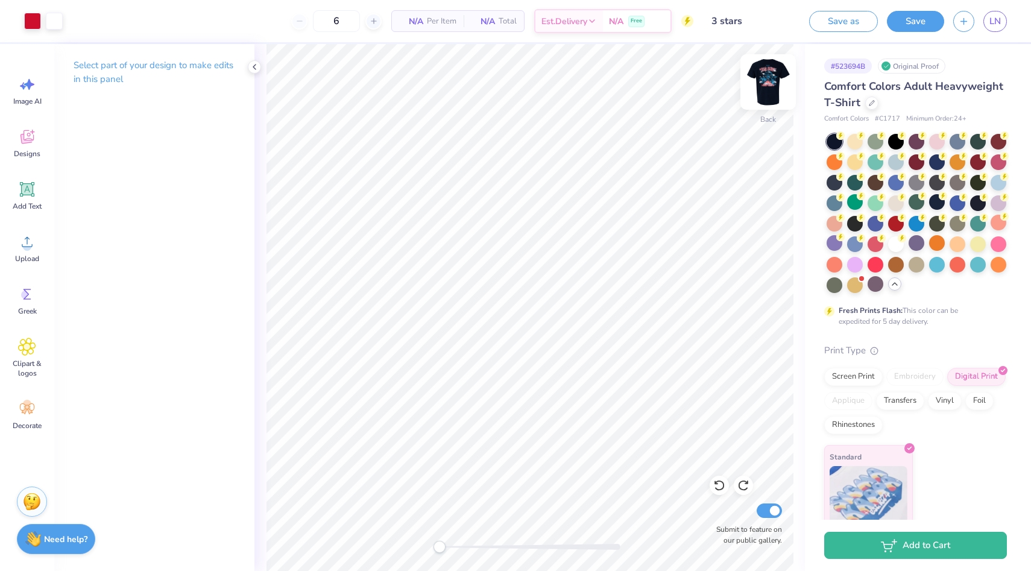
click at [759, 92] on img at bounding box center [768, 82] width 48 height 48
click at [854, 22] on button "Save as" at bounding box center [843, 19] width 69 height 21
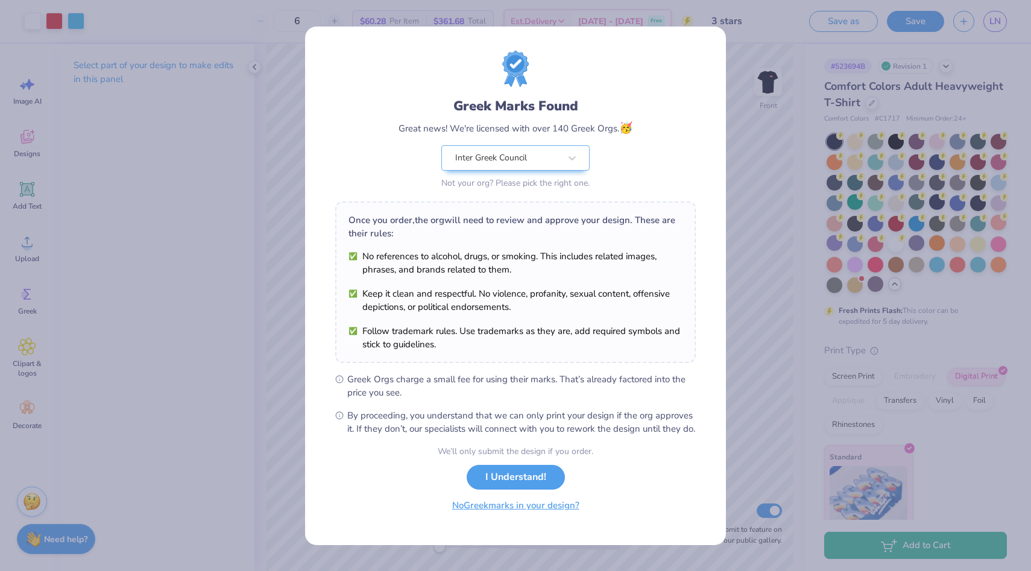
click at [516, 518] on button "No Greek marks in your design?" at bounding box center [516, 505] width 148 height 25
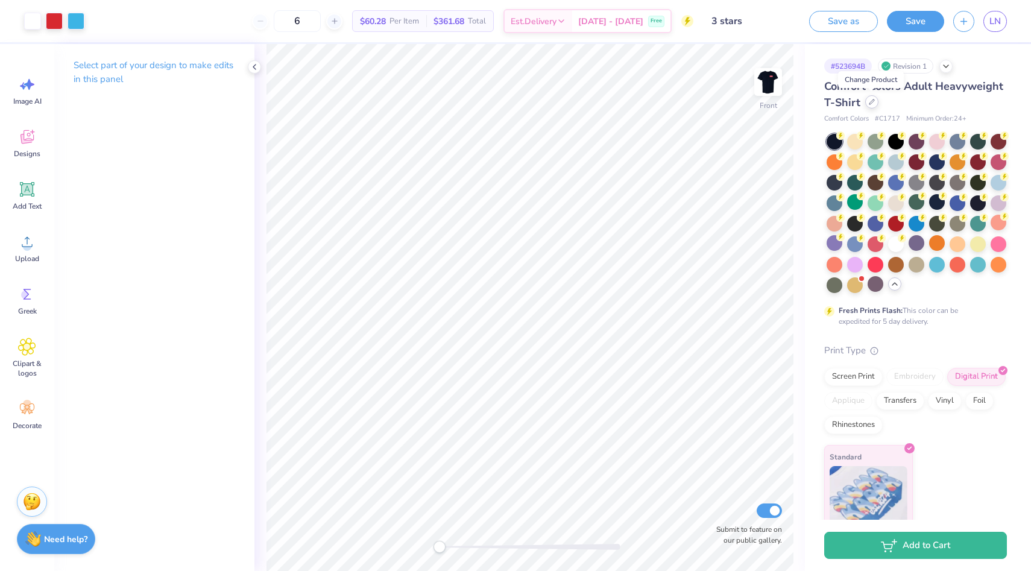
click at [873, 104] on icon at bounding box center [872, 102] width 6 height 6
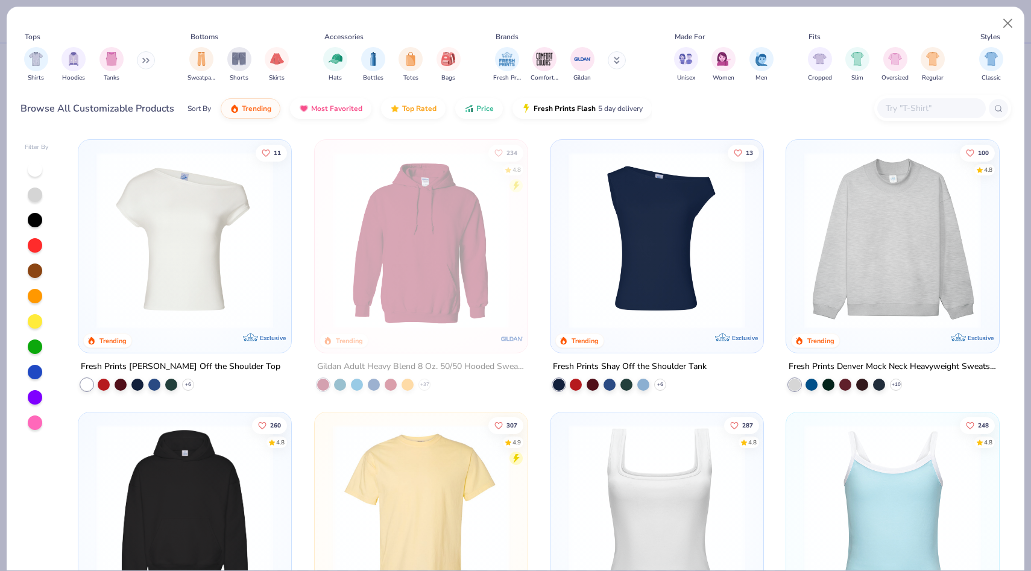
click at [875, 215] on img at bounding box center [893, 240] width 189 height 177
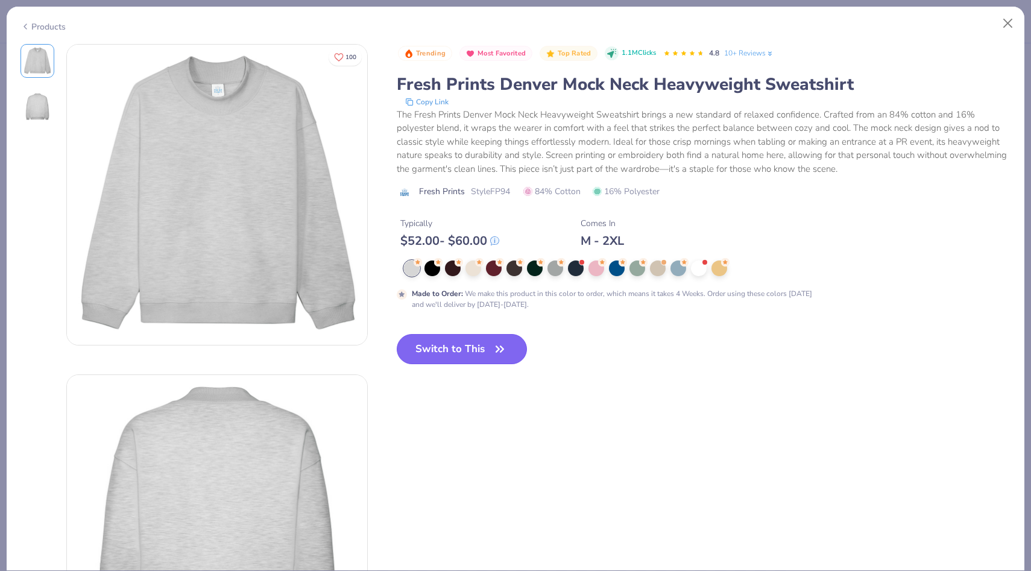
click at [484, 351] on button "Switch to This" at bounding box center [462, 349] width 131 height 30
type input "50"
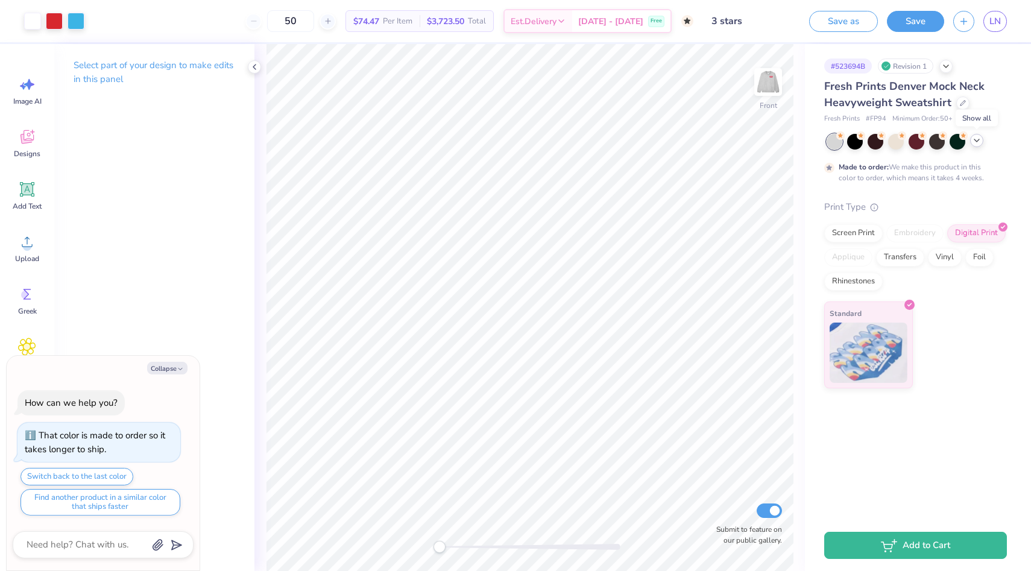
click at [981, 138] on icon at bounding box center [977, 141] width 10 height 10
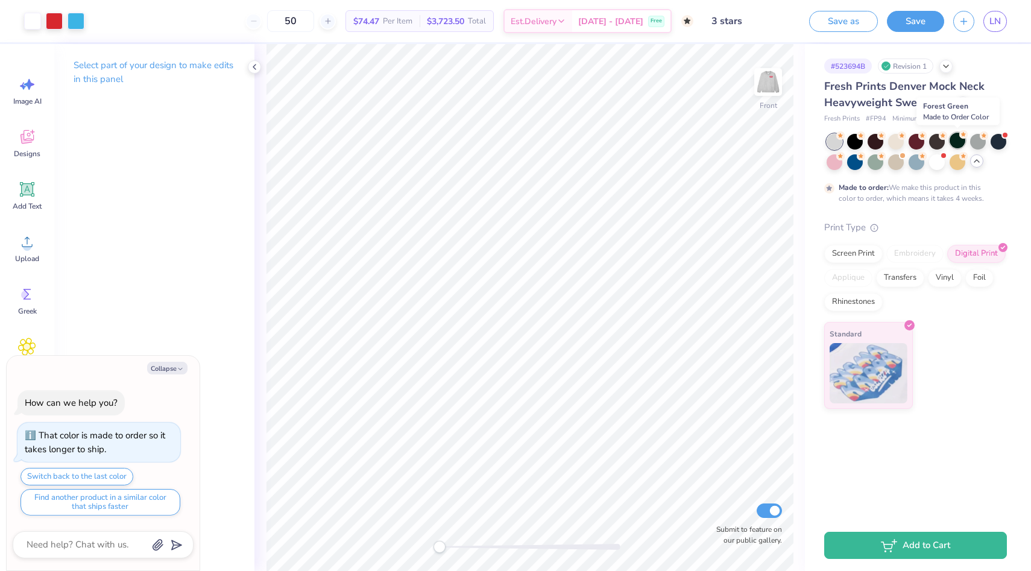
click at [955, 140] on div at bounding box center [958, 141] width 16 height 16
click at [878, 143] on div at bounding box center [876, 141] width 16 height 16
click at [996, 144] on div at bounding box center [999, 141] width 16 height 16
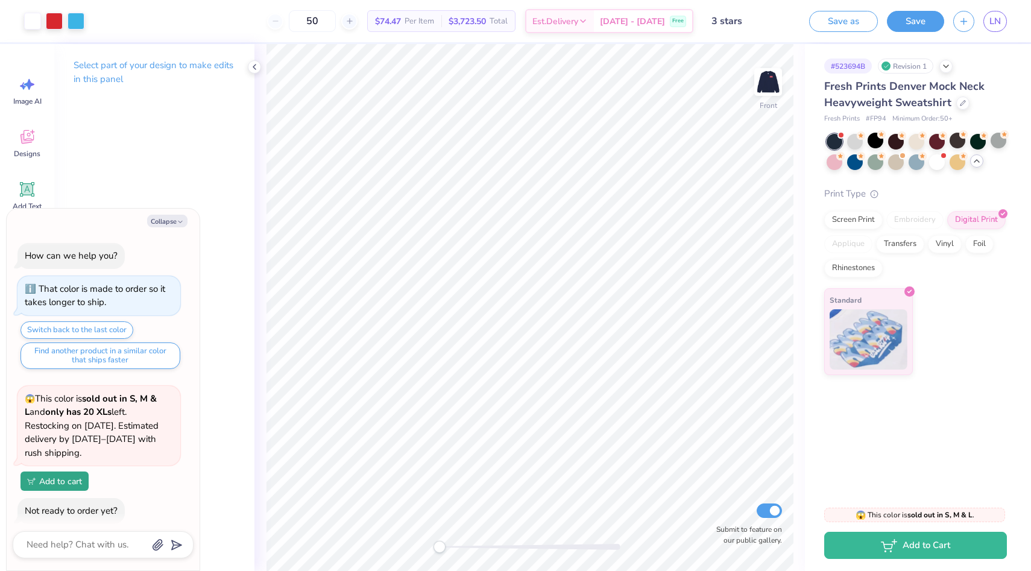
scroll to position [130, 0]
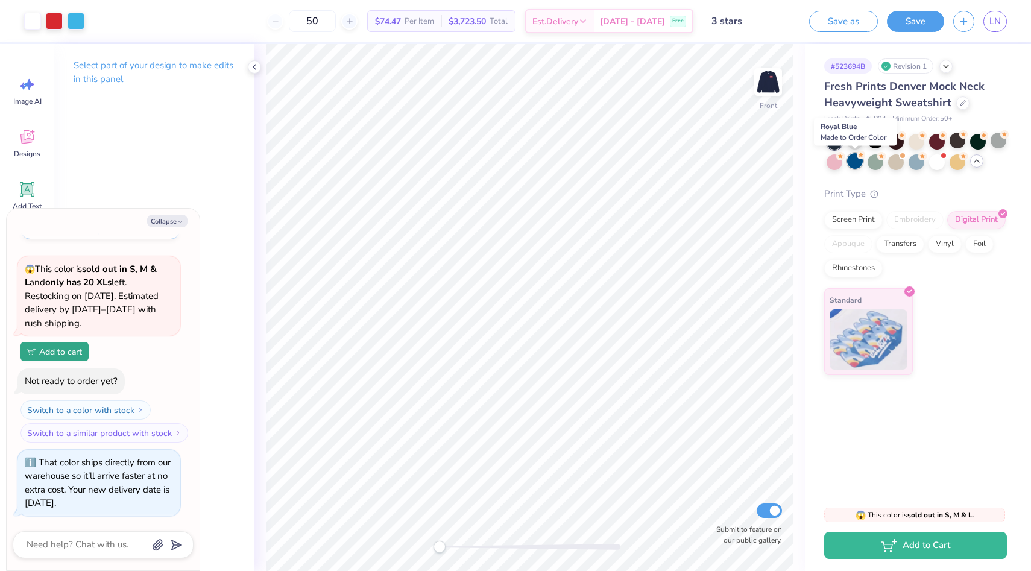
click at [855, 162] on div at bounding box center [855, 161] width 16 height 16
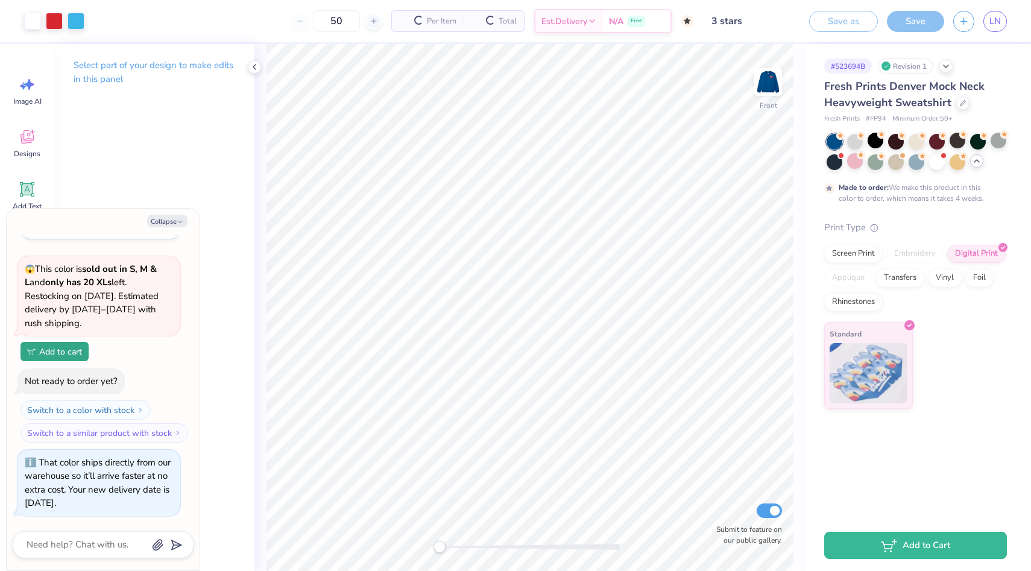
scroll to position [244, 0]
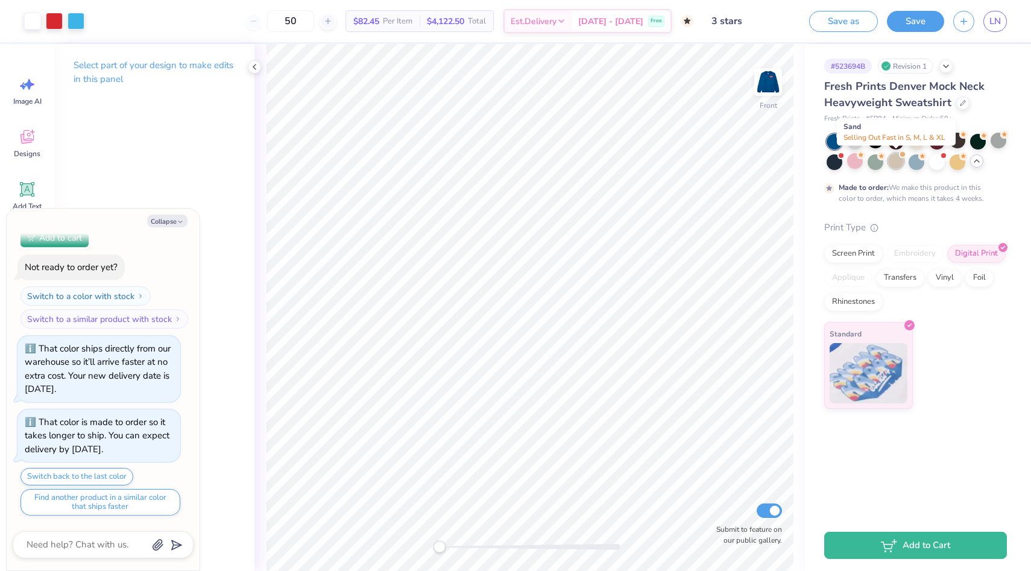
click at [893, 162] on div at bounding box center [896, 161] width 16 height 16
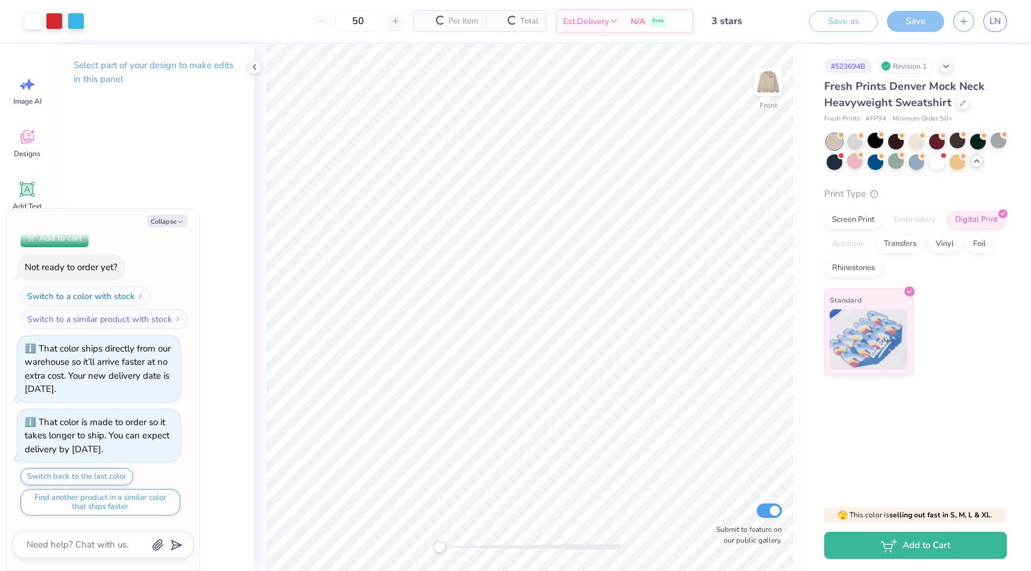
scroll to position [493, 0]
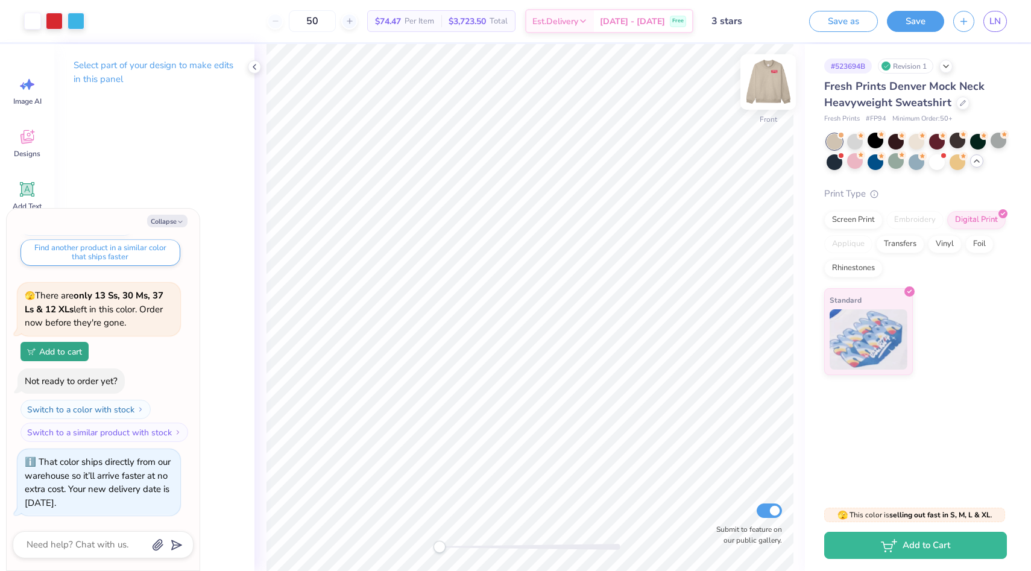
click at [774, 83] on img at bounding box center [768, 82] width 48 height 48
type textarea "x"
drag, startPoint x: 339, startPoint y: 21, endPoint x: 306, endPoint y: 21, distance: 33.2
click at [306, 21] on div "50" at bounding box center [312, 21] width 90 height 22
type input "50"
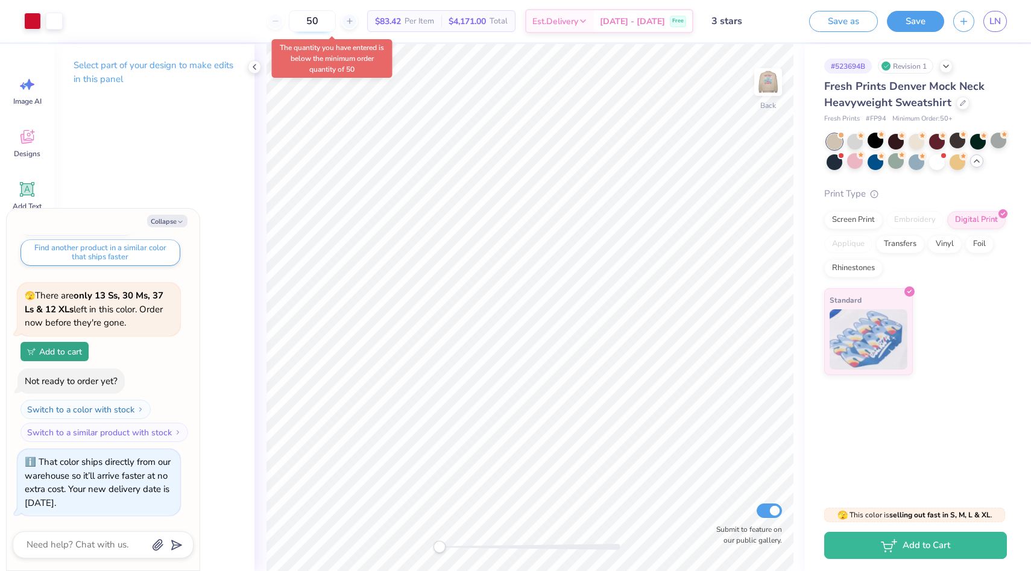
drag, startPoint x: 340, startPoint y: 19, endPoint x: 309, endPoint y: 19, distance: 30.8
click at [309, 19] on input "50" at bounding box center [312, 21] width 47 height 22
click at [293, 21] on div "50" at bounding box center [312, 21] width 90 height 22
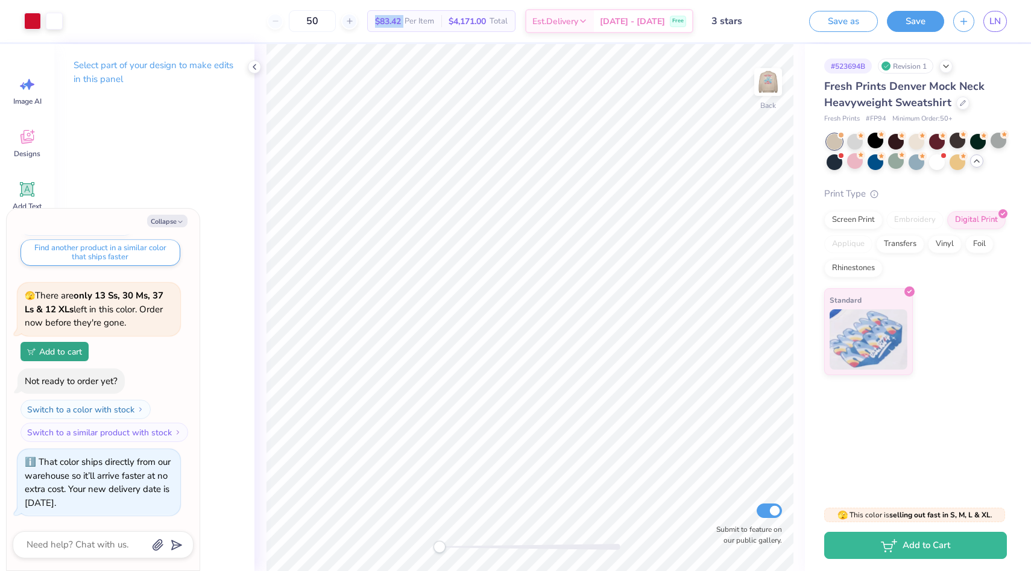
click at [293, 21] on div "50" at bounding box center [312, 21] width 90 height 22
click at [329, 20] on input "50" at bounding box center [312, 21] width 47 height 22
click at [771, 71] on img at bounding box center [768, 82] width 48 height 48
click at [773, 78] on img at bounding box center [768, 82] width 48 height 48
click at [774, 74] on img at bounding box center [768, 82] width 48 height 48
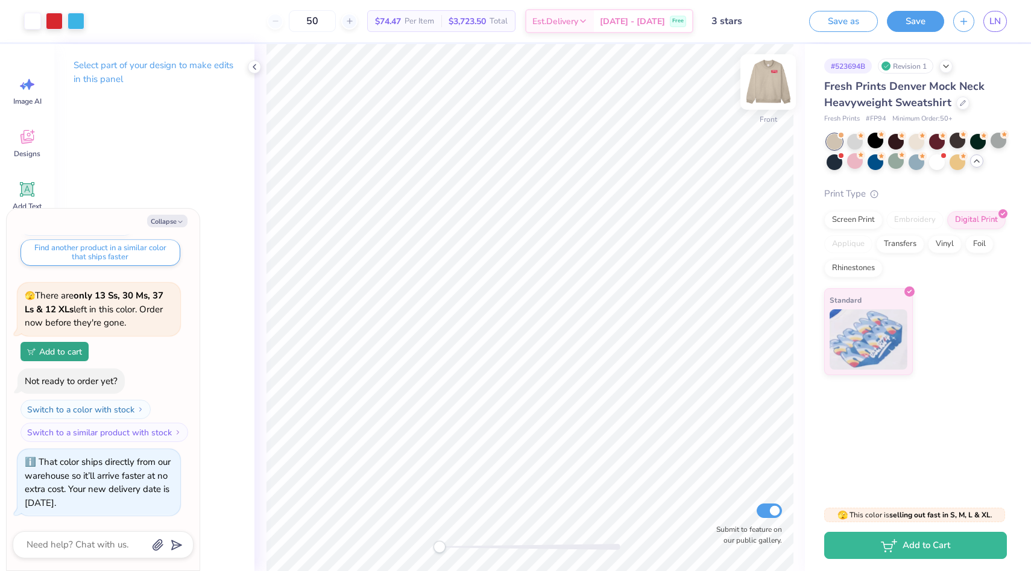
click at [771, 77] on img at bounding box center [768, 82] width 48 height 48
click at [957, 105] on div at bounding box center [963, 101] width 13 height 13
type textarea "x"
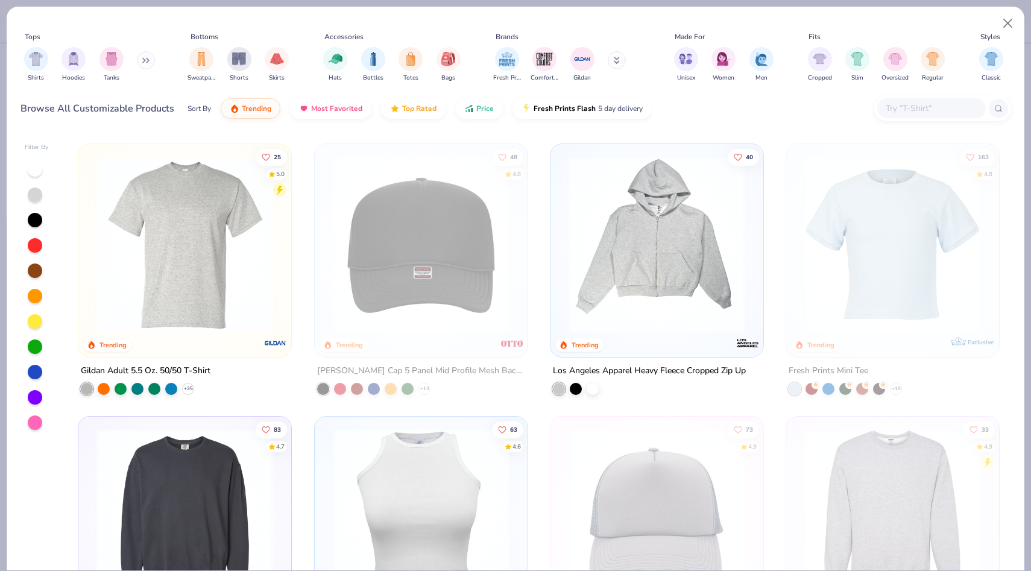
scroll to position [2727, 0]
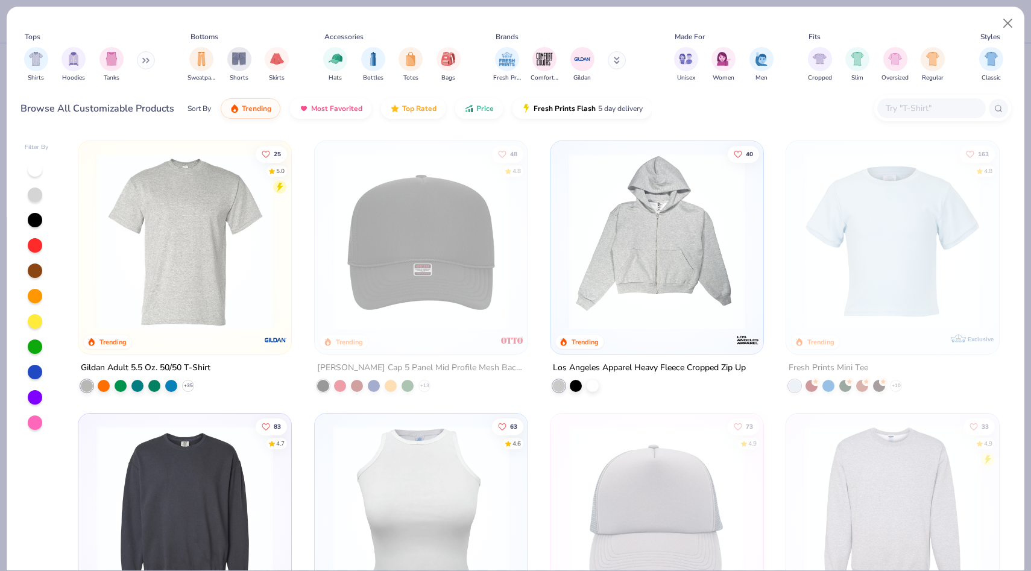
click at [898, 113] on input "text" at bounding box center [931, 108] width 93 height 14
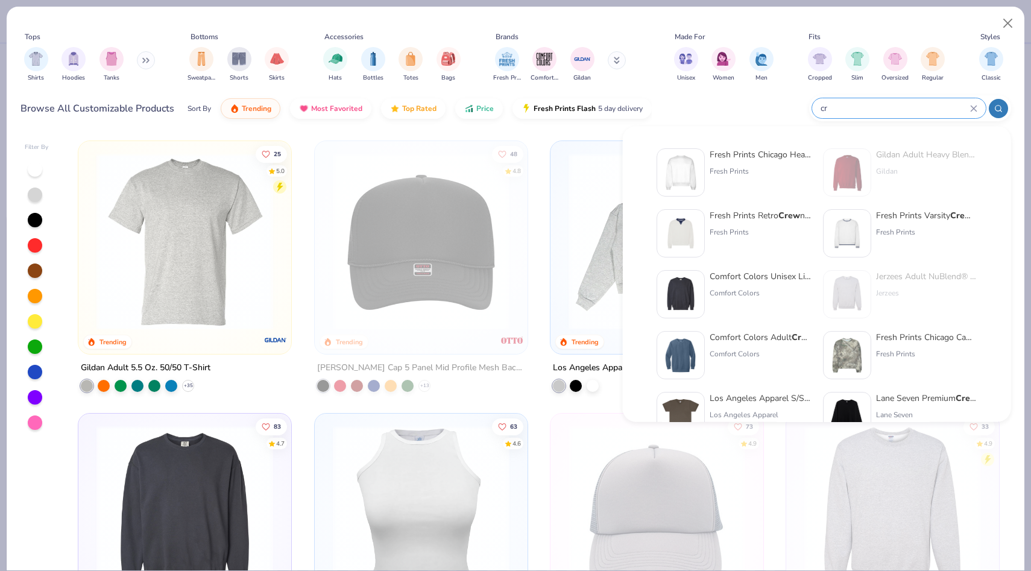
type input "c"
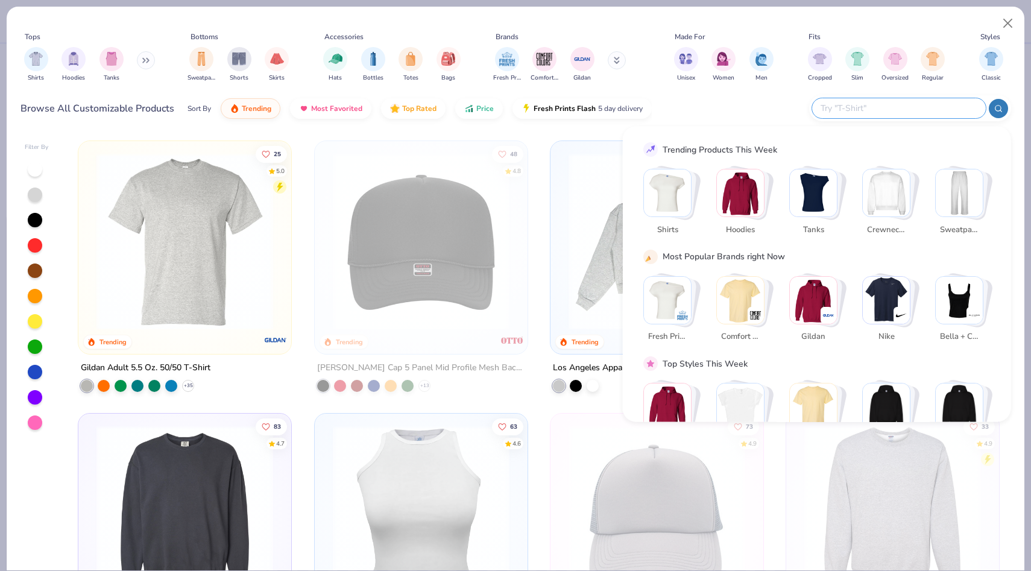
click at [891, 187] on img "Stack Card Button Crewnecks" at bounding box center [886, 192] width 47 height 47
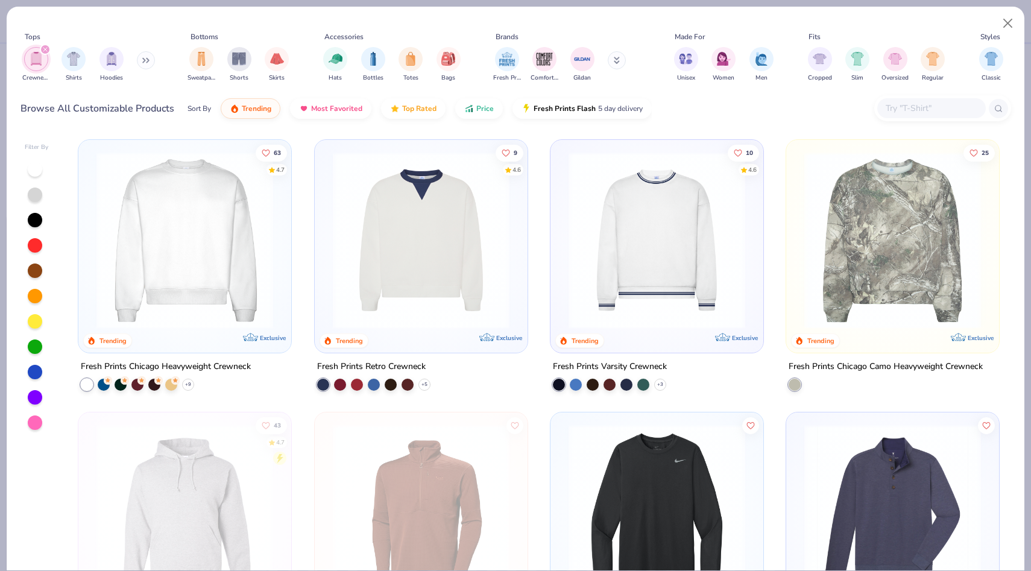
click at [195, 223] on img at bounding box center [184, 240] width 189 height 177
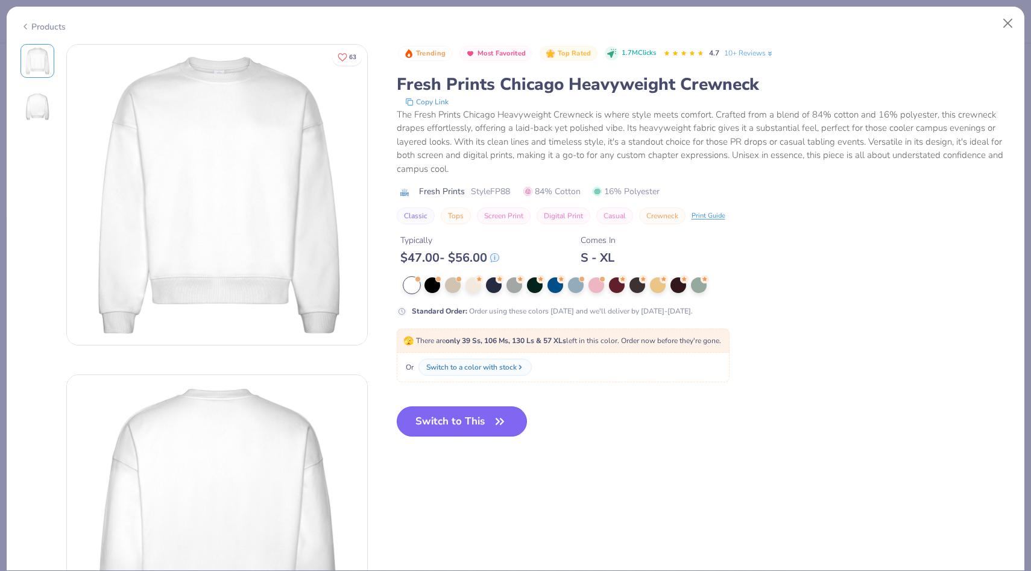
click at [456, 426] on button "Switch to This" at bounding box center [462, 421] width 131 height 30
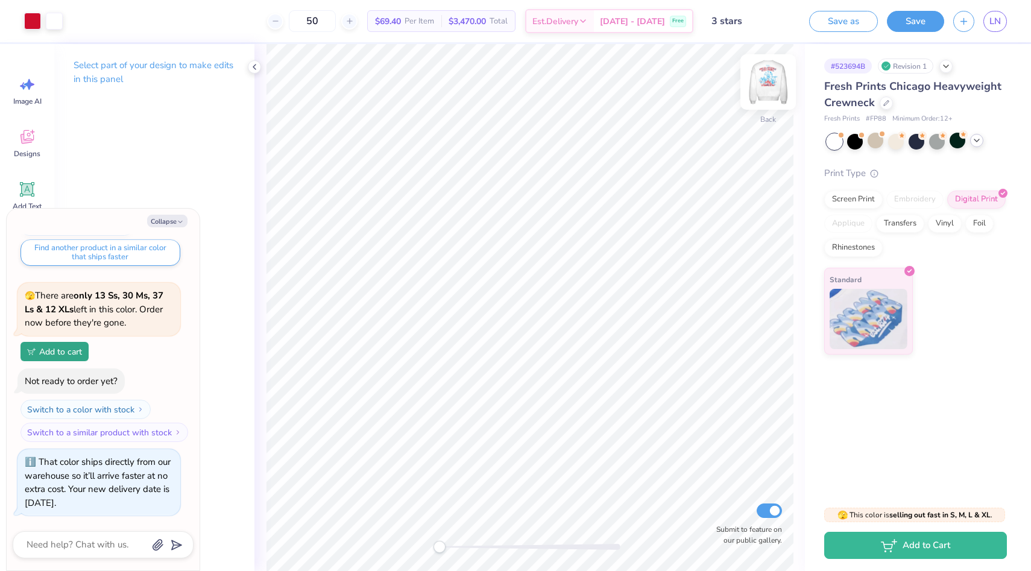
click at [771, 87] on img at bounding box center [768, 82] width 48 height 48
click at [878, 142] on div at bounding box center [876, 141] width 16 height 16
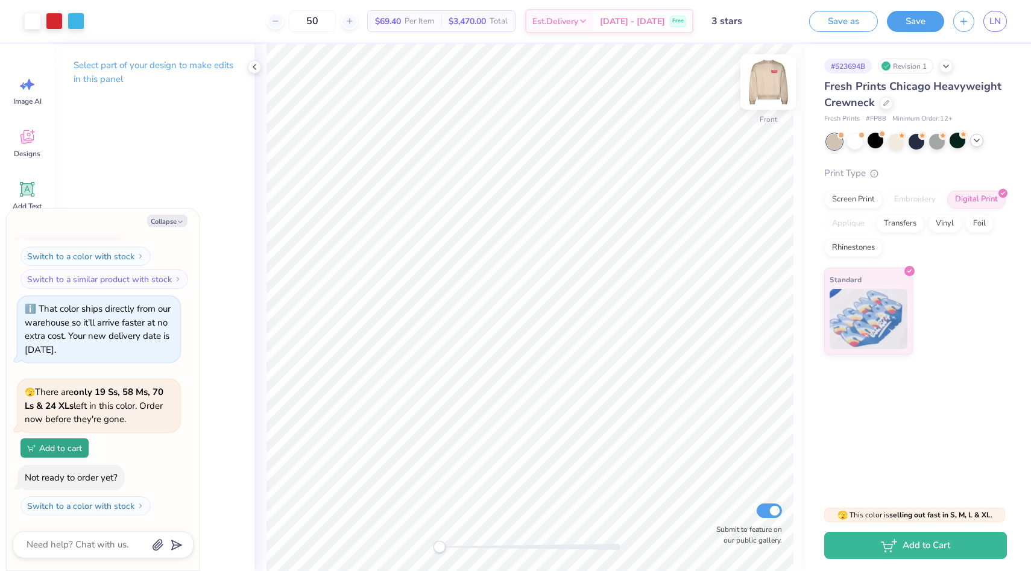
click at [770, 85] on img at bounding box center [768, 82] width 48 height 48
drag, startPoint x: 288, startPoint y: 62, endPoint x: 783, endPoint y: 559, distance: 702.0
click at [0, 0] on div "817x826 frames : 0 0 / 15 secs" at bounding box center [0, 0] width 0 height 0
click at [0, 0] on icon at bounding box center [0, 0] width 0 height 0
click at [771, 90] on img at bounding box center [768, 82] width 48 height 48
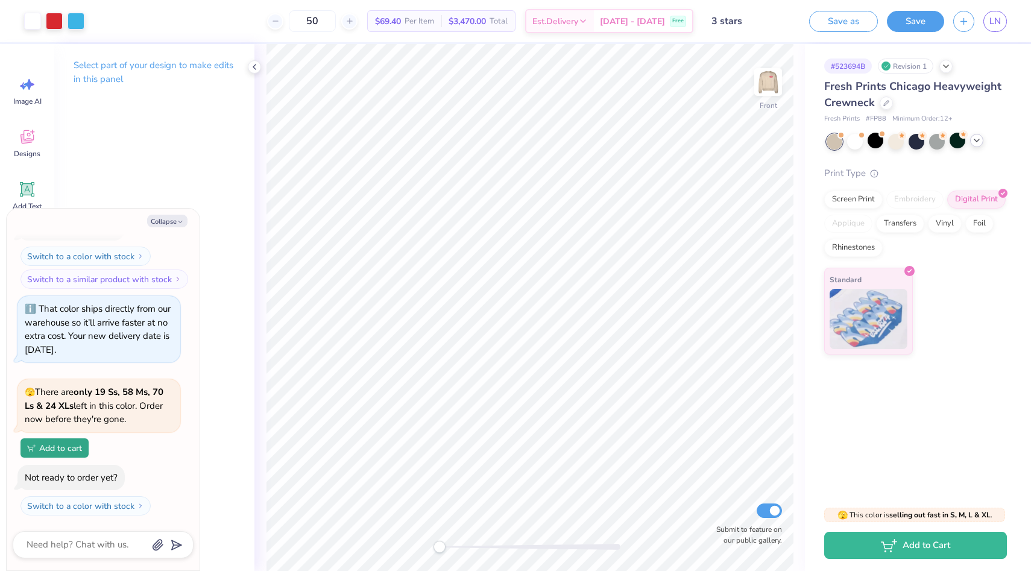
click at [0, 0] on icon at bounding box center [0, 0] width 0 height 0
click at [0, 0] on img at bounding box center [0, 0] width 0 height 0
click at [918, 142] on div at bounding box center [917, 141] width 16 height 16
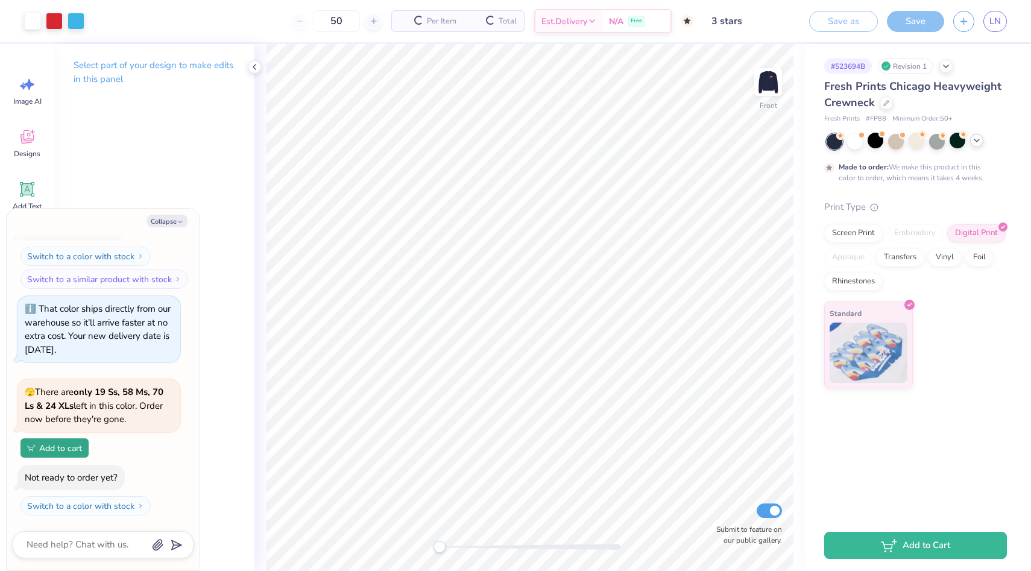
scroll to position [760, 0]
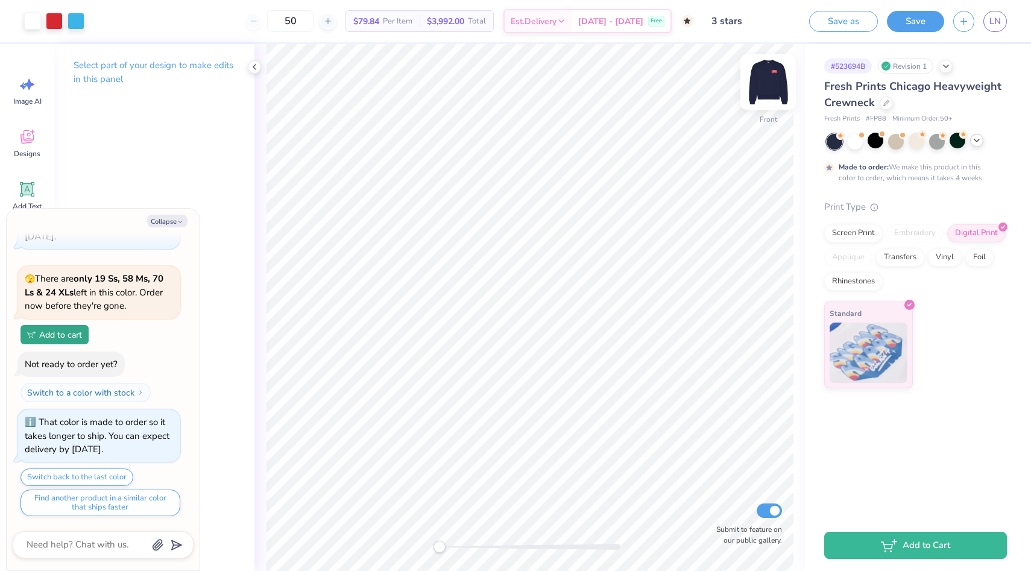
click at [764, 78] on img at bounding box center [768, 82] width 48 height 48
drag, startPoint x: 297, startPoint y: 64, endPoint x: 787, endPoint y: 556, distance: 694.3
click at [0, 0] on div "813x816 frames : 0 0 / 15 secs" at bounding box center [0, 0] width 0 height 0
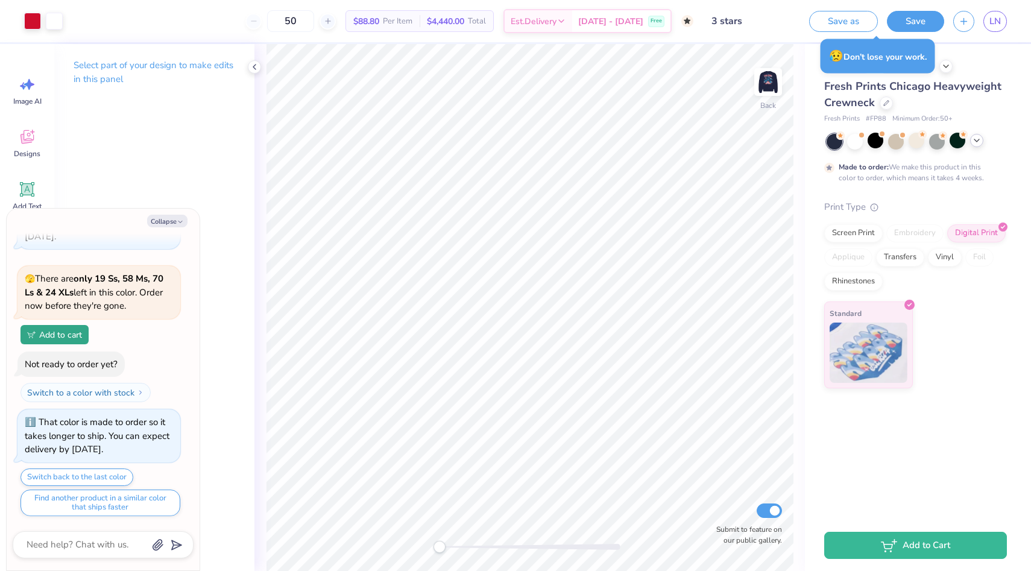
click at [0, 0] on icon at bounding box center [0, 0] width 0 height 0
click at [768, 77] on img at bounding box center [768, 82] width 48 height 48
click at [0, 0] on icon at bounding box center [0, 0] width 0 height 0
click at [0, 0] on img at bounding box center [0, 0] width 0 height 0
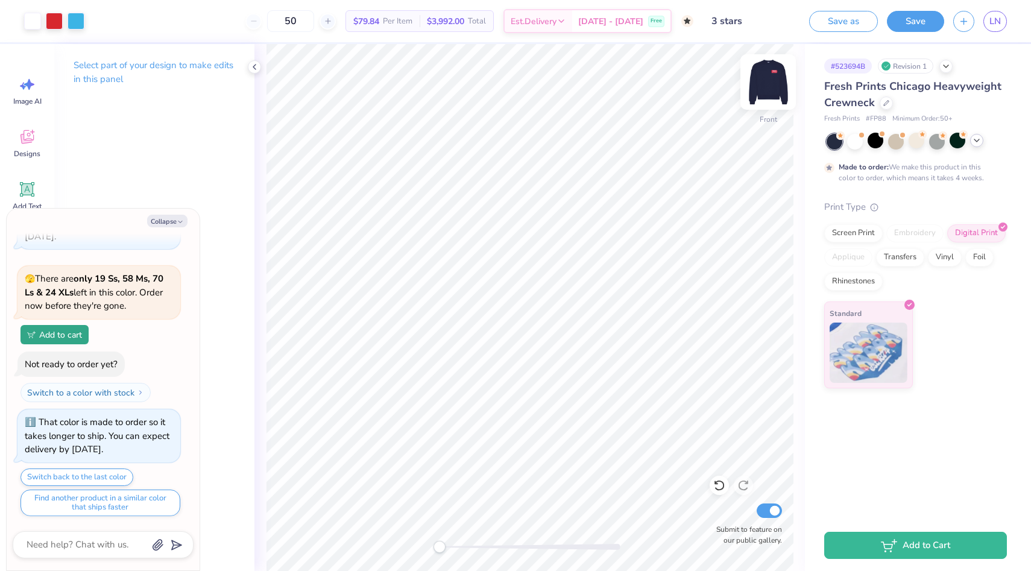
click at [761, 88] on img at bounding box center [768, 82] width 48 height 48
click at [845, 19] on button "Save as" at bounding box center [843, 19] width 69 height 21
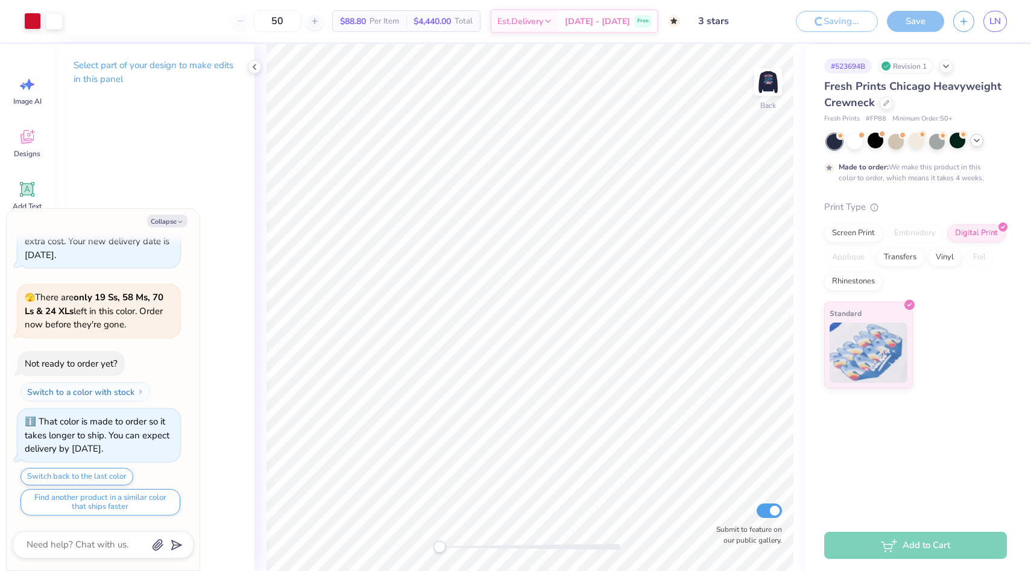
scroll to position [702, 0]
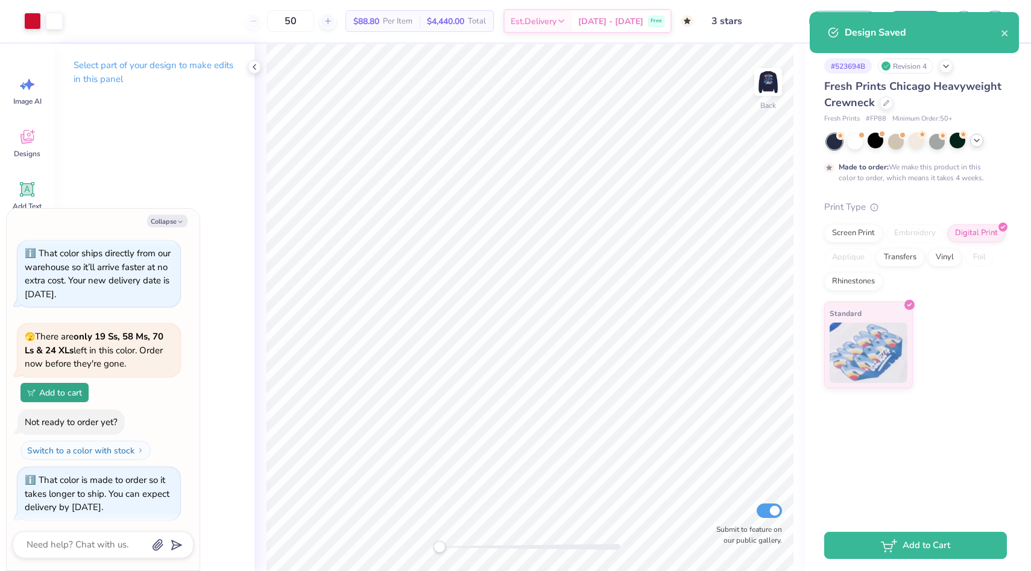
scroll to position [760, 0]
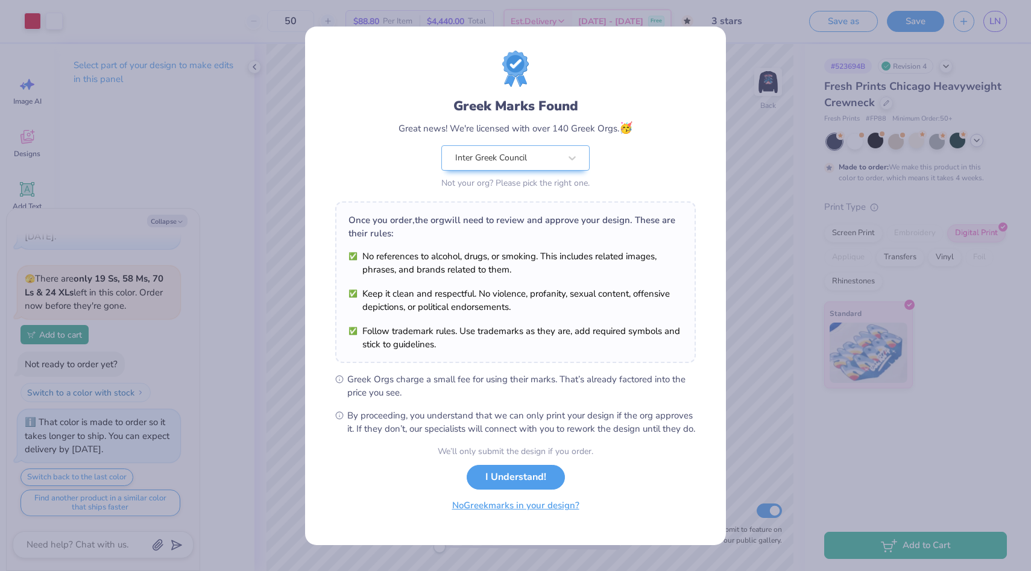
click at [490, 516] on button "No Greek marks in your design?" at bounding box center [516, 505] width 148 height 25
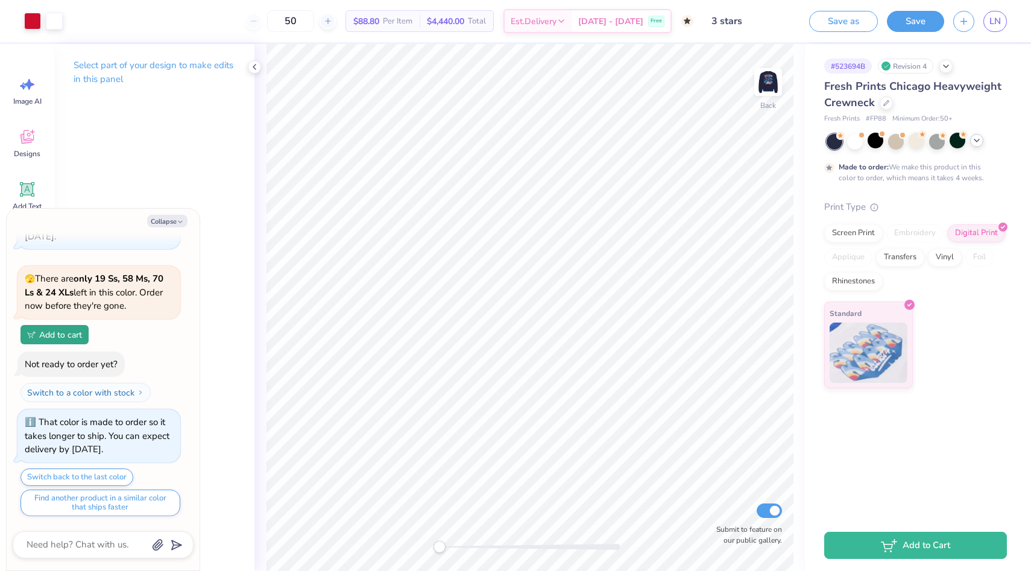
type textarea "x"
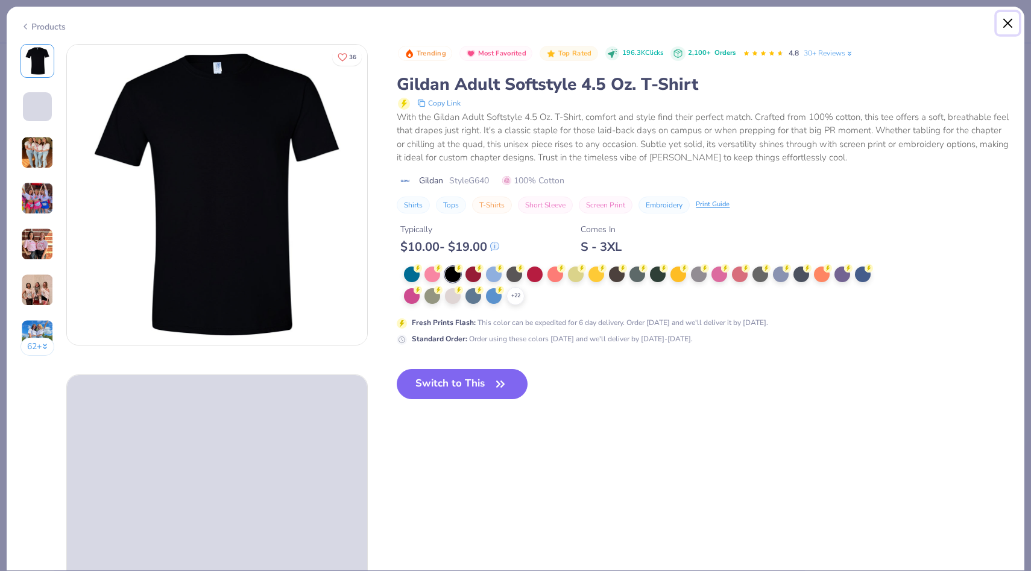
click at [1011, 23] on button "Close" at bounding box center [1008, 23] width 23 height 23
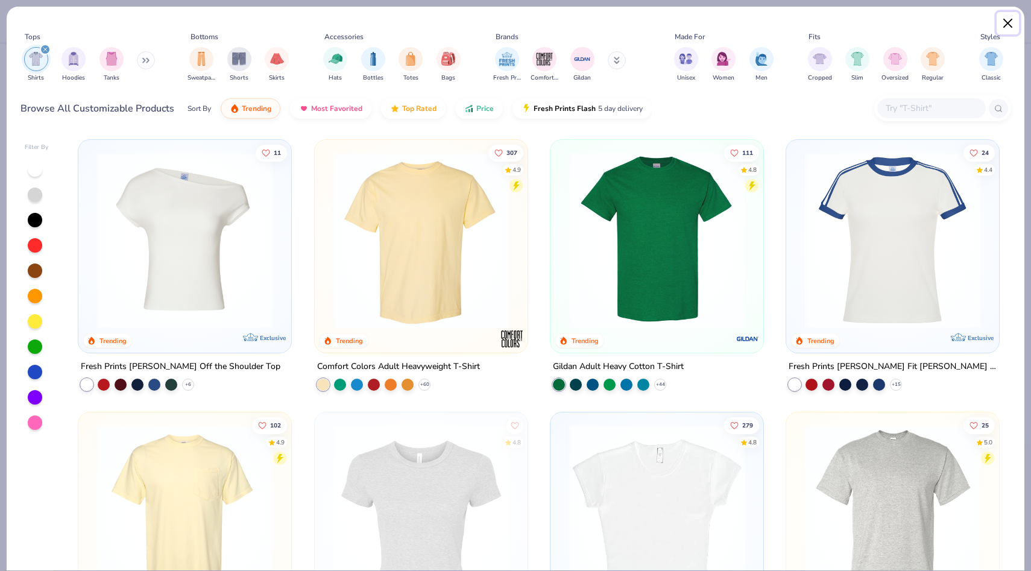
click at [1011, 23] on button "Close" at bounding box center [1008, 23] width 23 height 23
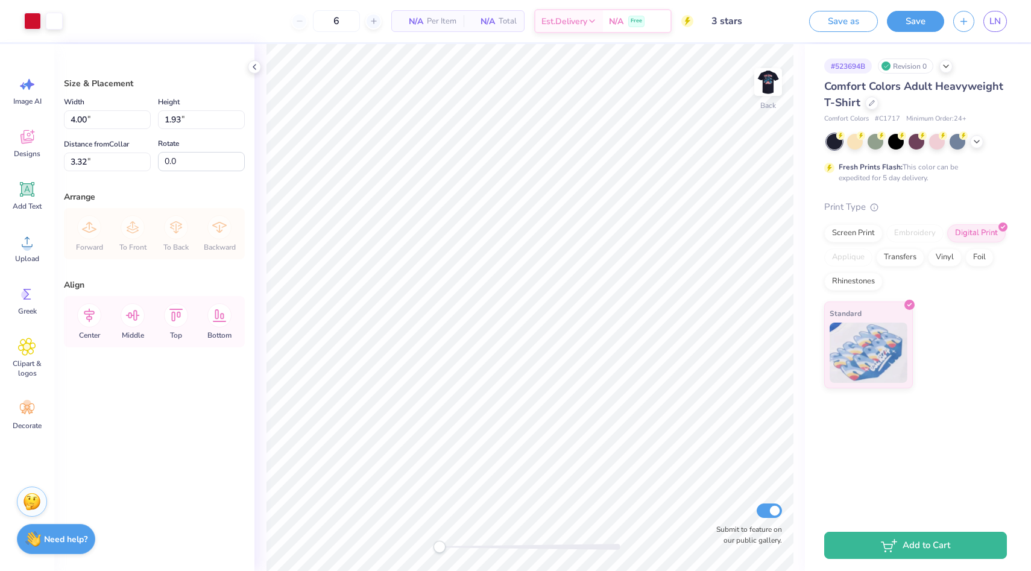
type input "3.52"
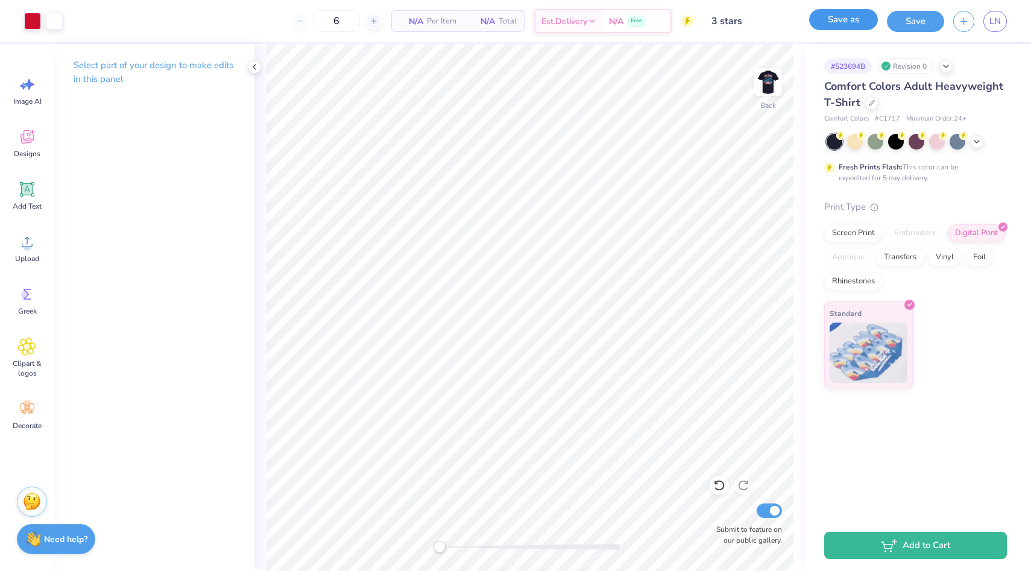
click at [853, 25] on button "Save as" at bounding box center [843, 19] width 69 height 21
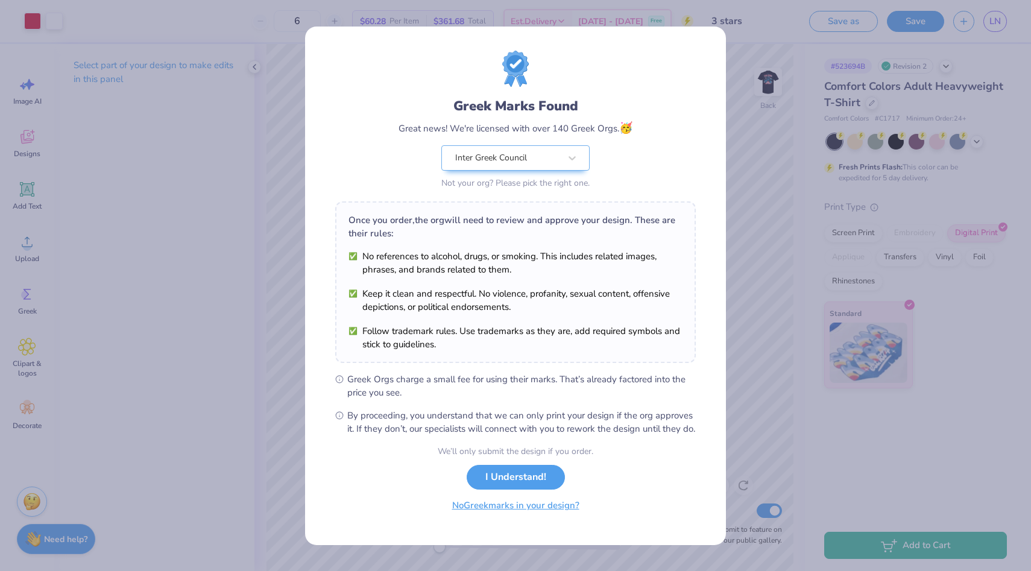
click at [502, 513] on button "No Greek marks in your design?" at bounding box center [516, 505] width 148 height 25
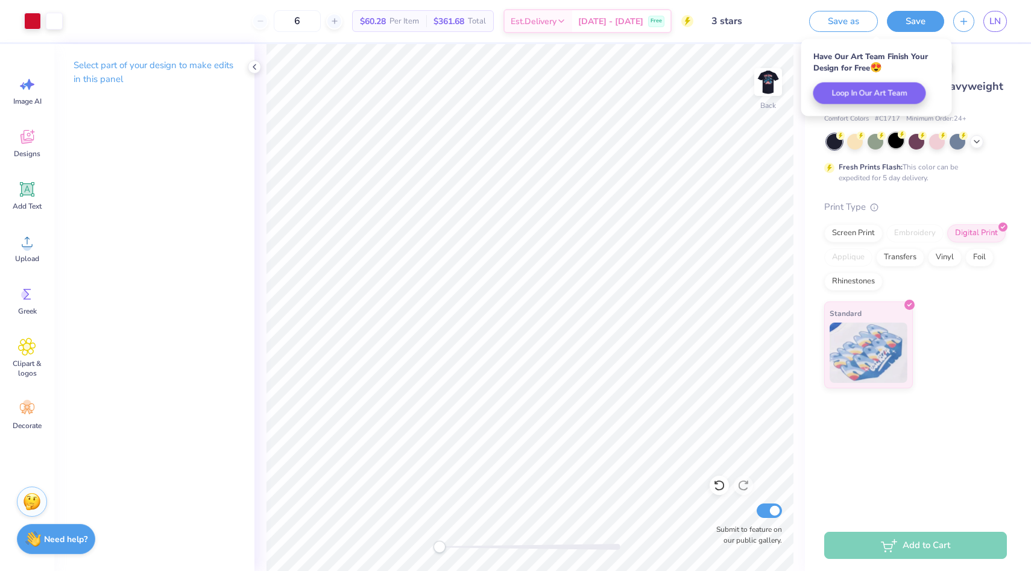
click at [768, 91] on img at bounding box center [768, 82] width 24 height 24
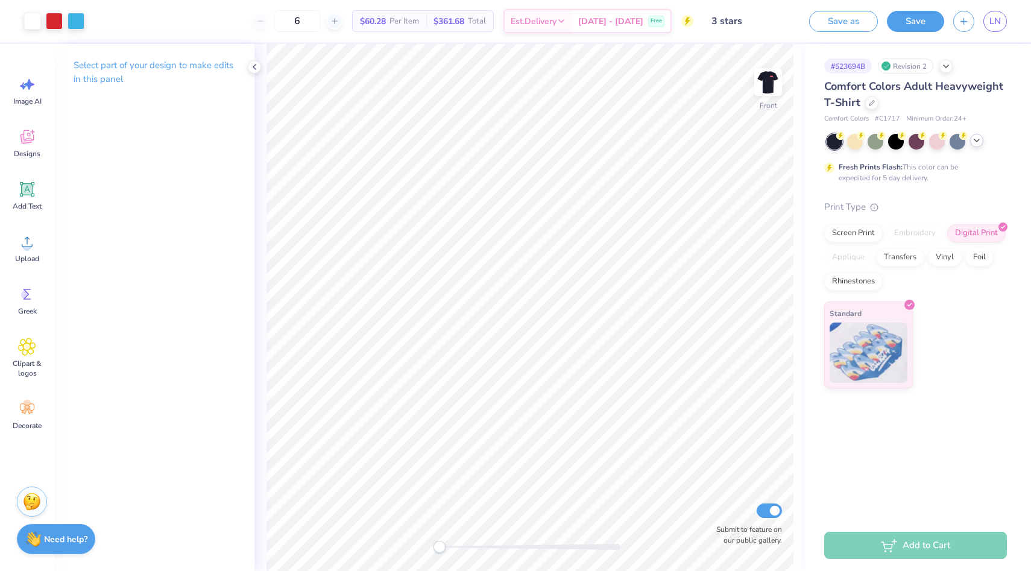
click at [975, 142] on icon at bounding box center [977, 141] width 10 height 10
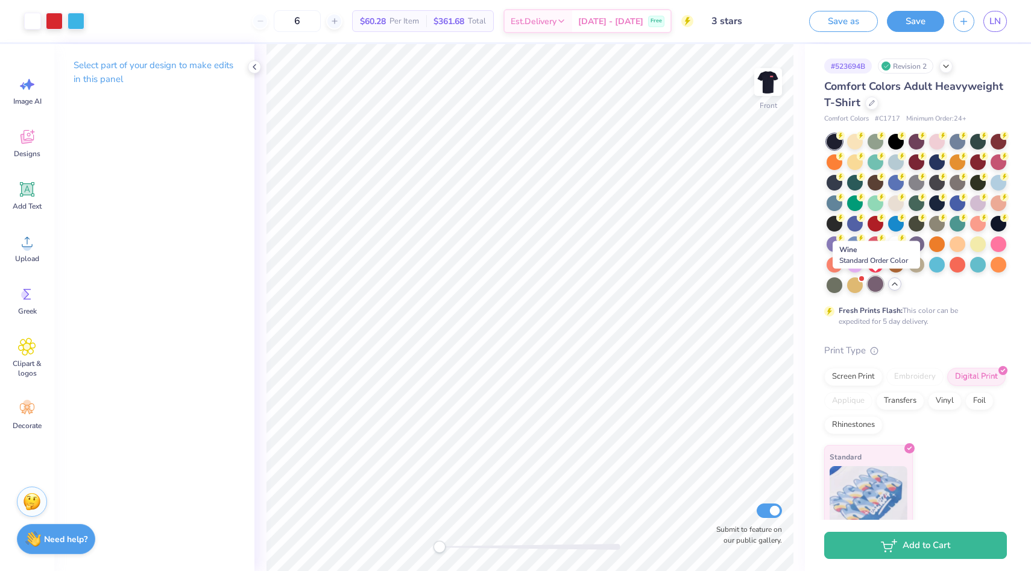
click at [879, 282] on div at bounding box center [876, 284] width 16 height 16
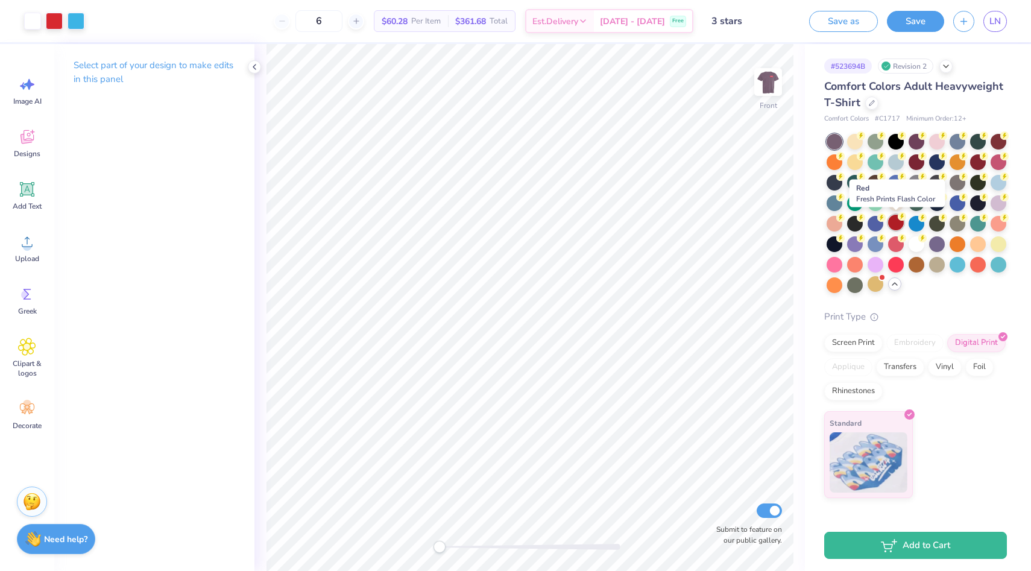
click at [899, 224] on div at bounding box center [896, 223] width 16 height 16
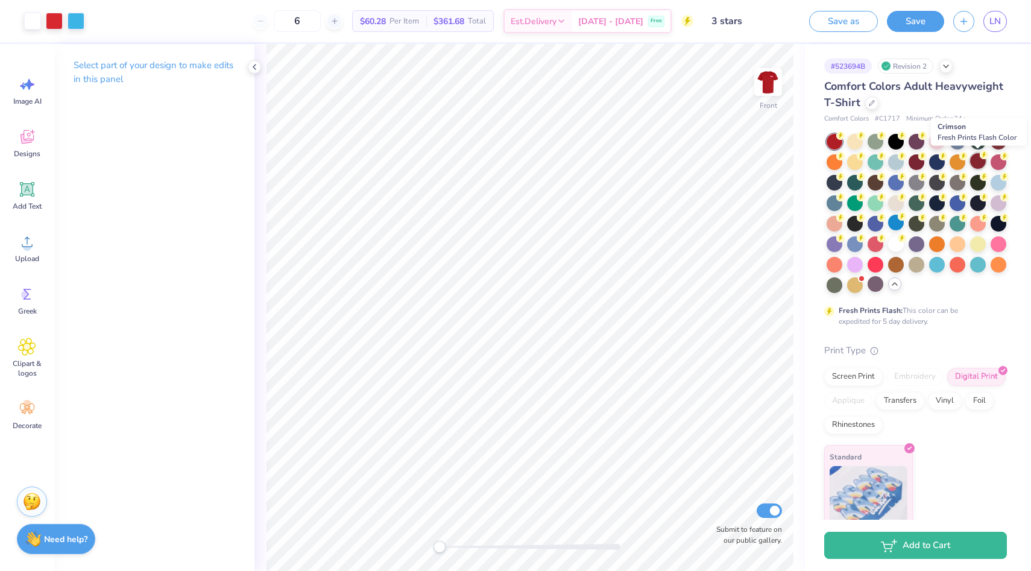
click at [982, 160] on div at bounding box center [978, 161] width 16 height 16
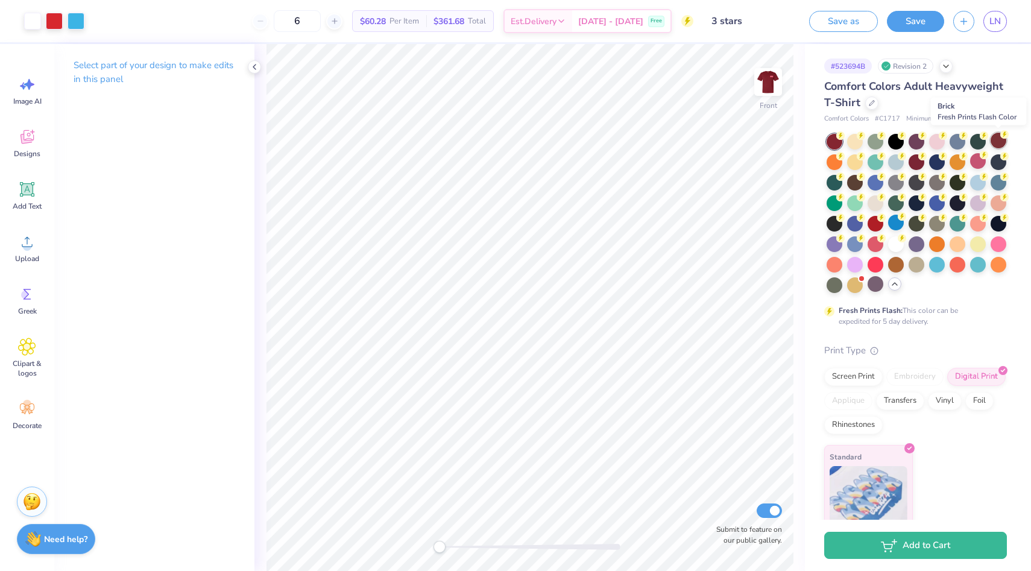
click at [997, 144] on div at bounding box center [999, 141] width 16 height 16
click at [899, 142] on div at bounding box center [896, 141] width 16 height 16
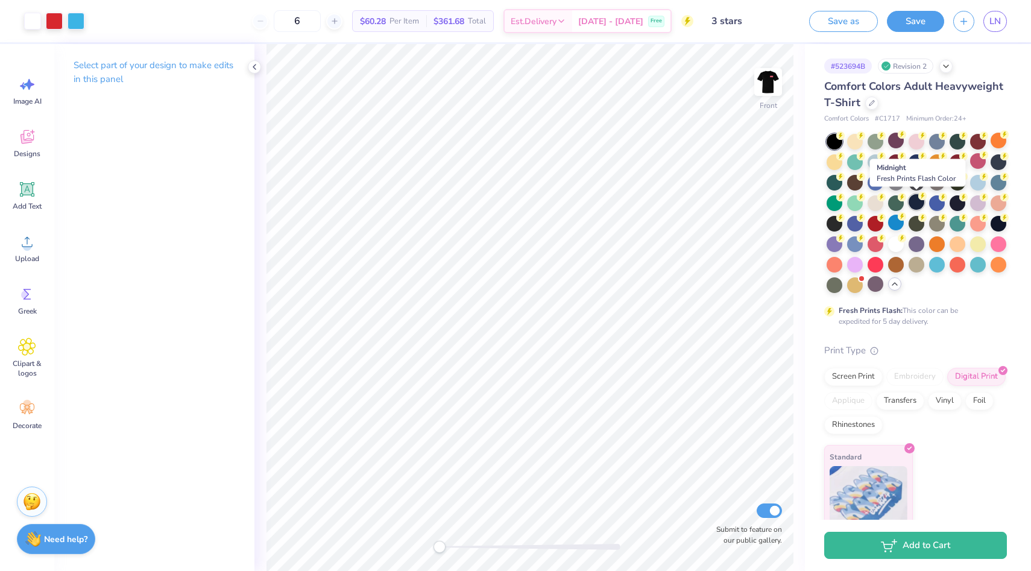
click at [912, 201] on div at bounding box center [917, 202] width 16 height 16
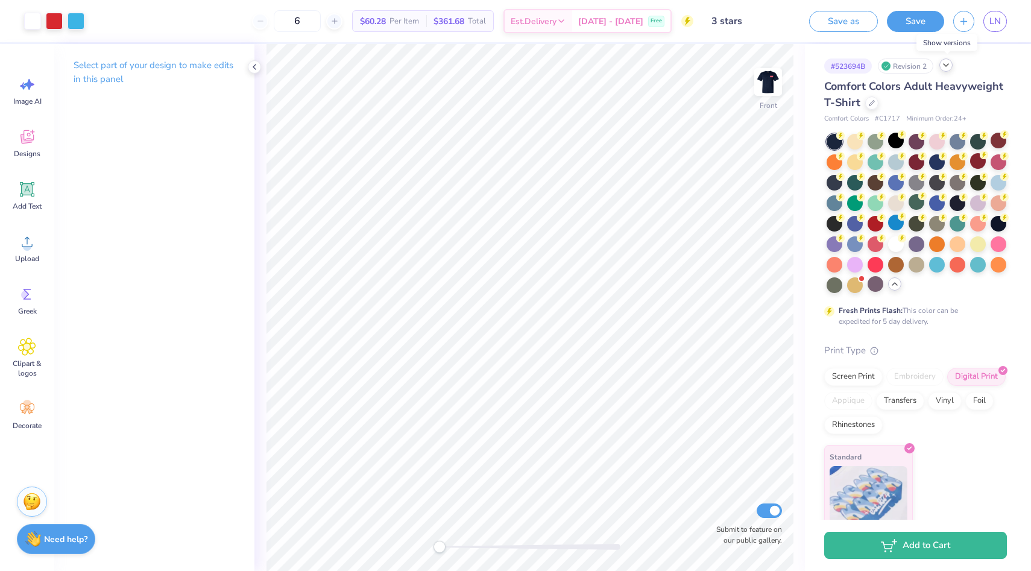
click at [947, 65] on polyline at bounding box center [946, 65] width 5 height 2
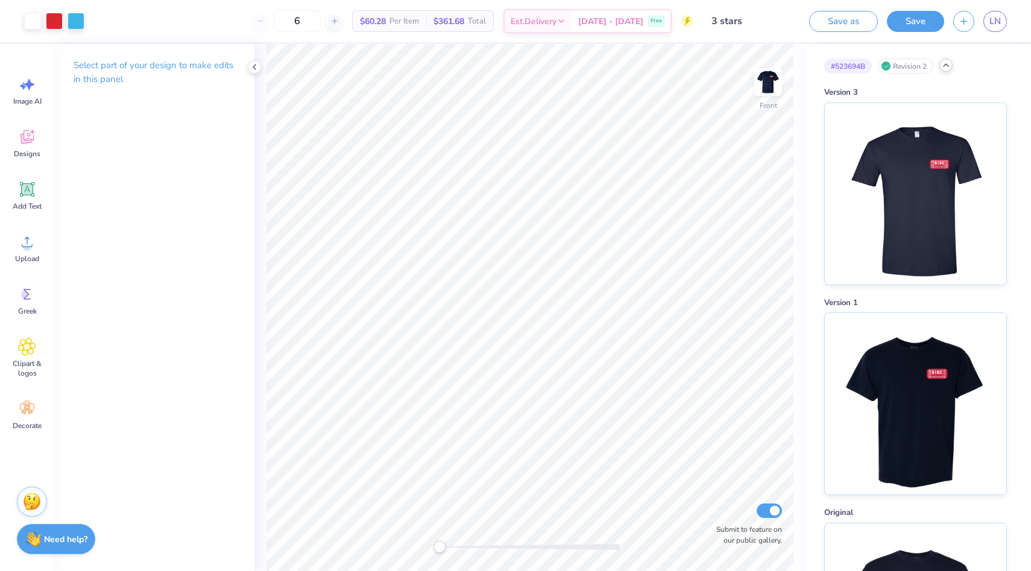
click at [947, 65] on icon at bounding box center [946, 65] width 10 height 10
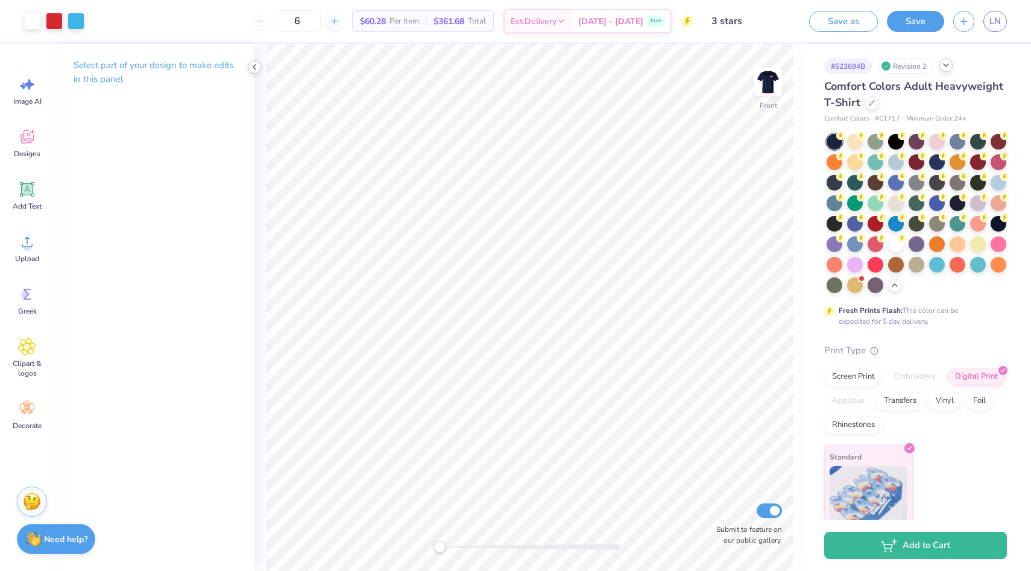
click at [254, 65] on icon at bounding box center [255, 67] width 10 height 10
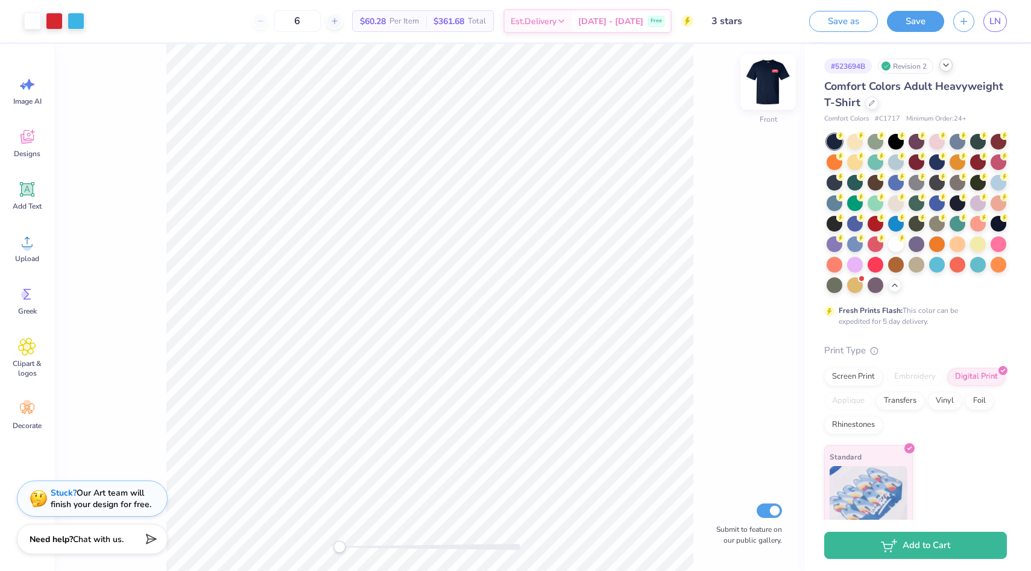
click at [768, 84] on img at bounding box center [768, 82] width 48 height 48
drag, startPoint x: 339, startPoint y: 547, endPoint x: 437, endPoint y: 545, distance: 98.3
click at [437, 545] on div "Accessibility label" at bounding box center [438, 547] width 12 height 12
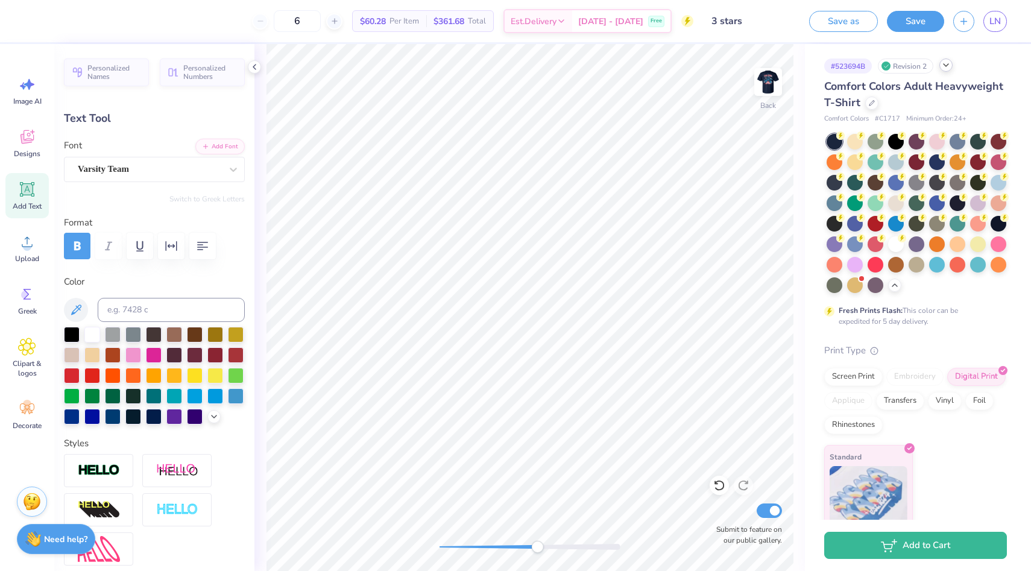
type textarea "10.12.2025"
type input "90.0"
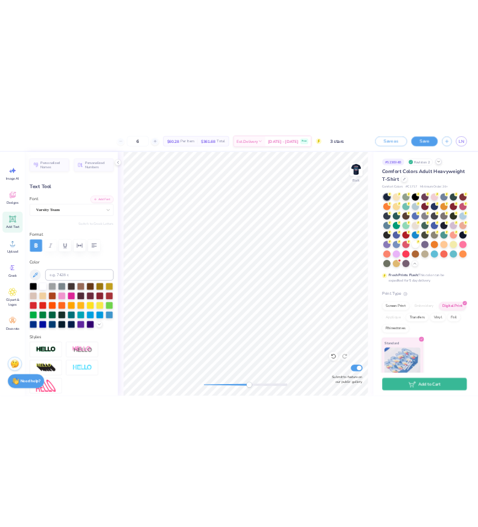
scroll to position [0, 1]
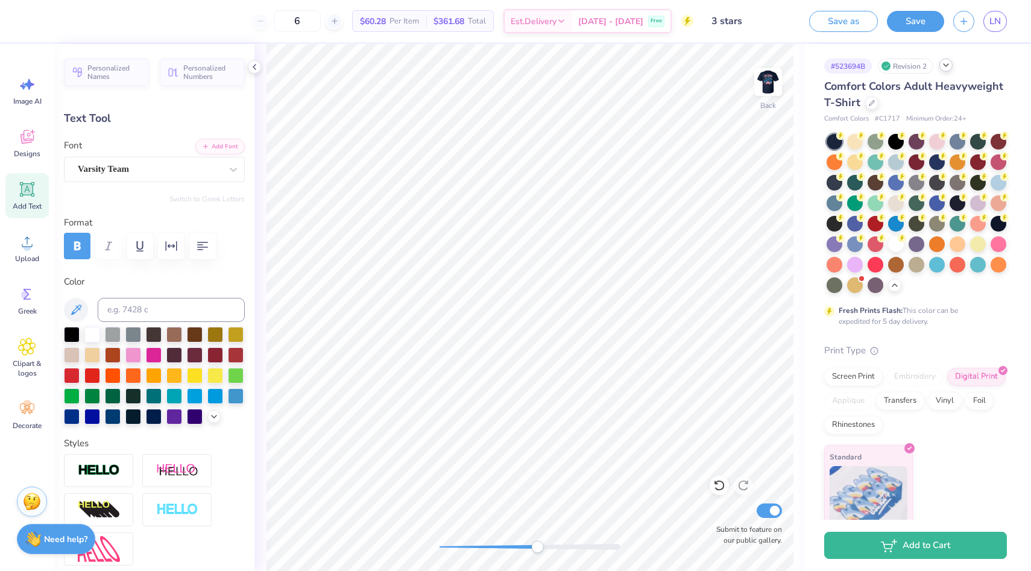
type textarea "10.12.2025"
click at [402, 534] on div "Back Submit to feature on our public gallery." at bounding box center [530, 307] width 551 height 527
type input "0.0"
click at [400, 556] on div "Back Submit to feature on our public gallery." at bounding box center [530, 307] width 551 height 527
drag, startPoint x: 262, startPoint y: 48, endPoint x: 777, endPoint y: 551, distance: 720.8
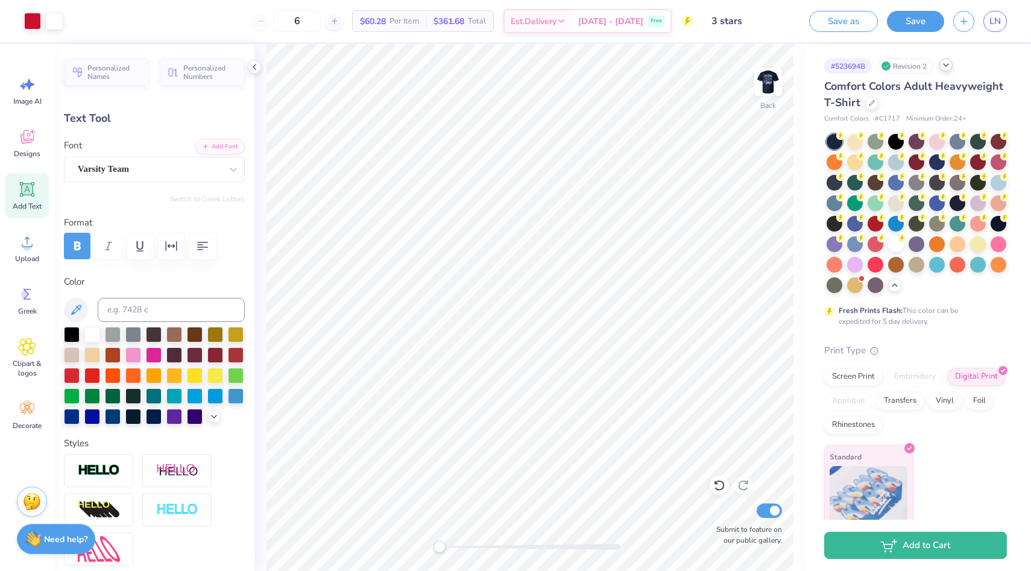
click at [0, 0] on div "855x835 frames : 0 0 / 15 secs" at bounding box center [0, 0] width 0 height 0
click at [0, 0] on icon at bounding box center [0, 0] width 0 height 0
click at [764, 83] on img at bounding box center [768, 82] width 48 height 48
click at [0, 0] on icon at bounding box center [0, 0] width 0 height 0
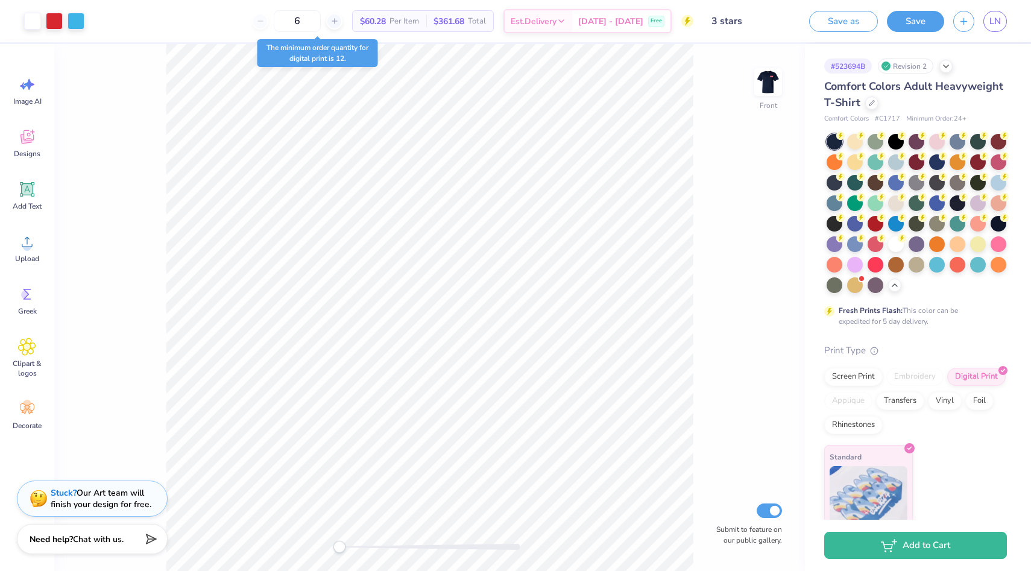
drag, startPoint x: 669, startPoint y: 28, endPoint x: 673, endPoint y: 37, distance: 10.0
click at [0, 0] on div "855x835" at bounding box center [0, 0] width 0 height 0
click at [0, 0] on img at bounding box center [0, 0] width 0 height 0
click at [768, 85] on img at bounding box center [768, 82] width 48 height 48
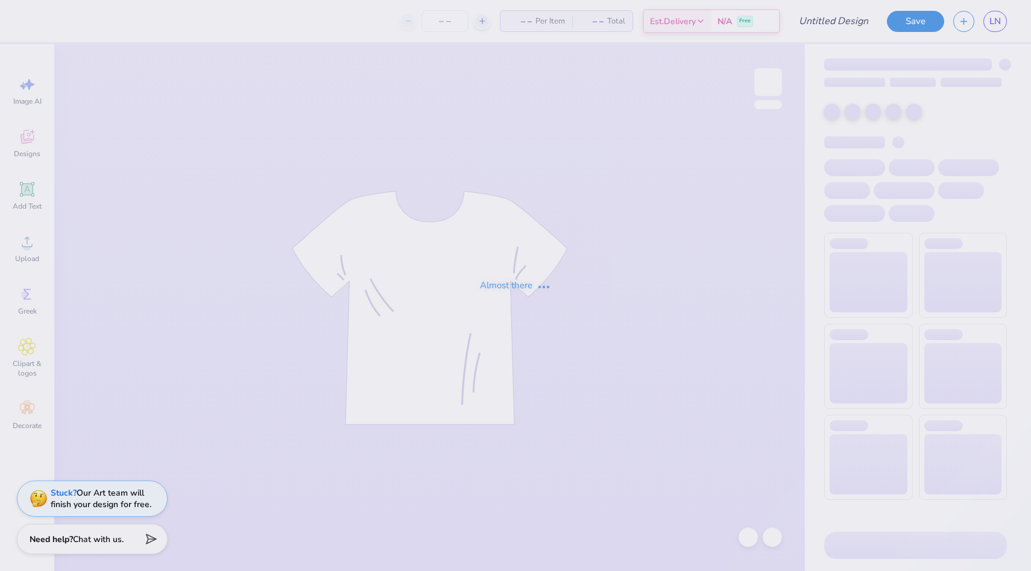
type input "[GEOGRAPHIC_DATA][US_STATE] : [PERSON_NAME]"
type input "1"
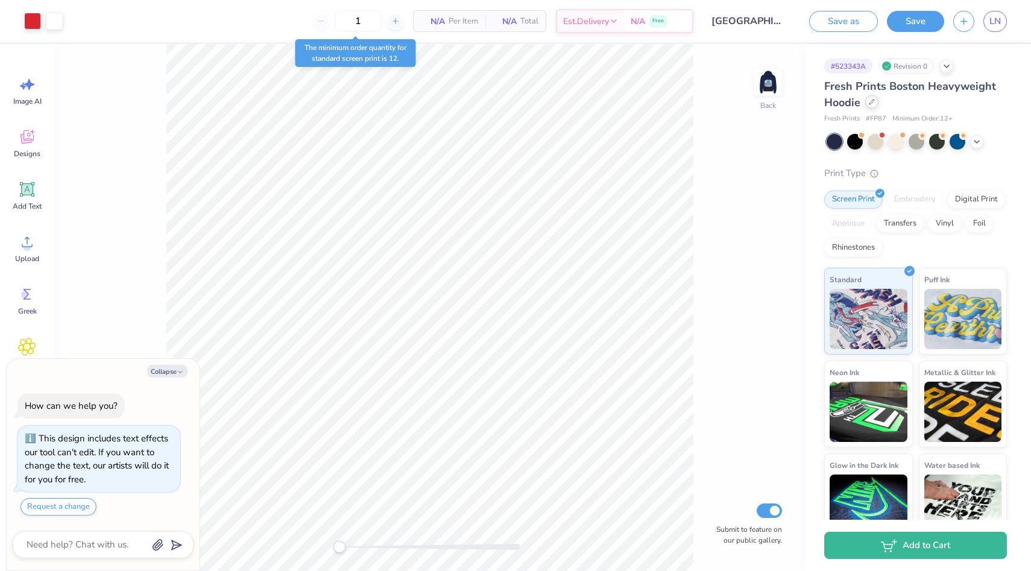
click at [871, 103] on icon at bounding box center [872, 102] width 6 height 6
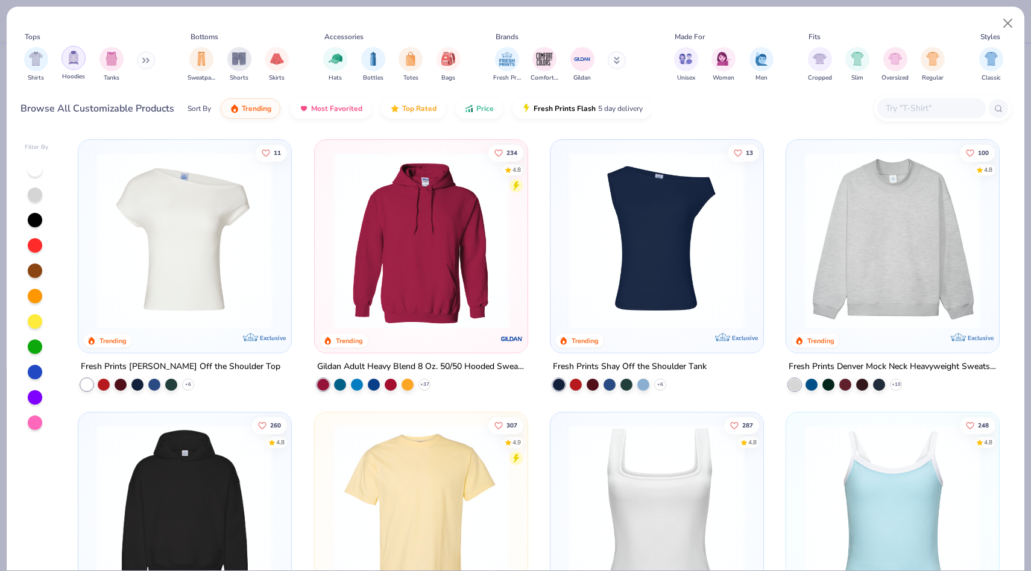
click at [72, 62] on img "filter for Hoodies" at bounding box center [73, 58] width 13 height 14
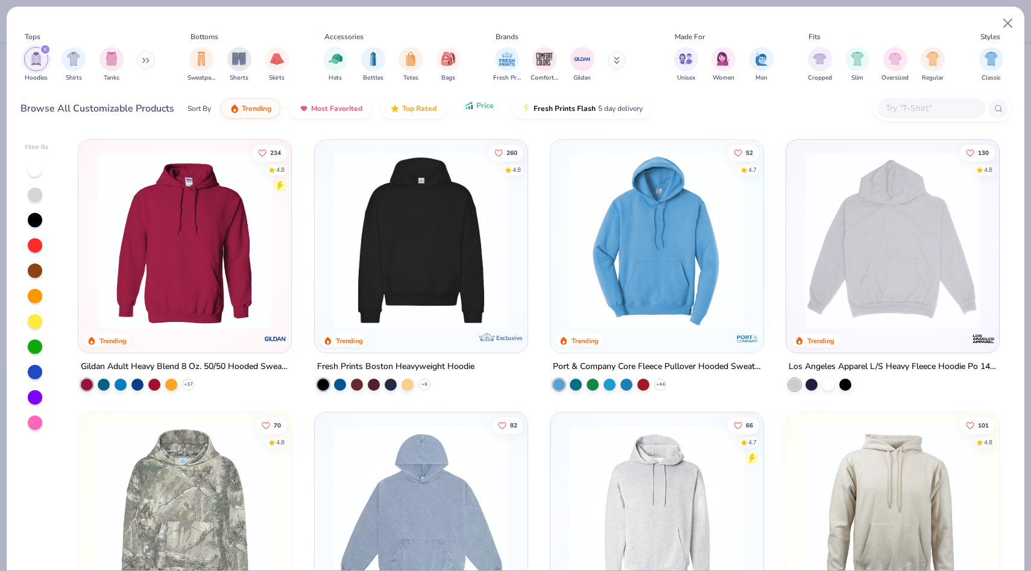
click at [474, 115] on button "Price" at bounding box center [479, 105] width 48 height 21
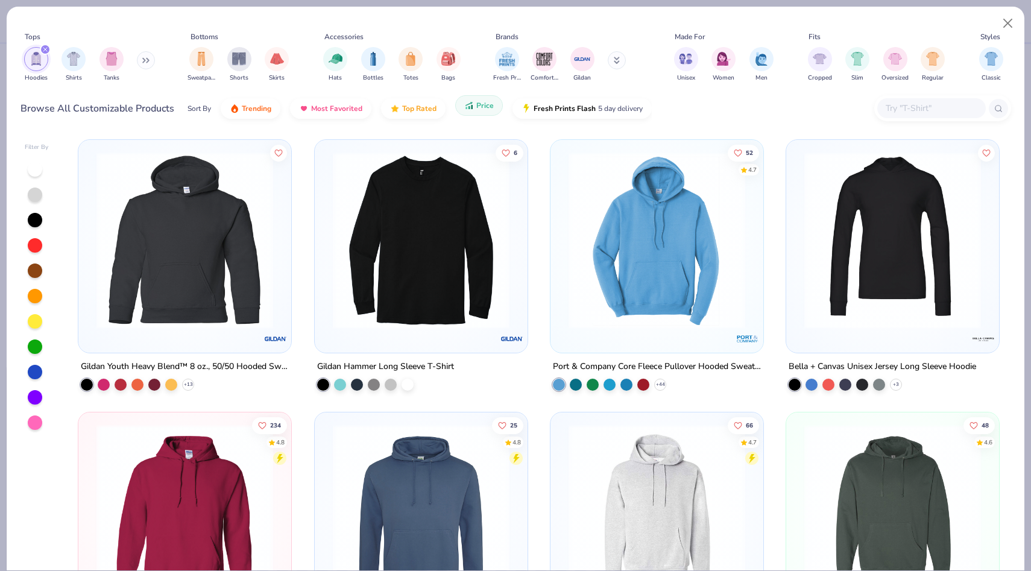
click at [469, 107] on icon "button" at bounding box center [470, 107] width 2 height 3
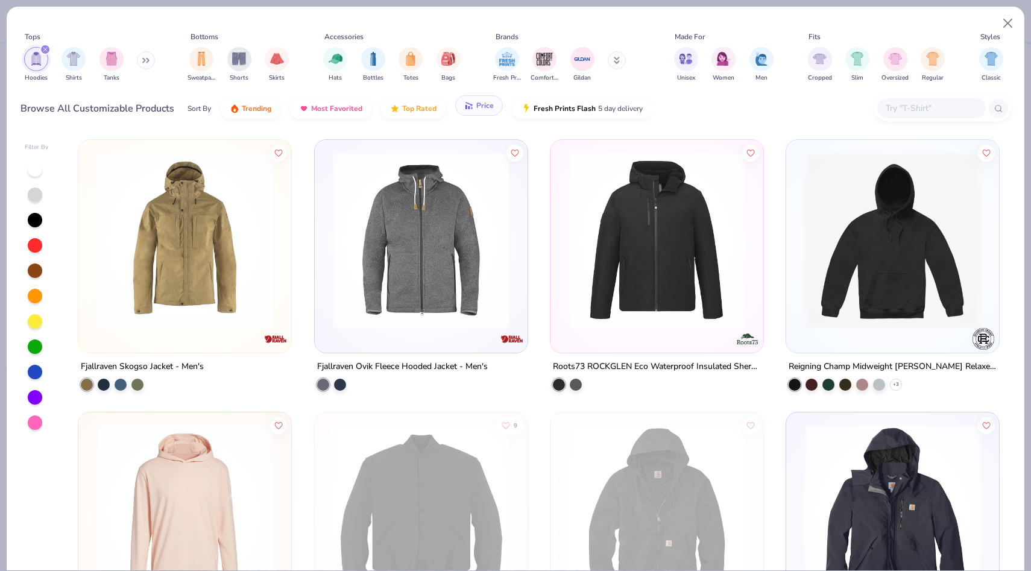
click at [466, 107] on icon "button" at bounding box center [469, 105] width 10 height 11
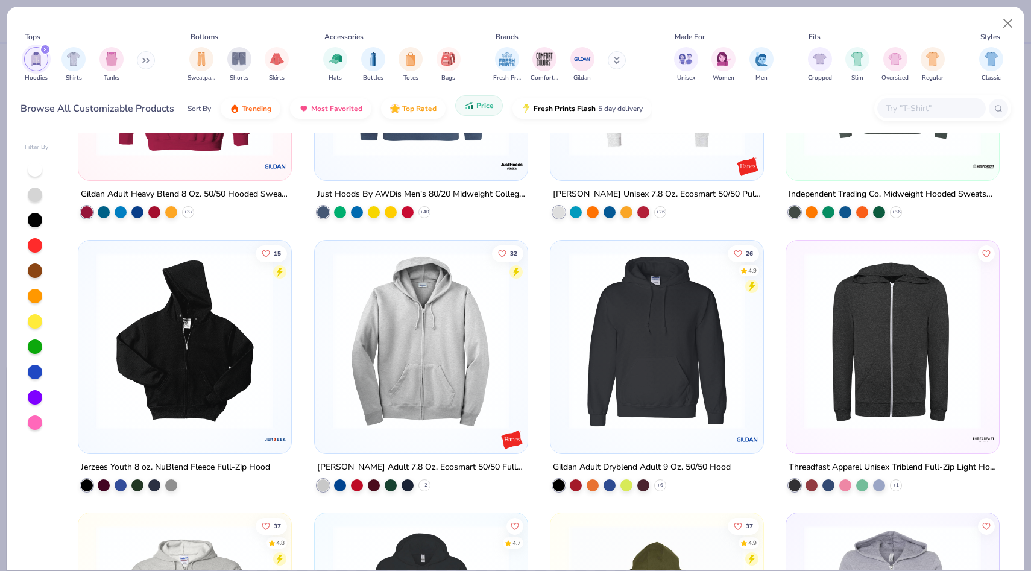
scroll to position [479, 0]
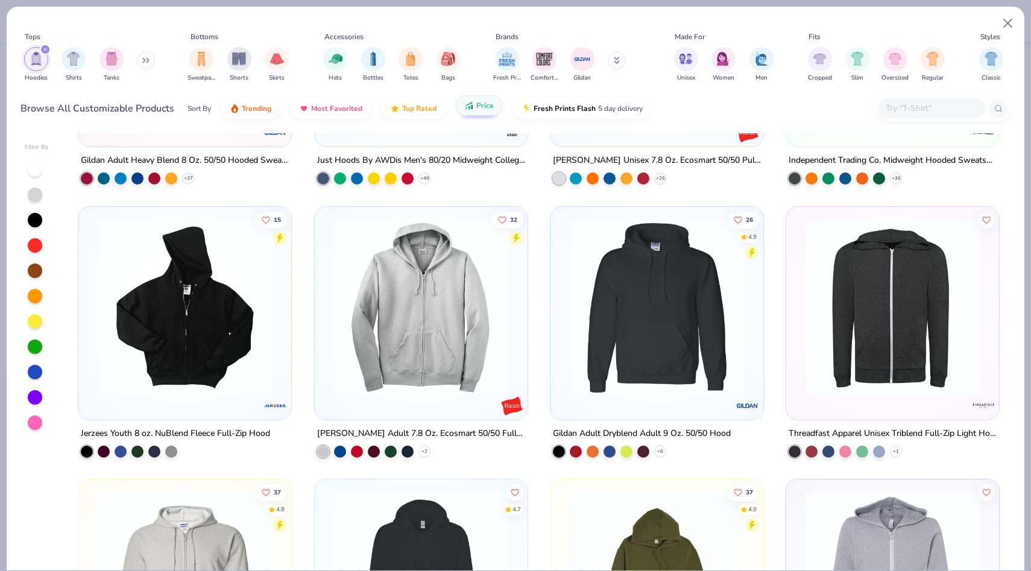
click at [619, 294] on img at bounding box center [657, 306] width 189 height 177
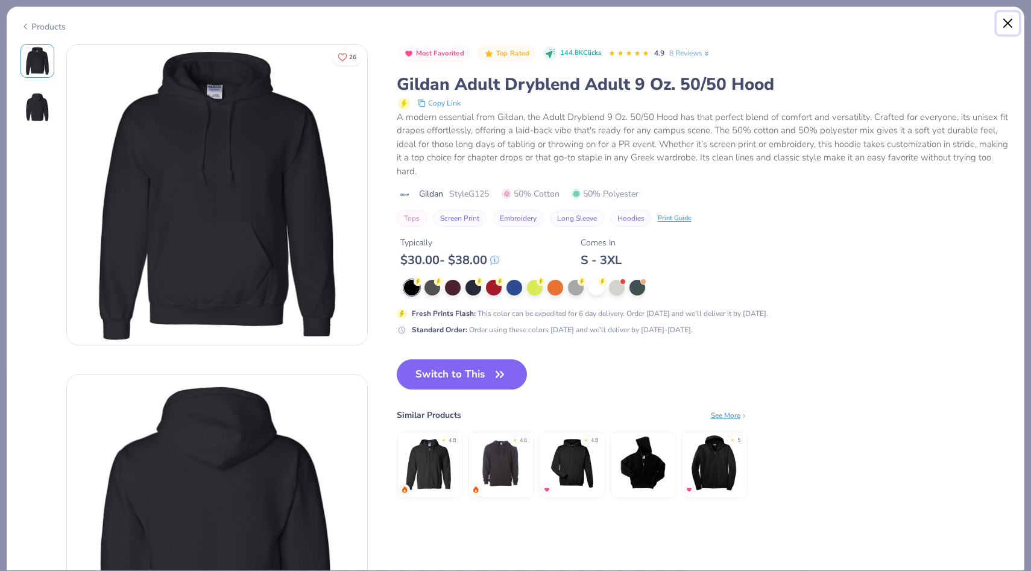
click at [1004, 22] on button "Close" at bounding box center [1008, 23] width 23 height 23
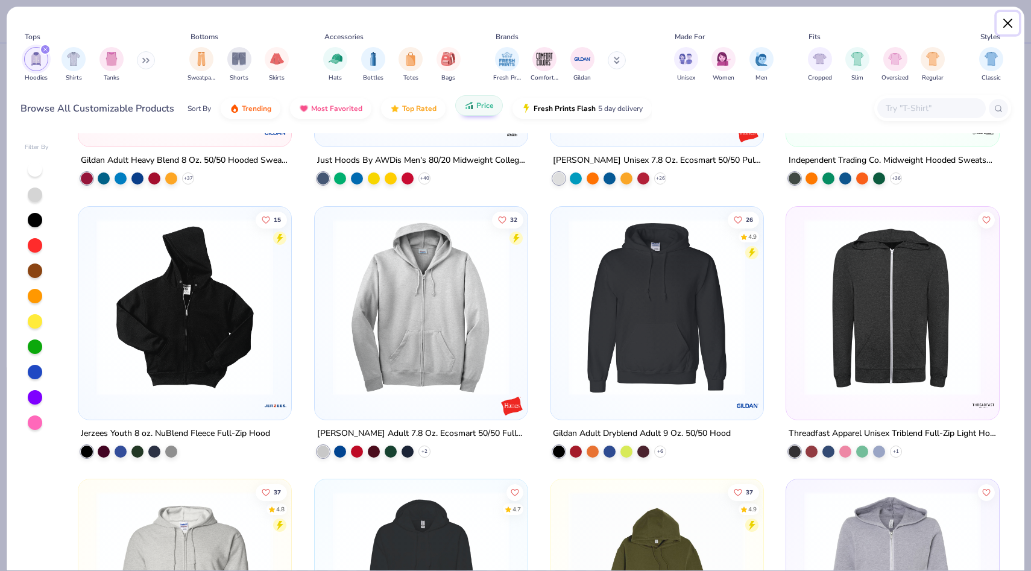
click at [1007, 30] on button "Close" at bounding box center [1008, 23] width 23 height 23
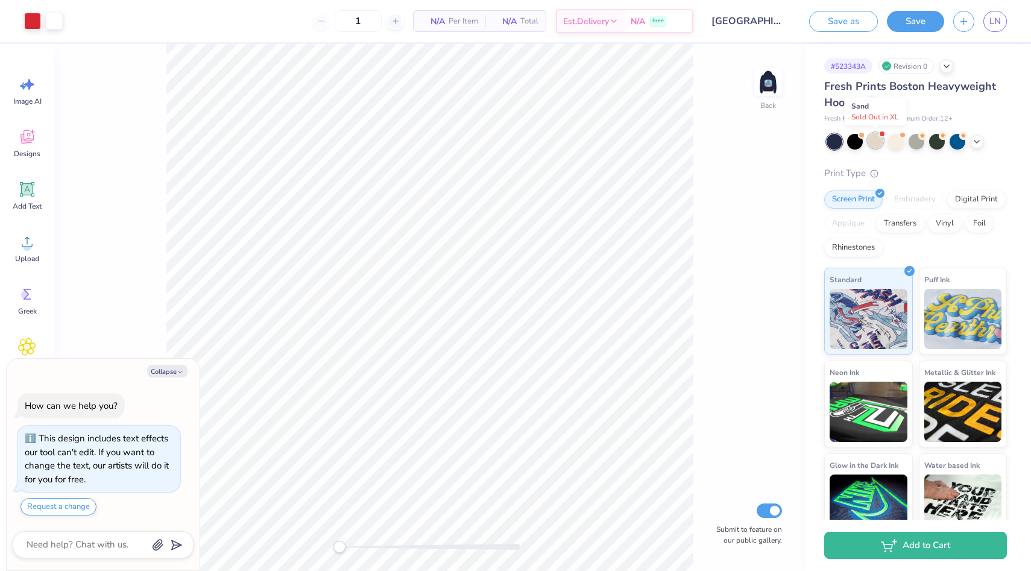
click at [876, 143] on div at bounding box center [876, 141] width 16 height 16
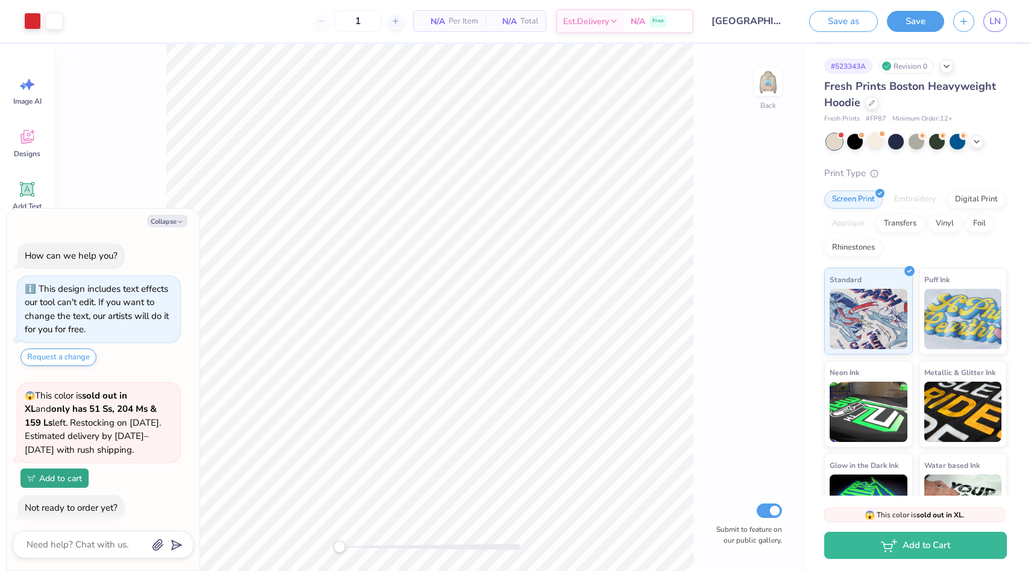
scroll to position [256, 0]
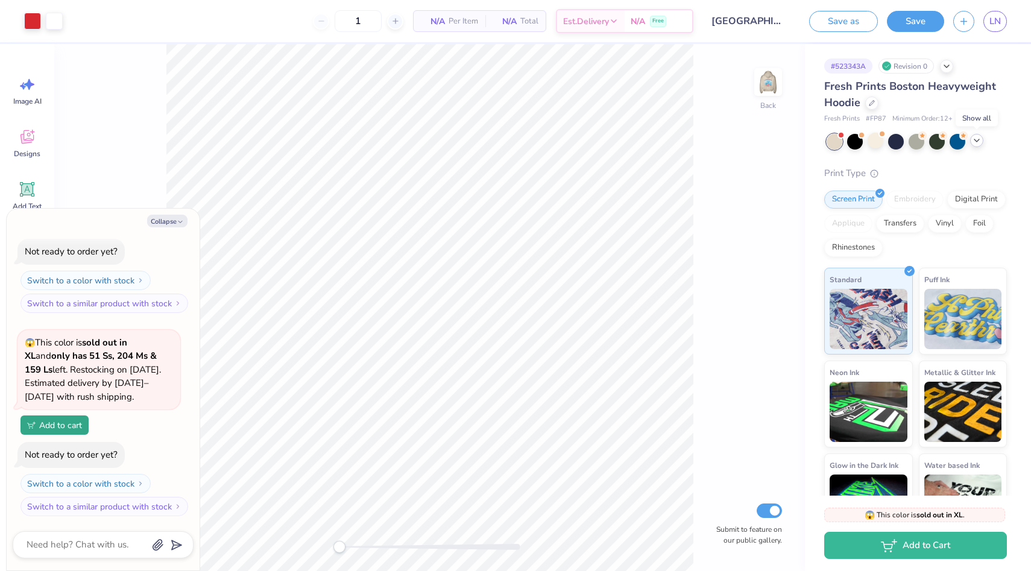
click at [981, 142] on icon at bounding box center [977, 141] width 10 height 10
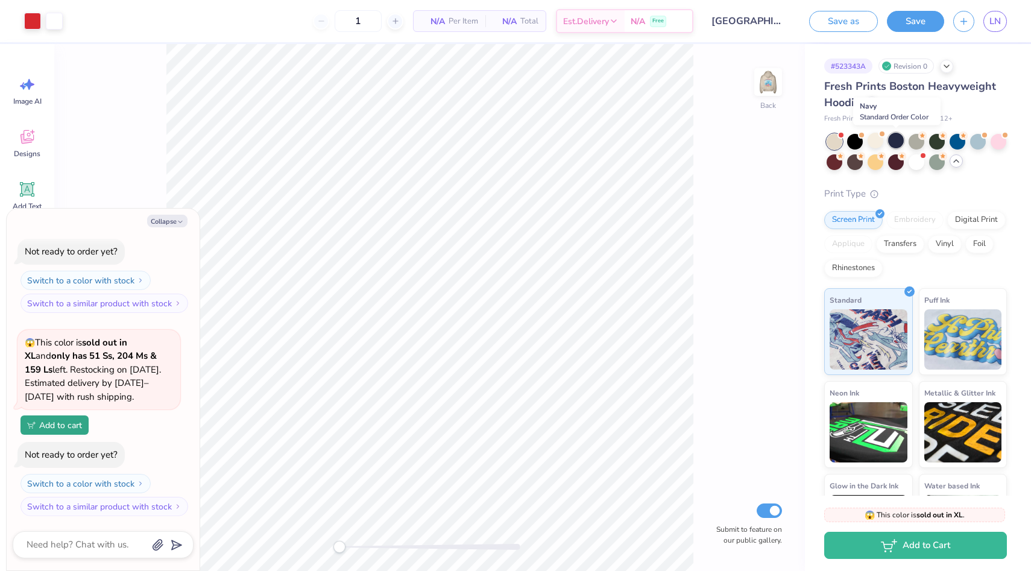
click at [896, 137] on div at bounding box center [896, 141] width 16 height 16
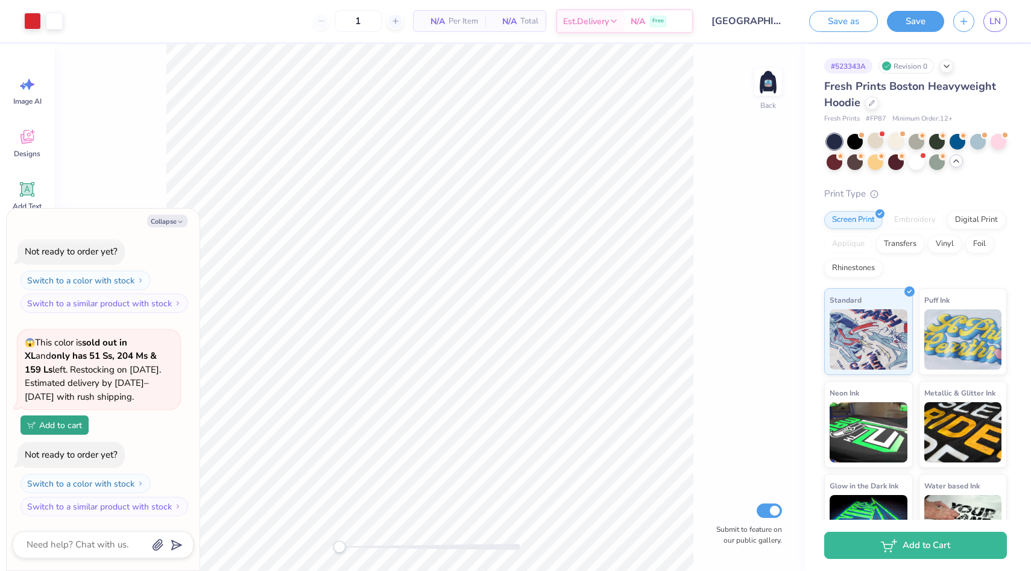
drag, startPoint x: 216, startPoint y: 55, endPoint x: 644, endPoint y: 563, distance: 664.7
click at [0, 0] on div "707x842 frames : 0 0 / 15 secs" at bounding box center [0, 0] width 0 height 0
click at [0, 0] on div at bounding box center [0, 0] width 0 height 0
drag, startPoint x: 498, startPoint y: 28, endPoint x: 496, endPoint y: 65, distance: 36.8
click at [0, 0] on div at bounding box center [0, 0] width 0 height 0
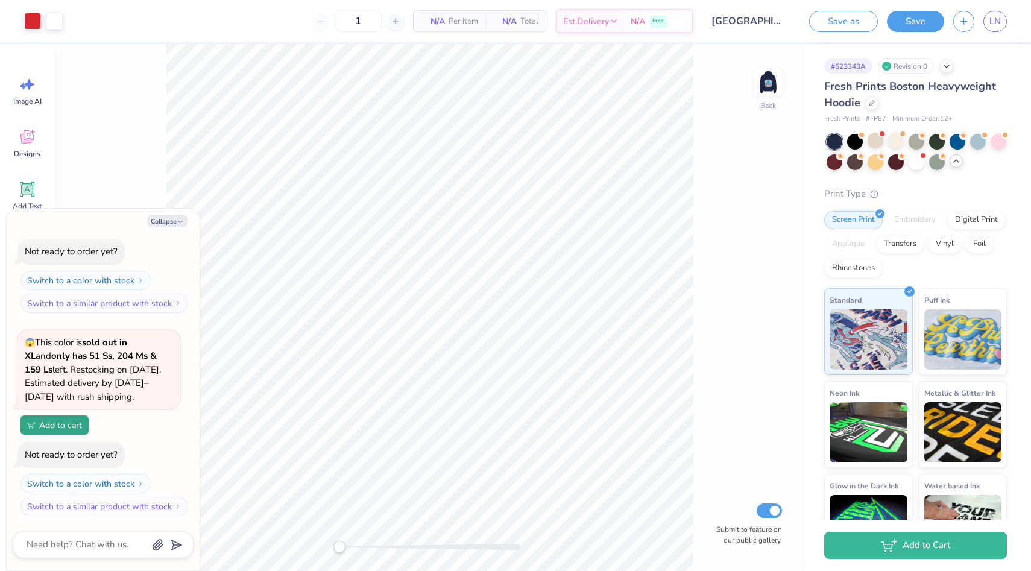
drag, startPoint x: 491, startPoint y: 72, endPoint x: 491, endPoint y: 59, distance: 13.9
click at [0, 0] on div "709x780" at bounding box center [0, 0] width 0 height 0
drag, startPoint x: 490, startPoint y: 50, endPoint x: 490, endPoint y: 37, distance: 13.3
click at [0, 0] on div at bounding box center [0, 0] width 0 height 0
click at [0, 0] on img at bounding box center [0, 0] width 0 height 0
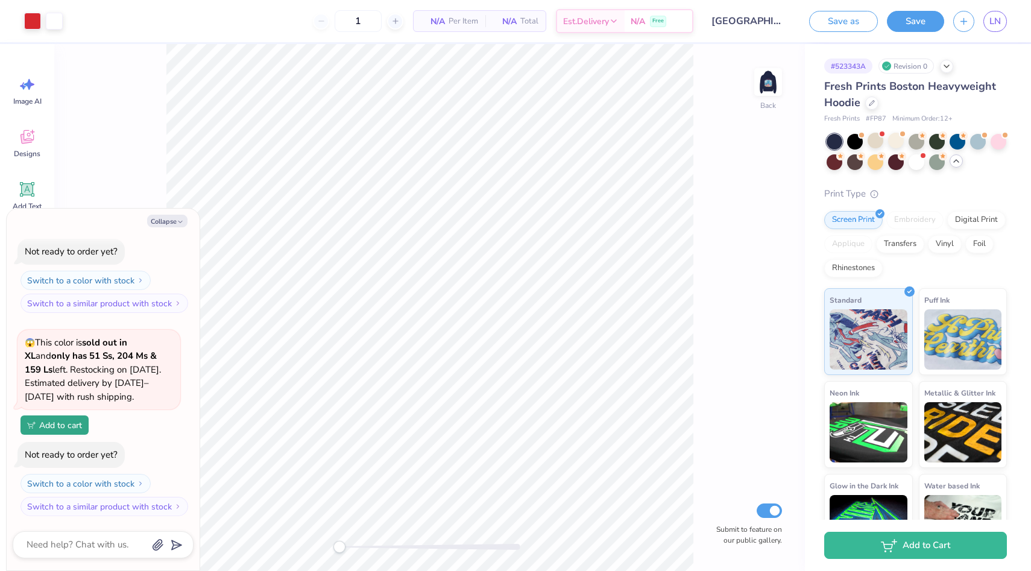
drag, startPoint x: 240, startPoint y: 72, endPoint x: 639, endPoint y: 557, distance: 627.6
click at [0, 0] on div "662x803 frames : 0 0 / 15 secs" at bounding box center [0, 0] width 0 height 0
drag, startPoint x: 470, startPoint y: 45, endPoint x: 470, endPoint y: 26, distance: 19.3
click at [0, 0] on div at bounding box center [0, 0] width 0 height 0
click at [0, 0] on icon at bounding box center [0, 0] width 0 height 0
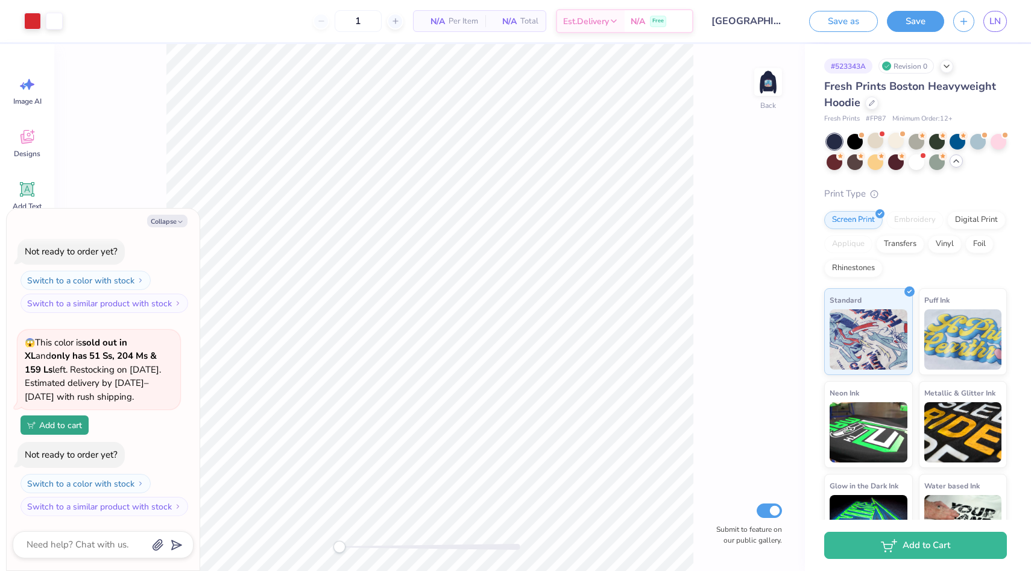
drag, startPoint x: 571, startPoint y: 49, endPoint x: 788, endPoint y: 49, distance: 217.7
click at [0, 0] on div "662x834" at bounding box center [0, 0] width 0 height 0
click at [775, 78] on img at bounding box center [768, 82] width 24 height 24
type textarea "x"
click at [0, 0] on img at bounding box center [0, 0] width 0 height 0
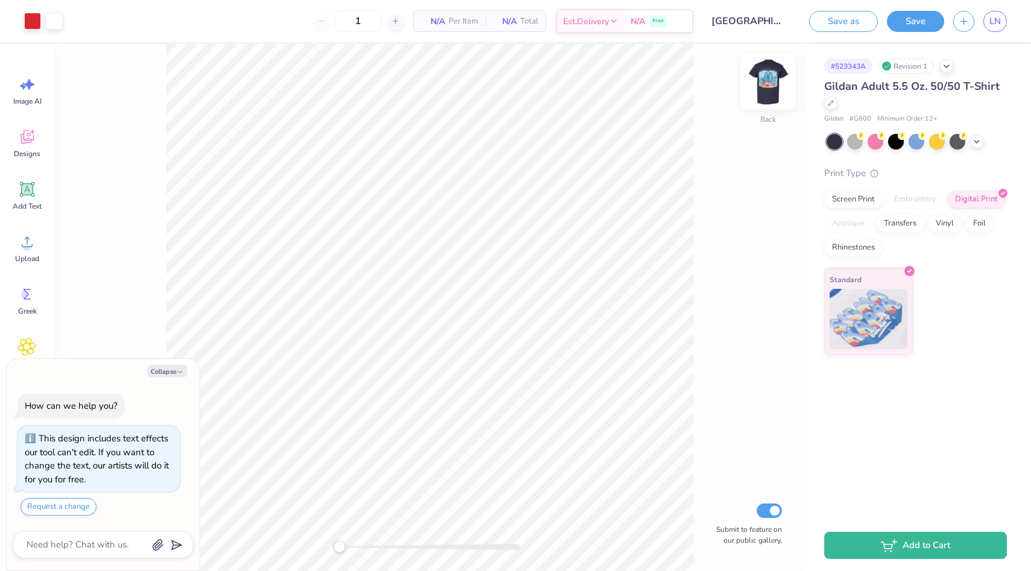
click at [773, 78] on img at bounding box center [768, 82] width 48 height 48
click at [762, 76] on img at bounding box center [768, 82] width 48 height 48
click at [771, 84] on img at bounding box center [768, 82] width 48 height 48
type textarea "x"
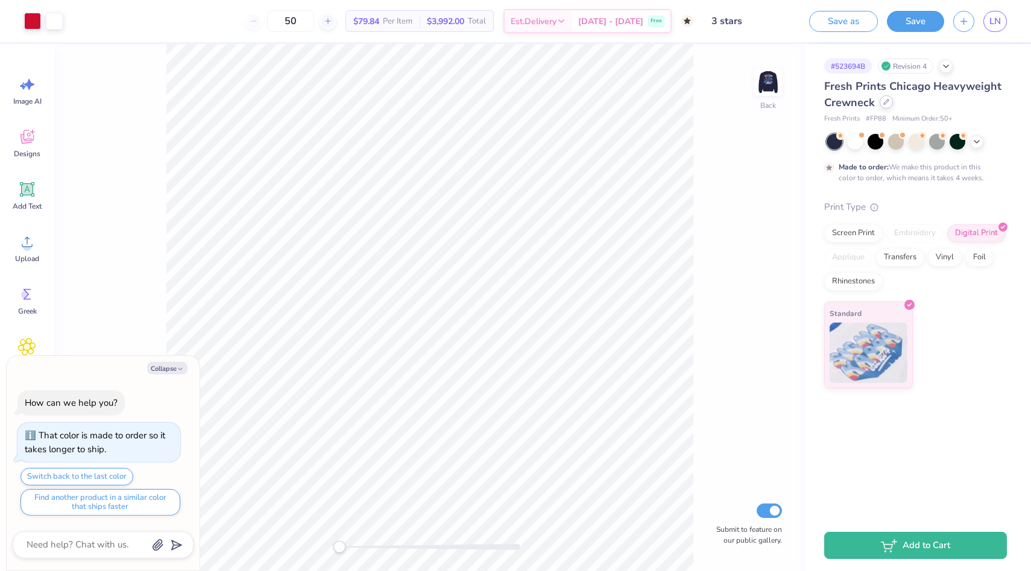
click at [888, 104] on icon at bounding box center [887, 102] width 6 height 6
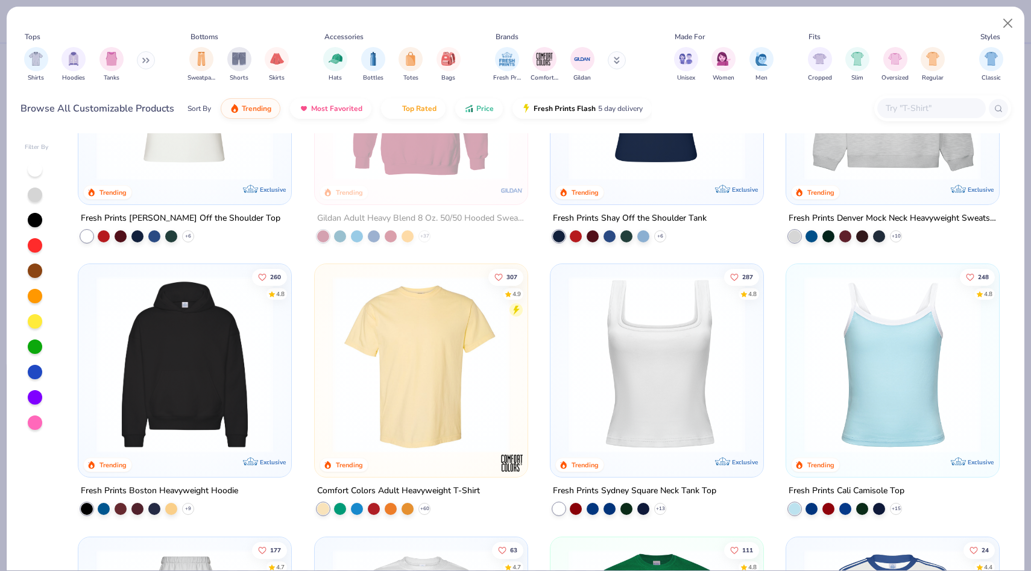
scroll to position [152, 0]
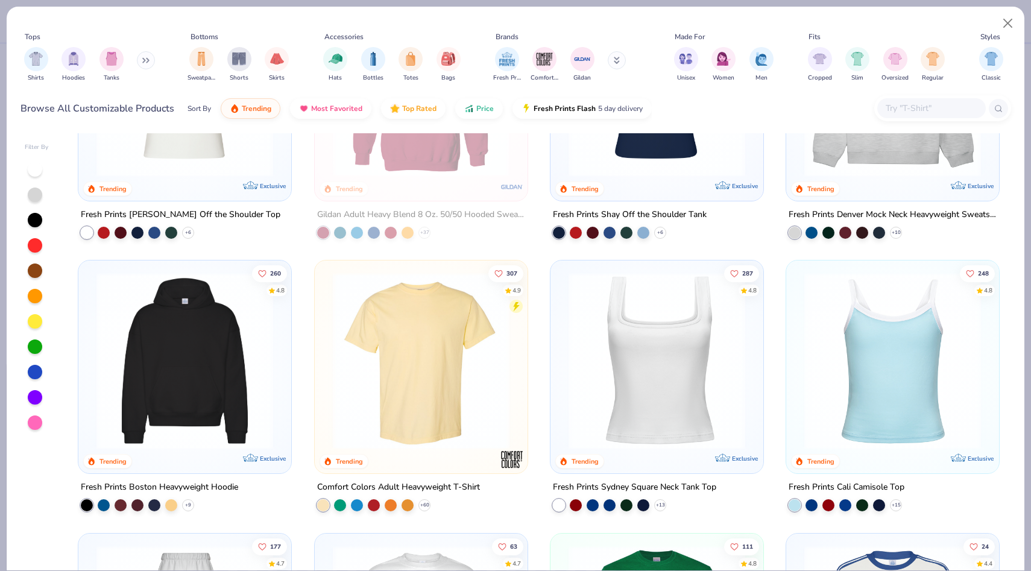
click at [181, 329] on img at bounding box center [184, 361] width 189 height 177
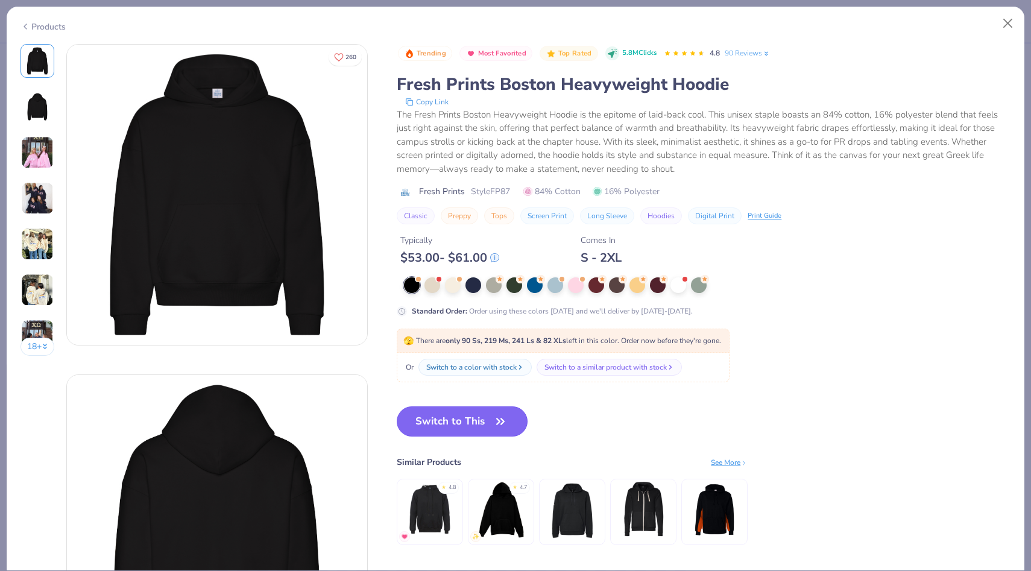
click at [438, 424] on button "Switch to This" at bounding box center [462, 421] width 131 height 30
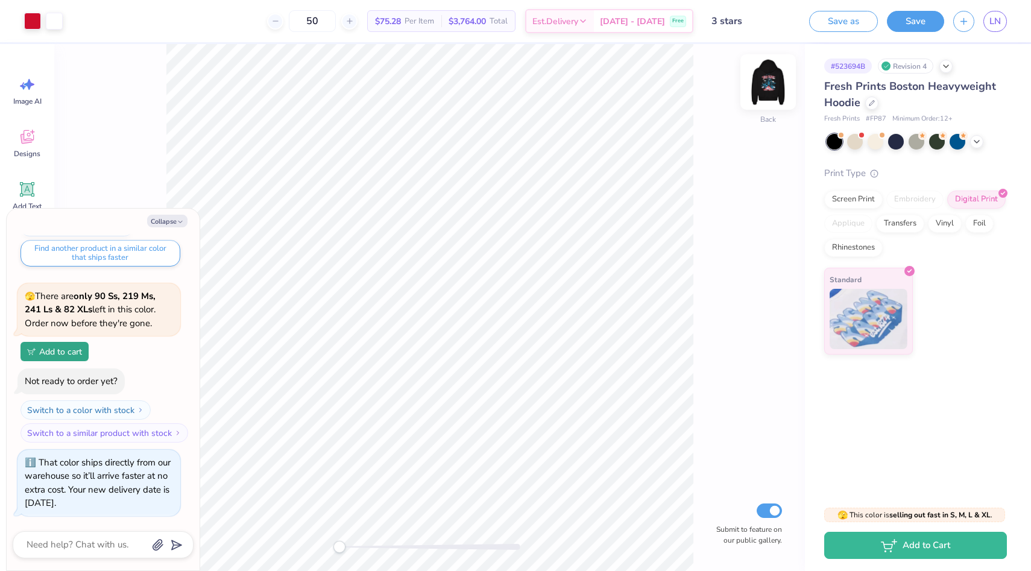
click at [762, 78] on img at bounding box center [768, 82] width 48 height 48
click at [896, 145] on div at bounding box center [896, 141] width 16 height 16
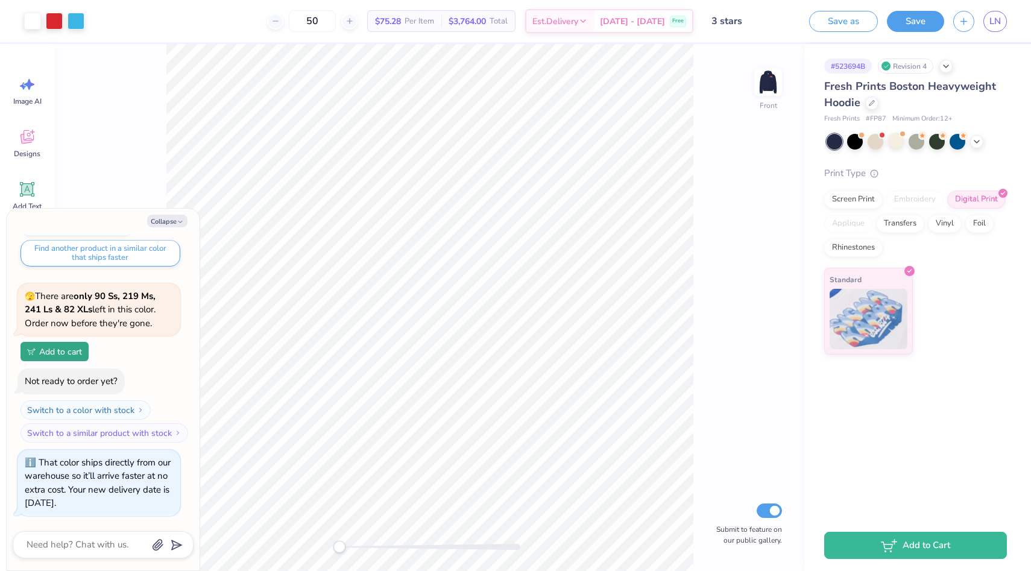
drag, startPoint x: 214, startPoint y: 66, endPoint x: 694, endPoint y: 553, distance: 684.1
click at [0, 0] on div "796x808 frames : 0 0 / 15 secs" at bounding box center [0, 0] width 0 height 0
click at [0, 0] on icon at bounding box center [0, 0] width 0 height 0
drag, startPoint x: 644, startPoint y: 52, endPoint x: 778, endPoint y: 55, distance: 134.5
click at [0, 0] on div "796x808" at bounding box center [0, 0] width 0 height 0
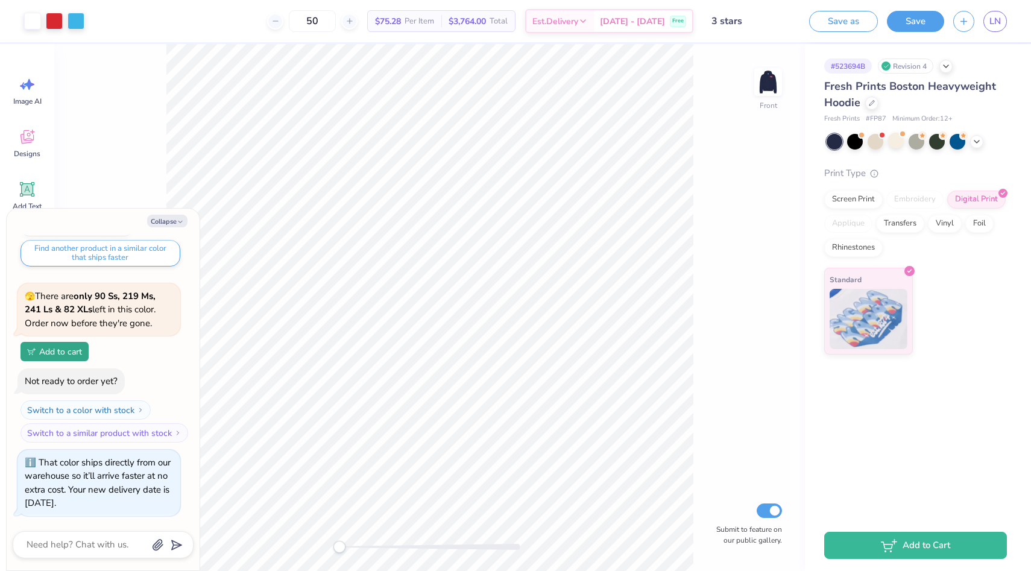
drag, startPoint x: 761, startPoint y: 86, endPoint x: 742, endPoint y: 54, distance: 37.6
click at [761, 86] on img at bounding box center [768, 82] width 24 height 24
drag, startPoint x: 739, startPoint y: 53, endPoint x: 586, endPoint y: 44, distance: 153.5
click at [0, 0] on div "796x808" at bounding box center [0, 0] width 0 height 0
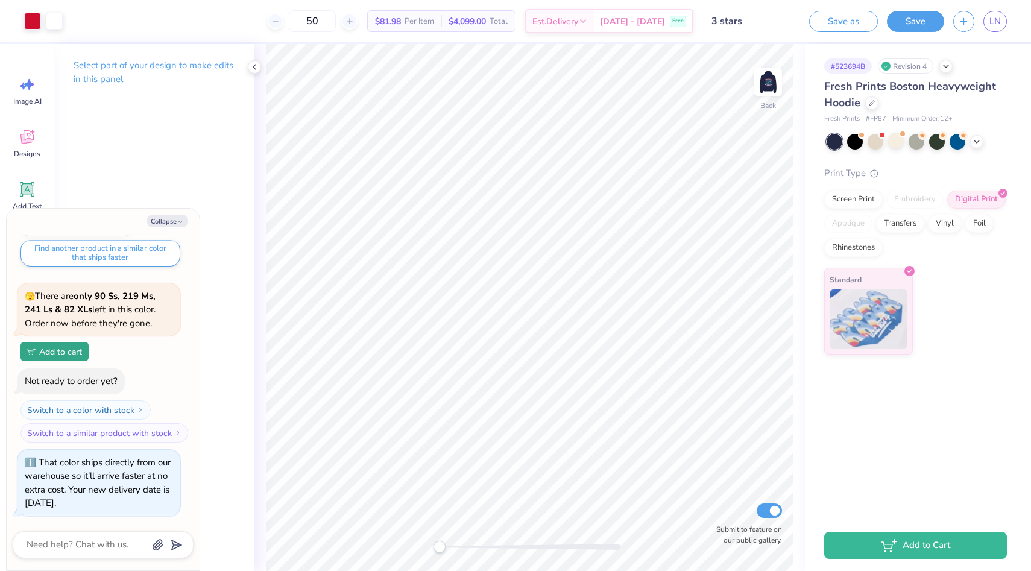
drag, startPoint x: 549, startPoint y: 45, endPoint x: 630, endPoint y: 46, distance: 80.8
click at [0, 0] on div "796x808" at bounding box center [0, 0] width 0 height 0
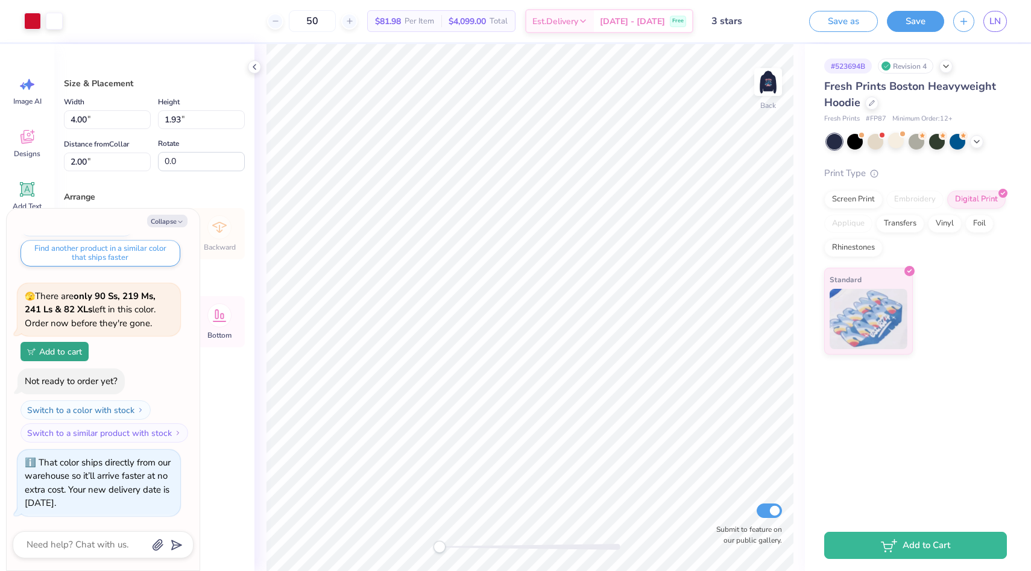
type textarea "x"
type input "3.43"
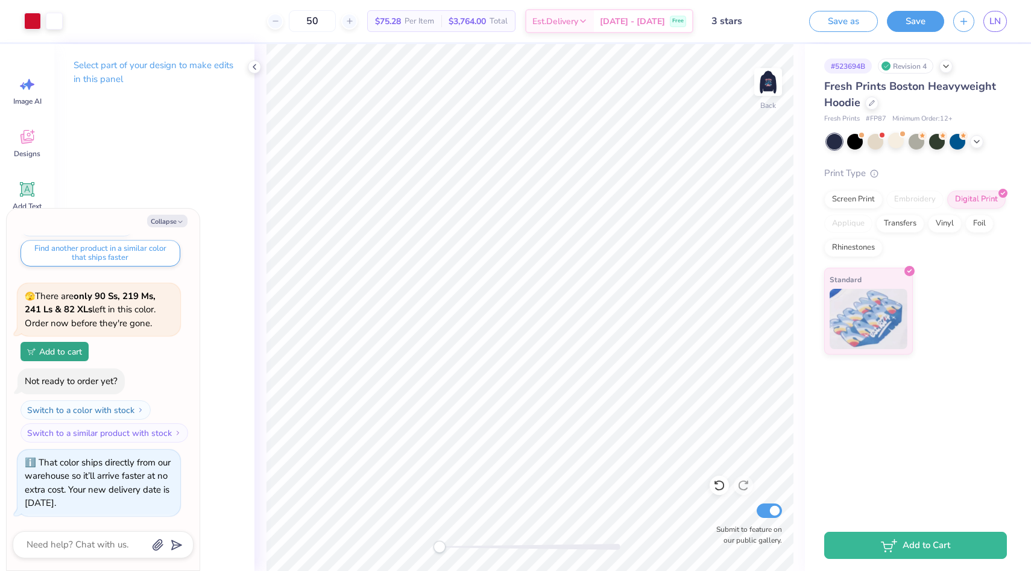
click at [0, 0] on icon at bounding box center [0, 0] width 0 height 0
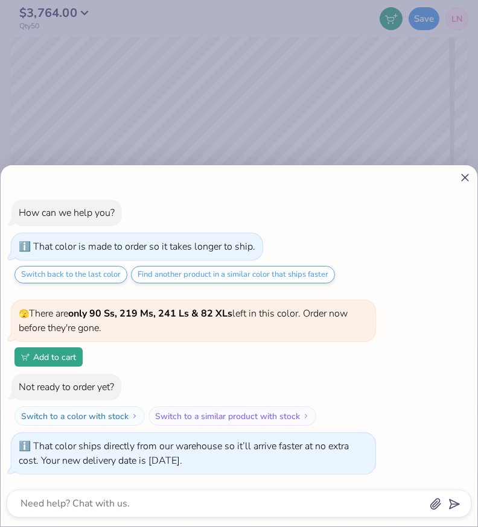
click at [0, 0] on div at bounding box center [0, 0] width 0 height 0
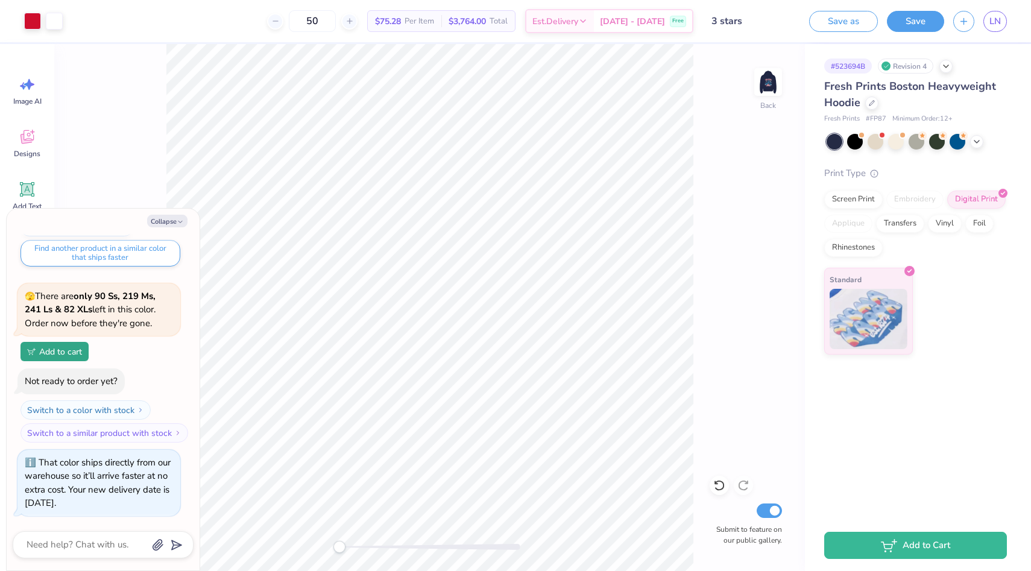
drag, startPoint x: 692, startPoint y: 51, endPoint x: 894, endPoint y: 50, distance: 202.0
click at [0, 0] on div "796x808" at bounding box center [0, 0] width 0 height 0
click at [0, 0] on img at bounding box center [0, 0] width 0 height 0
click at [877, 137] on div at bounding box center [876, 141] width 16 height 16
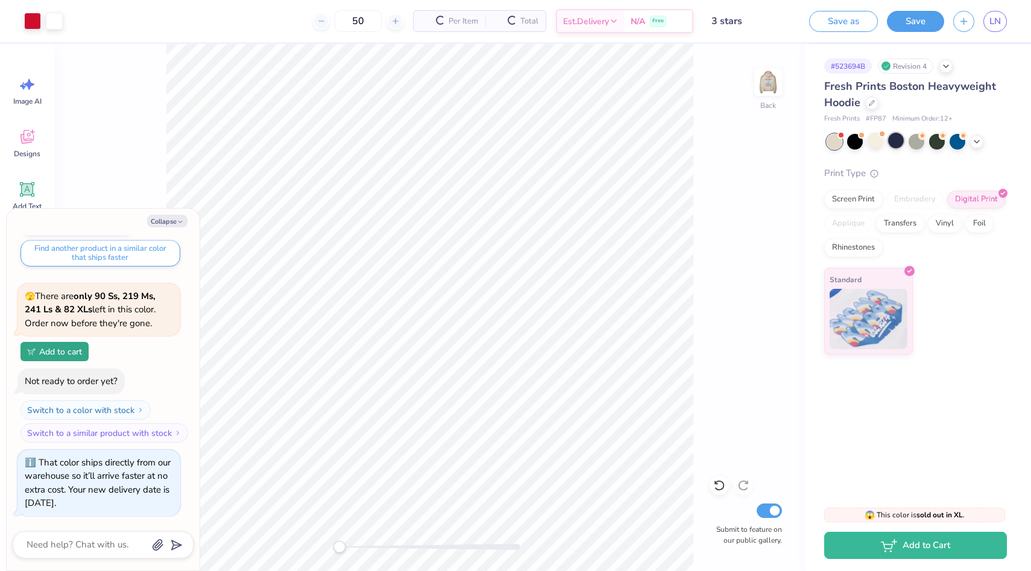
scroll to position [306, 0]
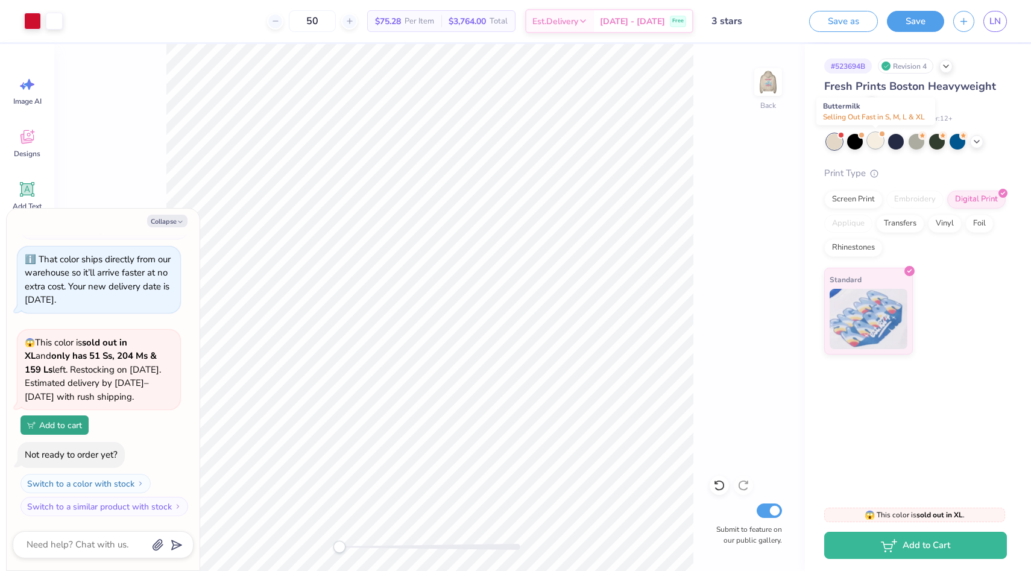
click at [881, 141] on div at bounding box center [876, 141] width 16 height 16
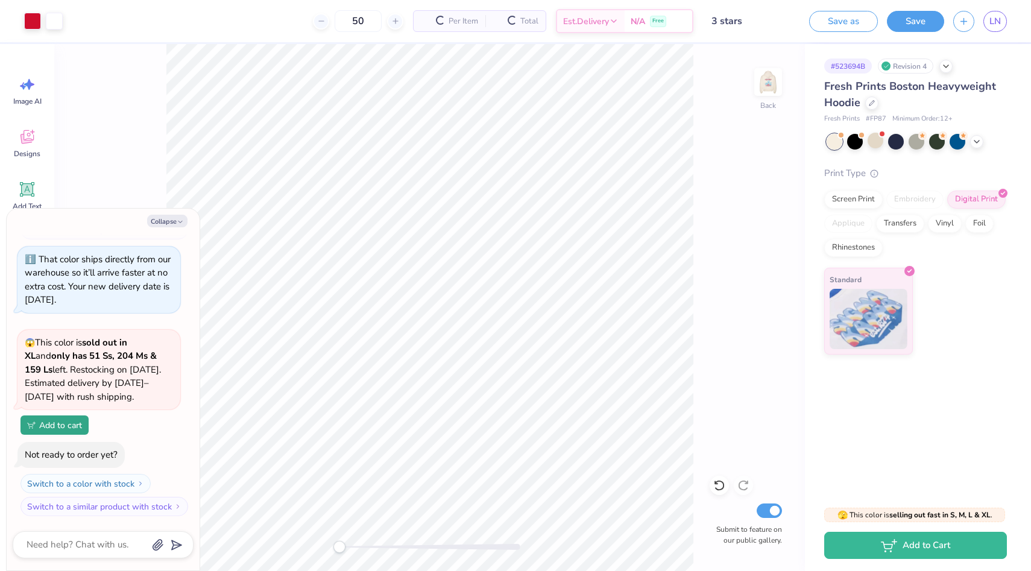
scroll to position [482, 0]
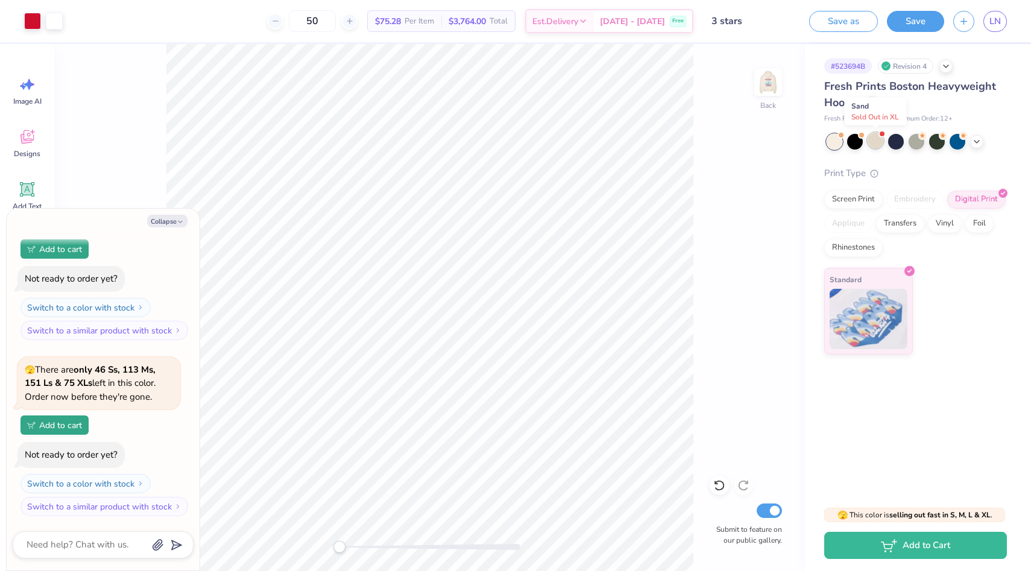
click at [875, 142] on div at bounding box center [876, 141] width 16 height 16
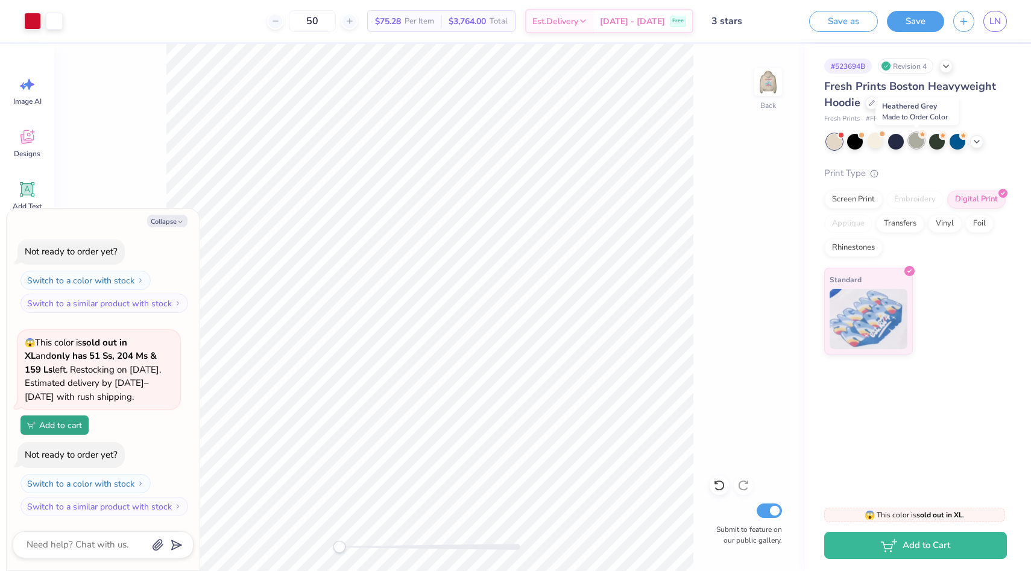
click at [918, 144] on div at bounding box center [917, 141] width 16 height 16
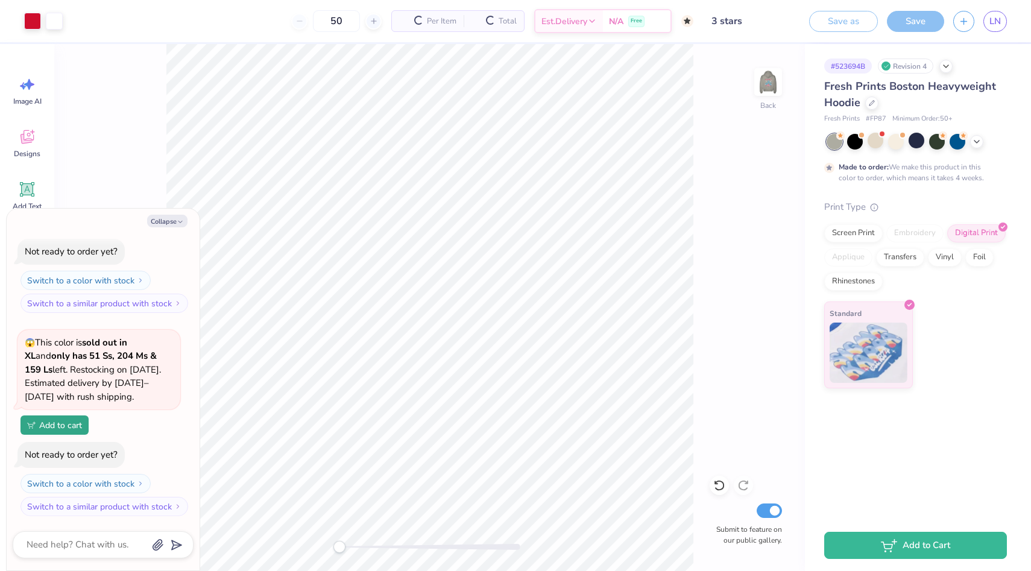
scroll to position [799, 0]
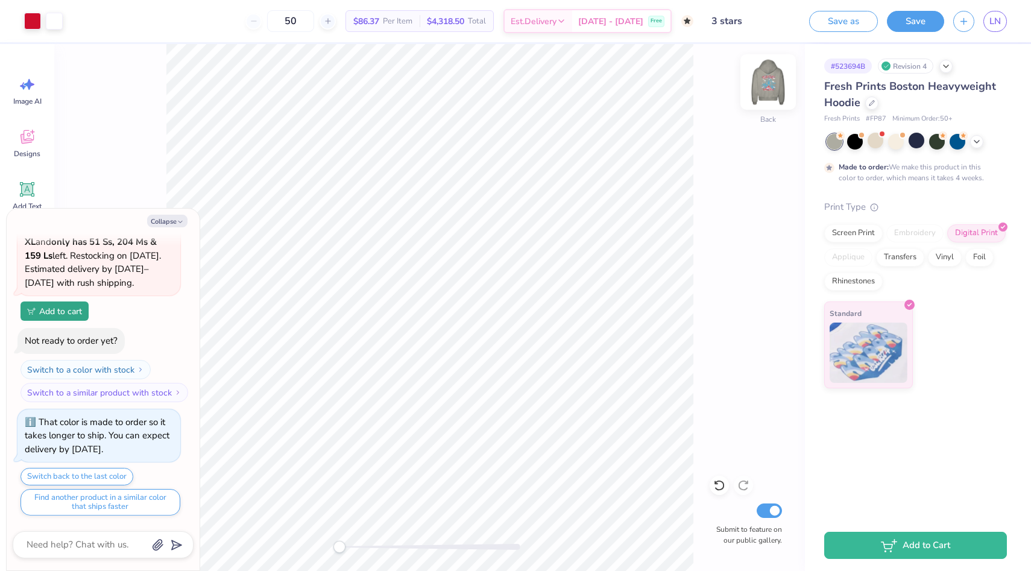
click at [768, 83] on img at bounding box center [768, 82] width 48 height 48
click at [768, 83] on img at bounding box center [768, 82] width 24 height 24
click at [855, 142] on div at bounding box center [855, 141] width 16 height 16
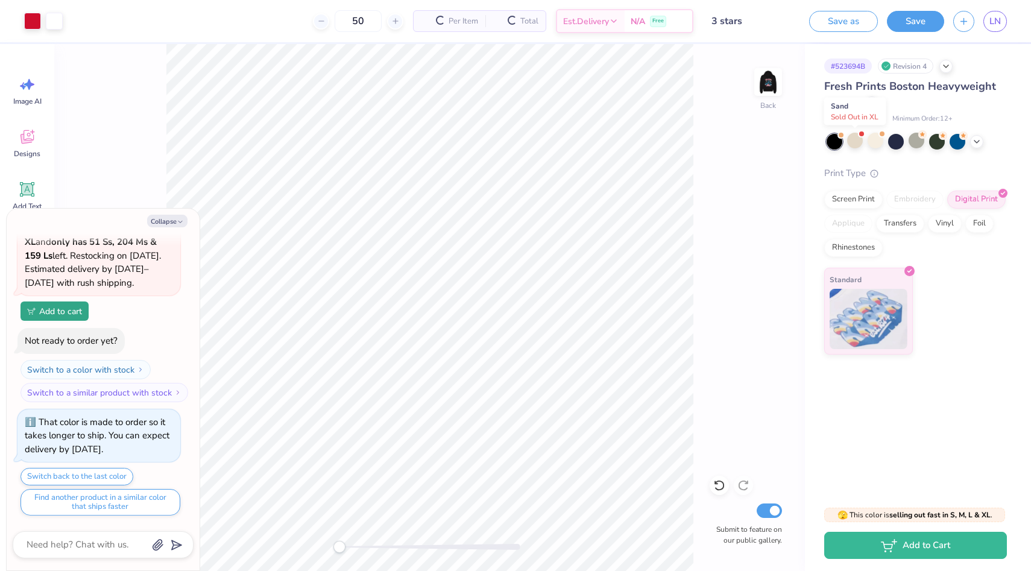
scroll to position [1049, 0]
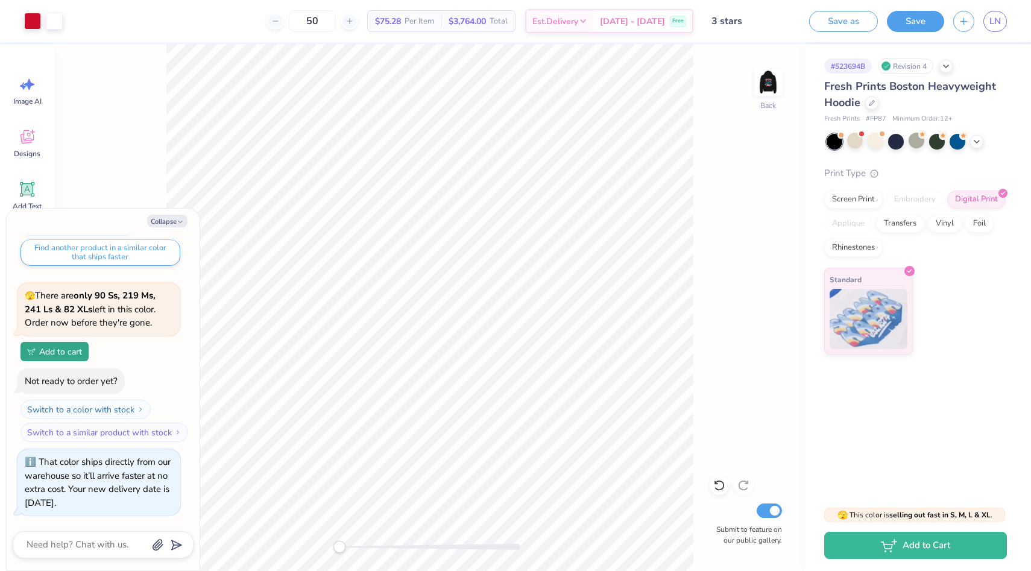
drag, startPoint x: 200, startPoint y: 55, endPoint x: 685, endPoint y: 558, distance: 698.2
click at [0, 0] on div "804x833 frames : 0 0 / 15 secs" at bounding box center [0, 0] width 0 height 0
click at [0, 0] on g at bounding box center [0, 0] width 0 height 0
drag, startPoint x: 625, startPoint y: 46, endPoint x: 780, endPoint y: 49, distance: 155.0
click at [0, 0] on div "804x833" at bounding box center [0, 0] width 0 height 0
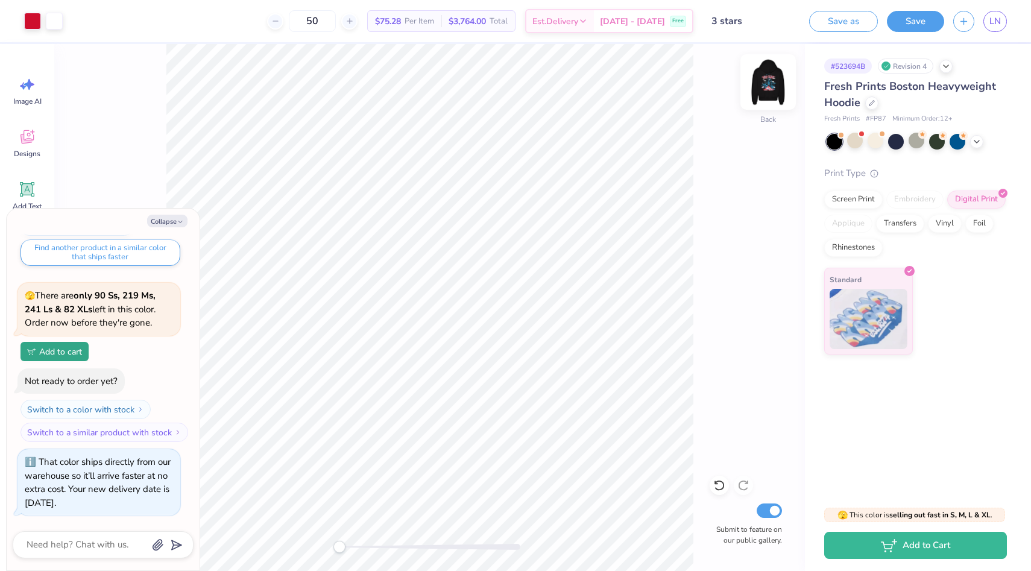
click at [773, 87] on img at bounding box center [768, 82] width 48 height 48
drag, startPoint x: 763, startPoint y: 39, endPoint x: 613, endPoint y: 37, distance: 150.2
click at [0, 0] on div "804x833" at bounding box center [0, 0] width 0 height 0
click at [0, 0] on icon at bounding box center [0, 0] width 0 height 0
type textarea "x"
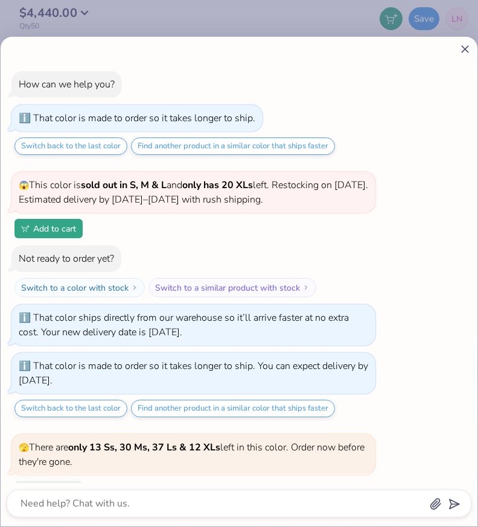
scroll to position [348, 0]
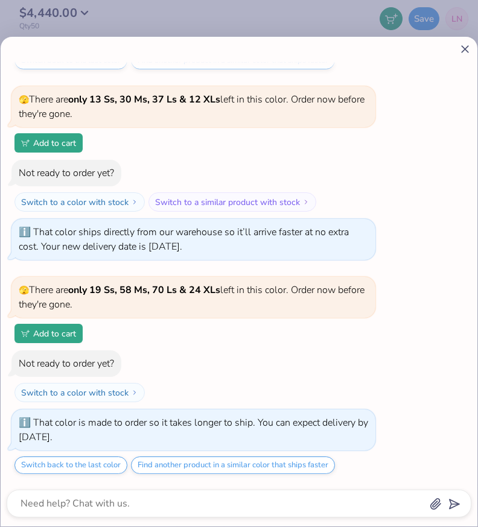
click at [467, 50] on icon at bounding box center [464, 49] width 13 height 13
type textarea "x"
